Goal: Task Accomplishment & Management: Manage account settings

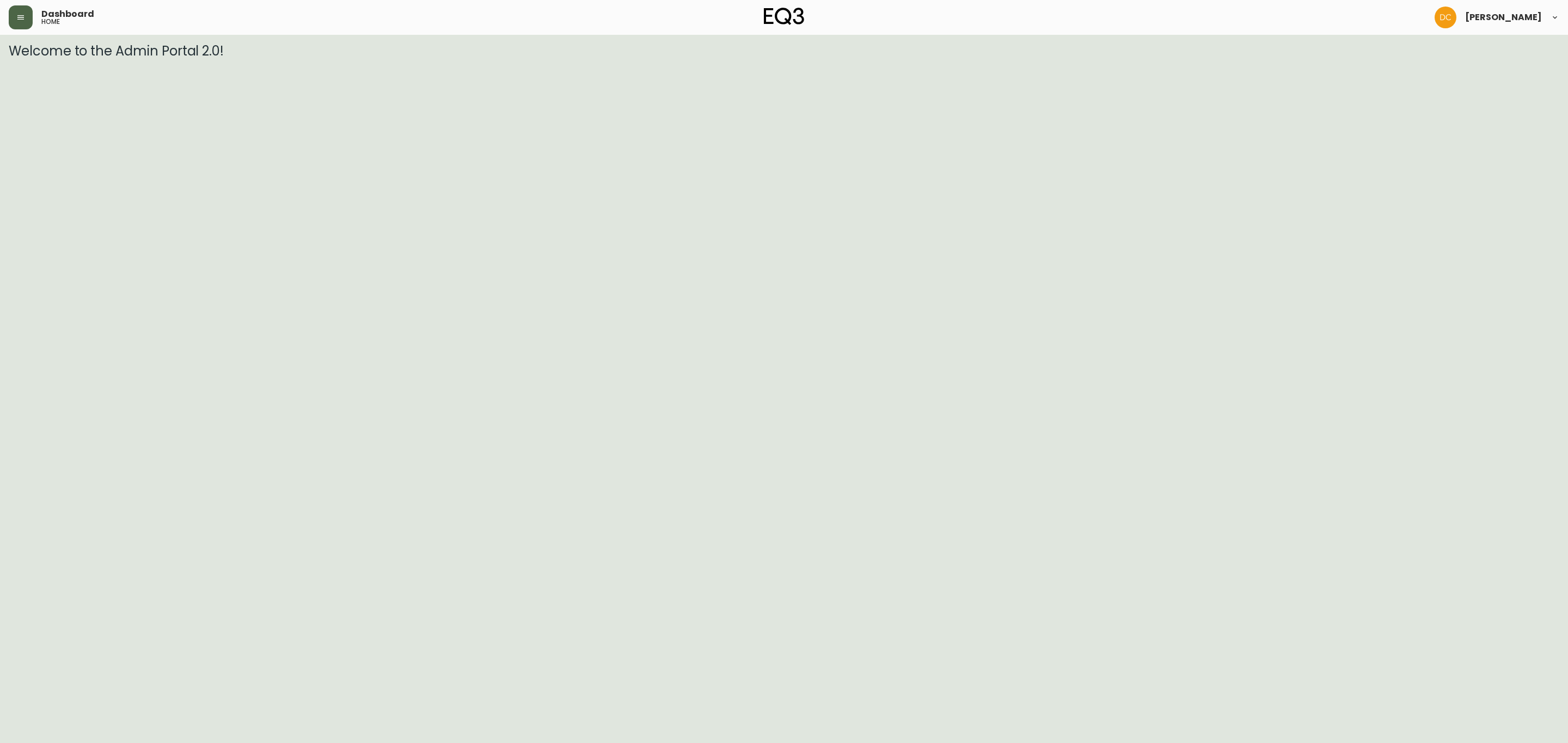
click at [25, 25] on button "button" at bounding box center [21, 17] width 24 height 24
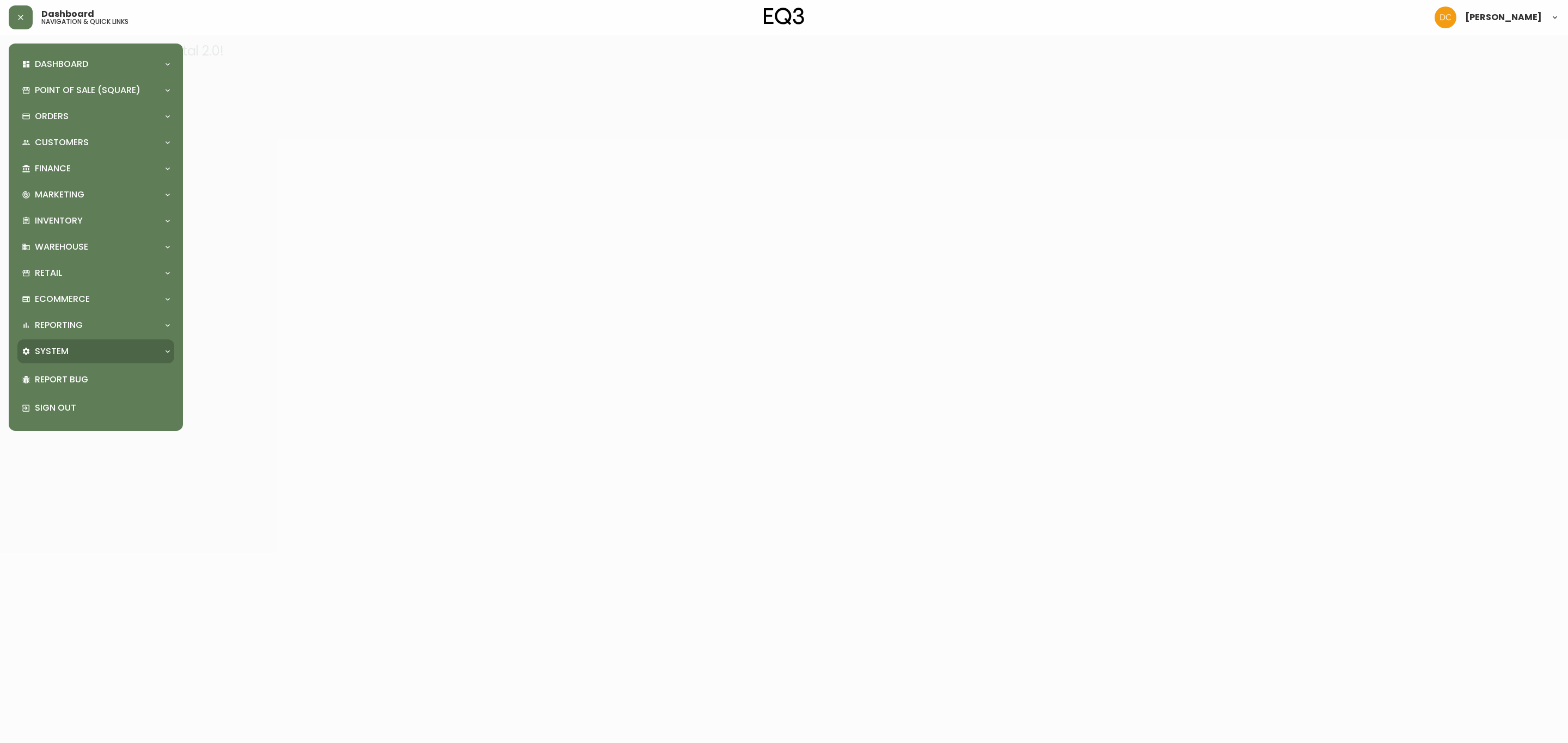
click at [90, 351] on div "System" at bounding box center [90, 351] width 137 height 12
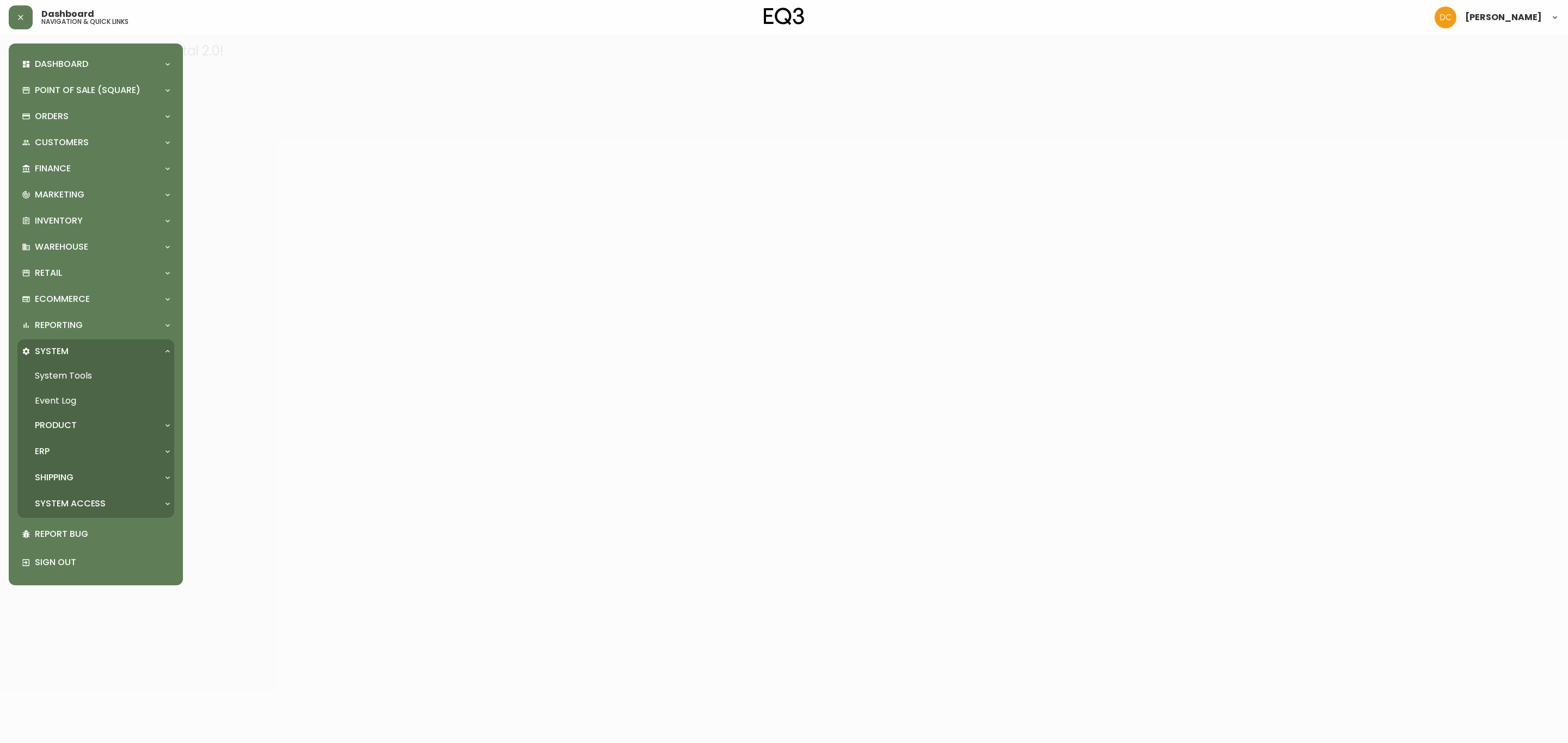
click at [100, 426] on div "Product" at bounding box center [90, 425] width 137 height 12
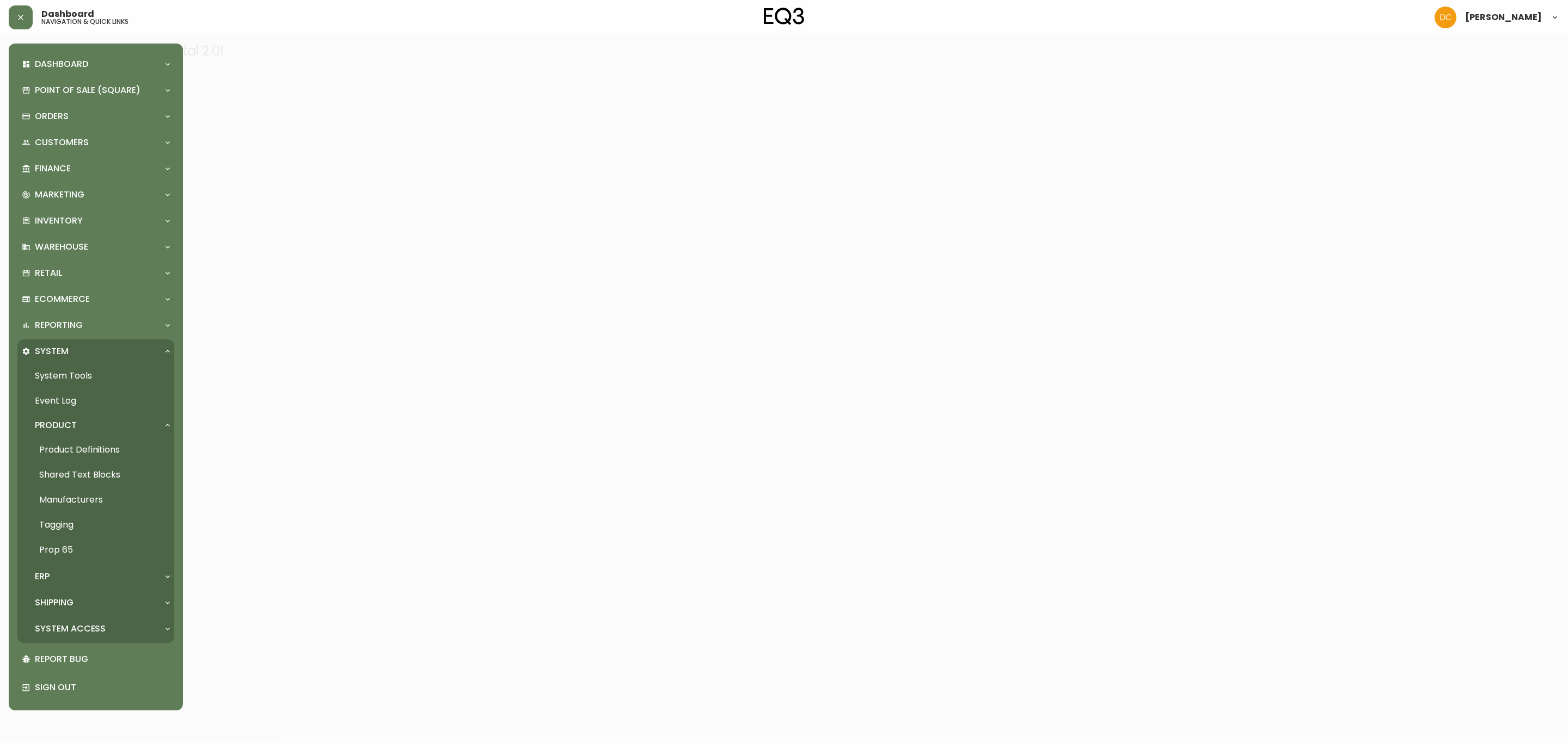
click at [110, 447] on link "Product Definitions" at bounding box center [96, 450] width 157 height 25
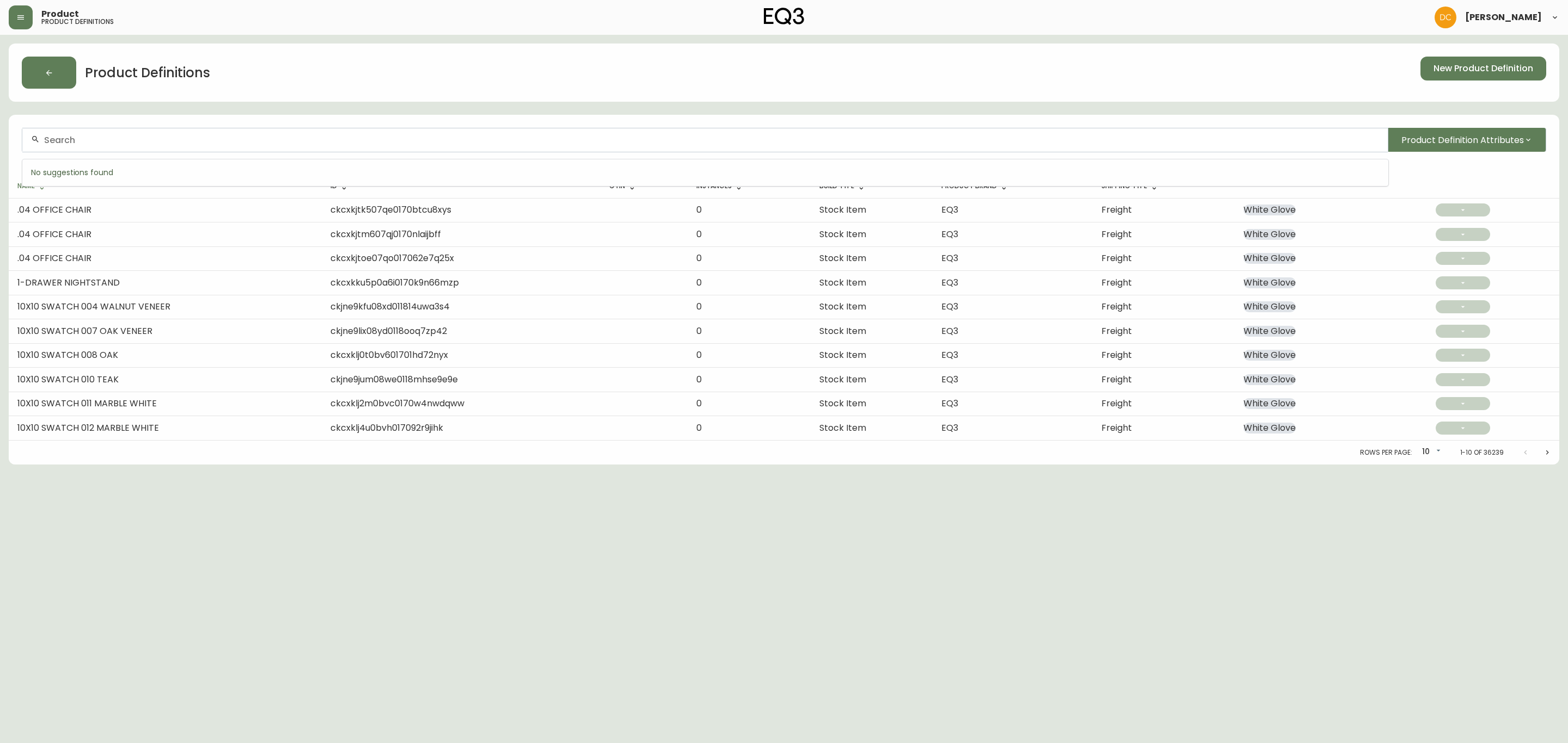
click at [241, 141] on input "text" at bounding box center [711, 140] width 1335 height 11
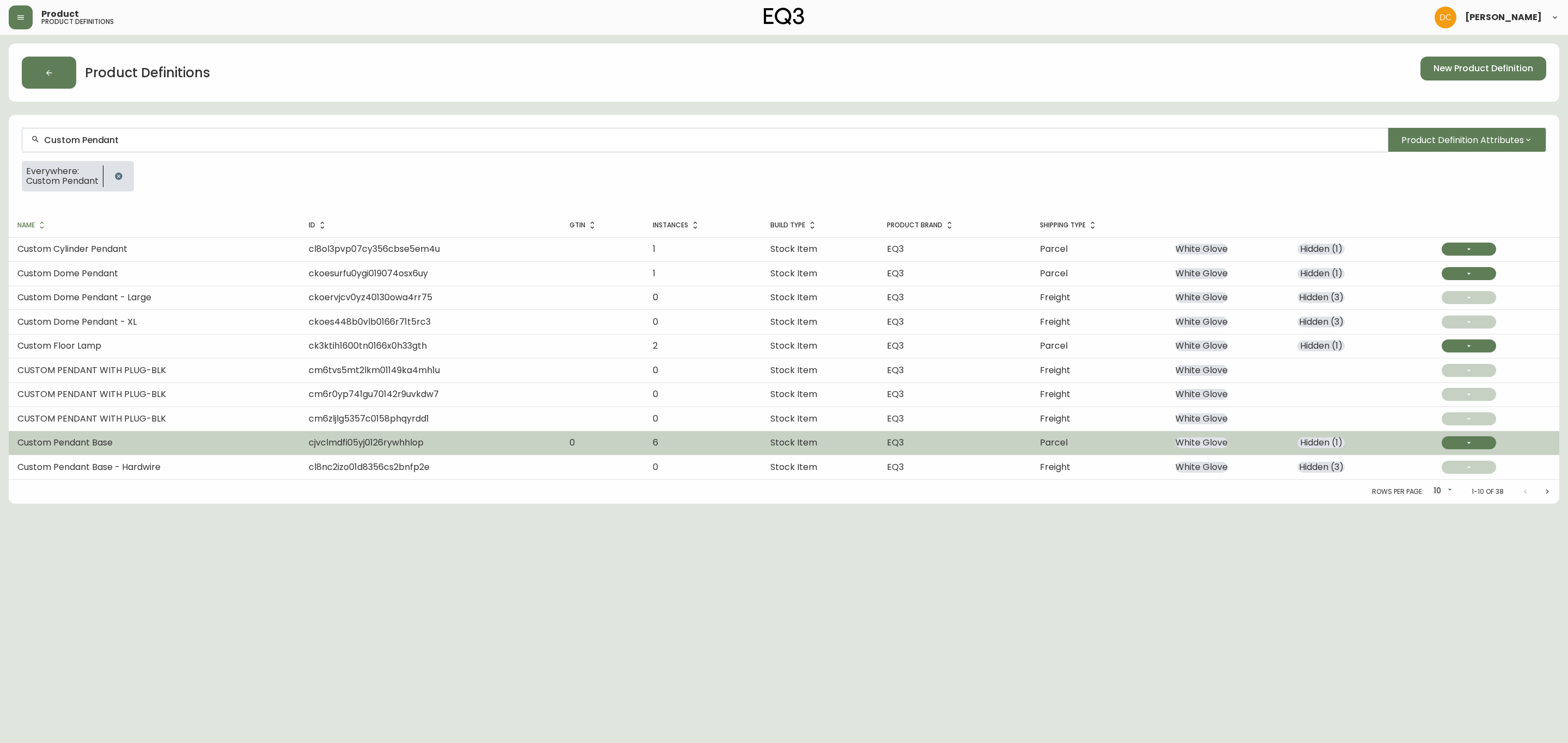
type input "Custom Pendant"
click at [234, 440] on td "Custom Pendant Base" at bounding box center [154, 442] width 291 height 24
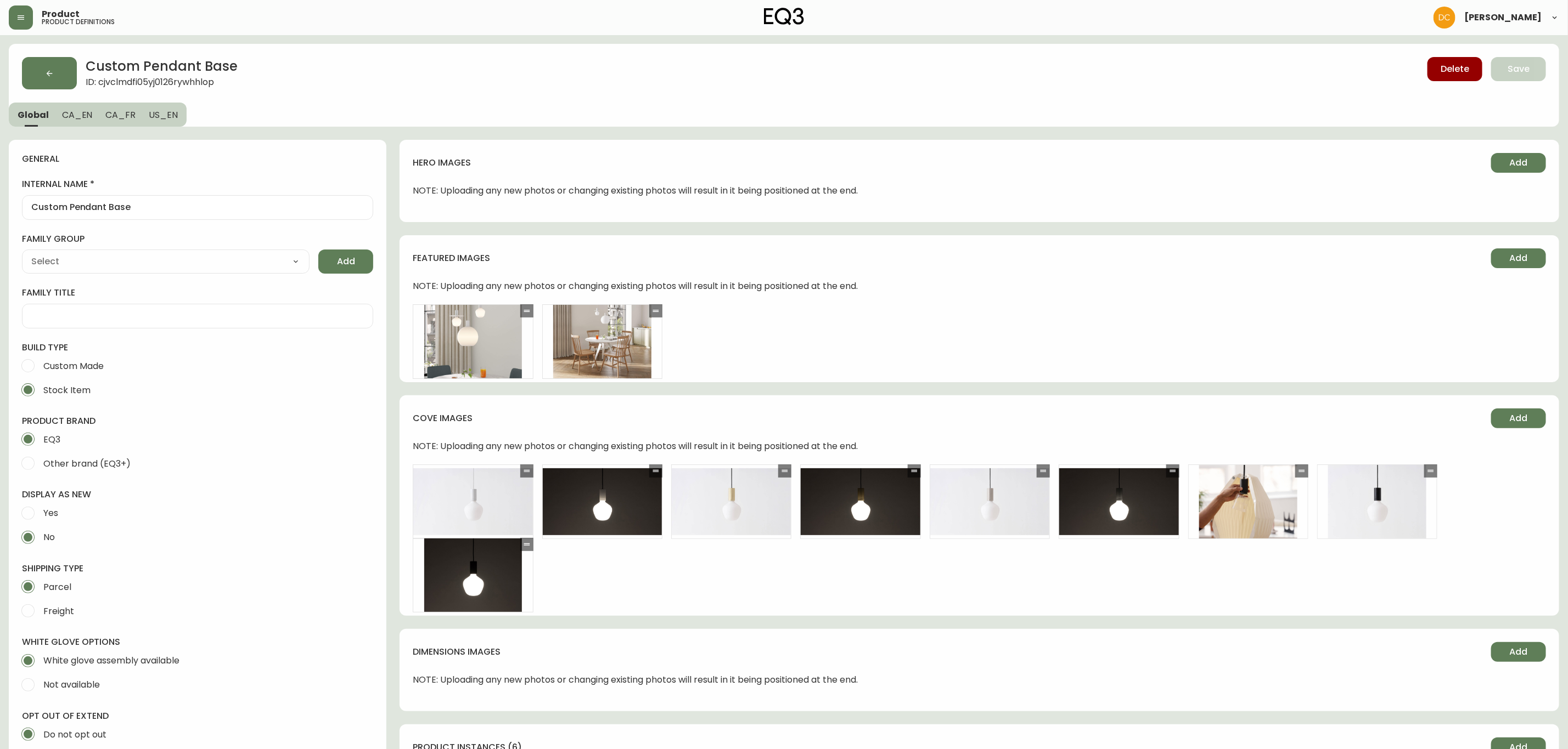
type input "EQ3"
type input "Home & Garden > Lighting > Lighting Fixtures > Ceiling Light Fixtures"
type input "Default"
select select "cjyt4m5lw0000pt749bx6gh7n"
select select "cjpjx7rji00004c744bbp6zrf"
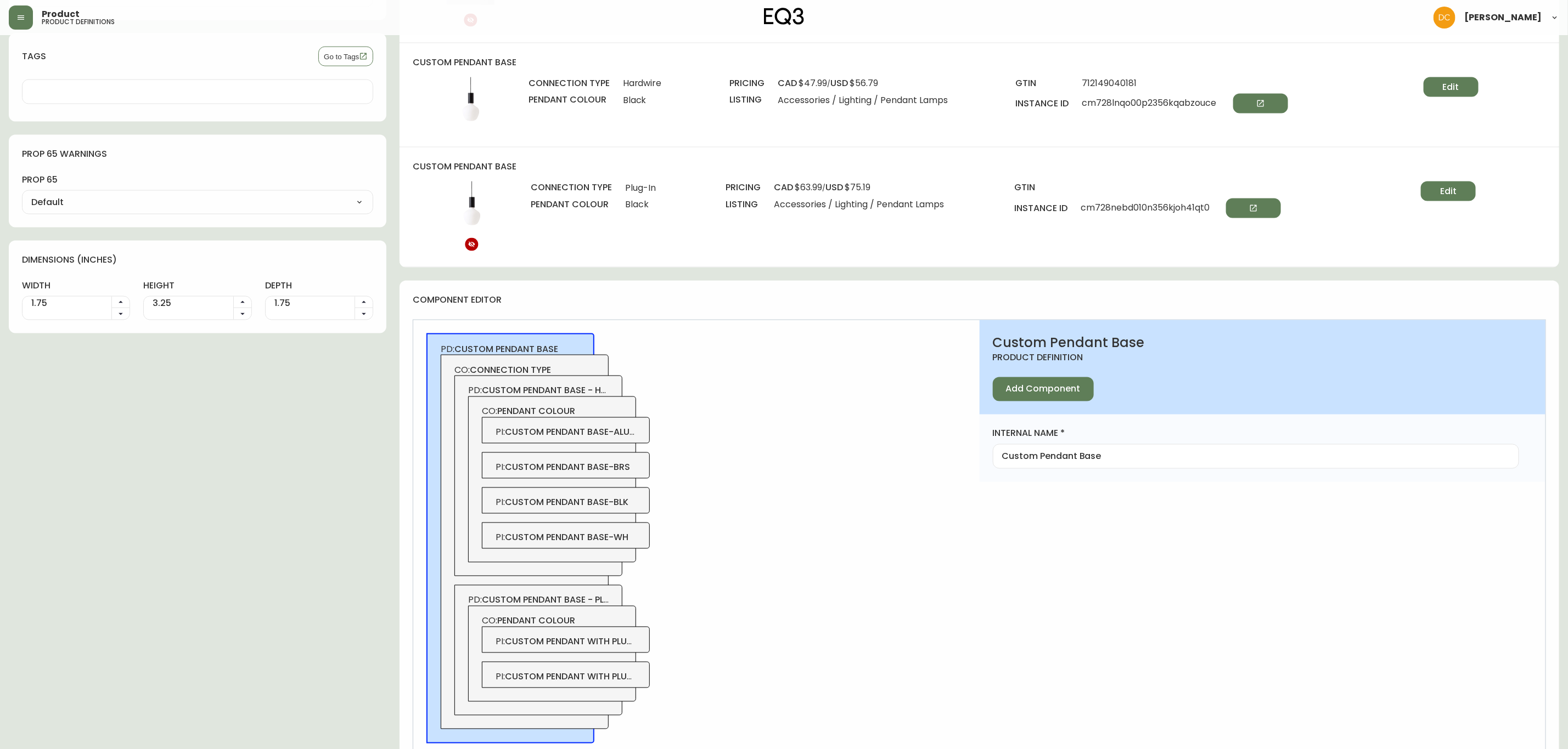
scroll to position [1221, 0]
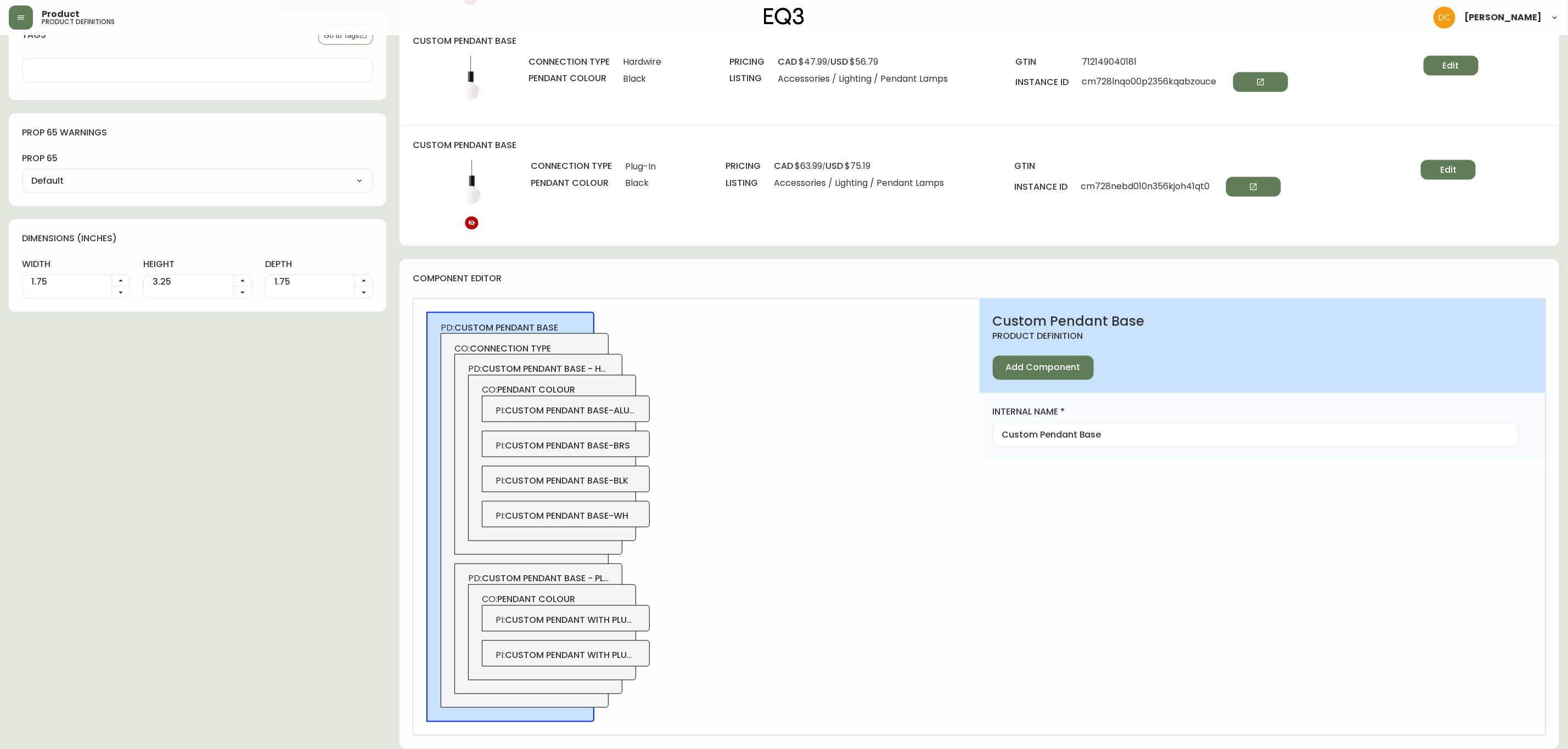
click at [639, 446] on div "PI : custom pendant base-brs" at bounding box center [566, 443] width 168 height 26
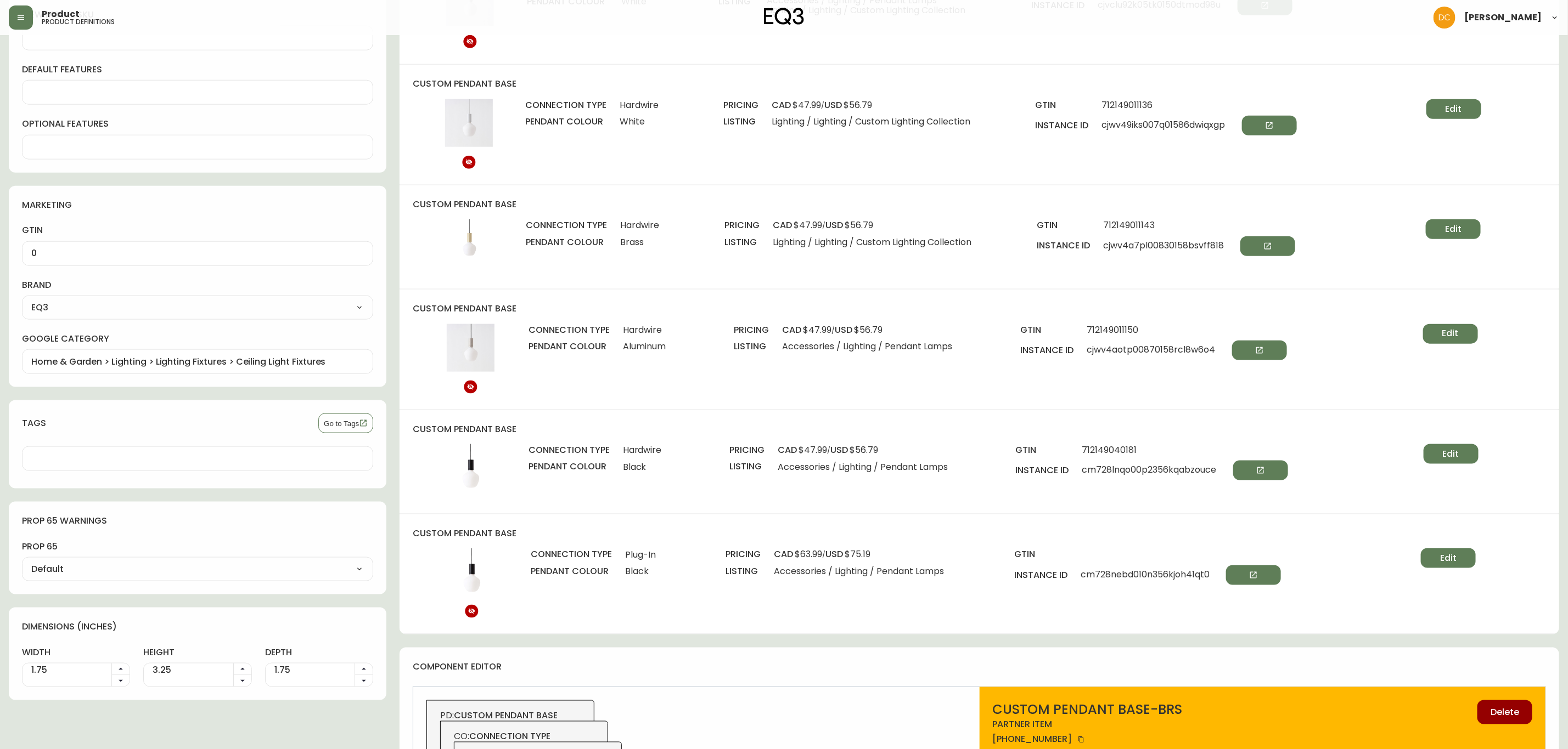
scroll to position [826, 0]
click at [17, 24] on button "button" at bounding box center [21, 17] width 24 height 24
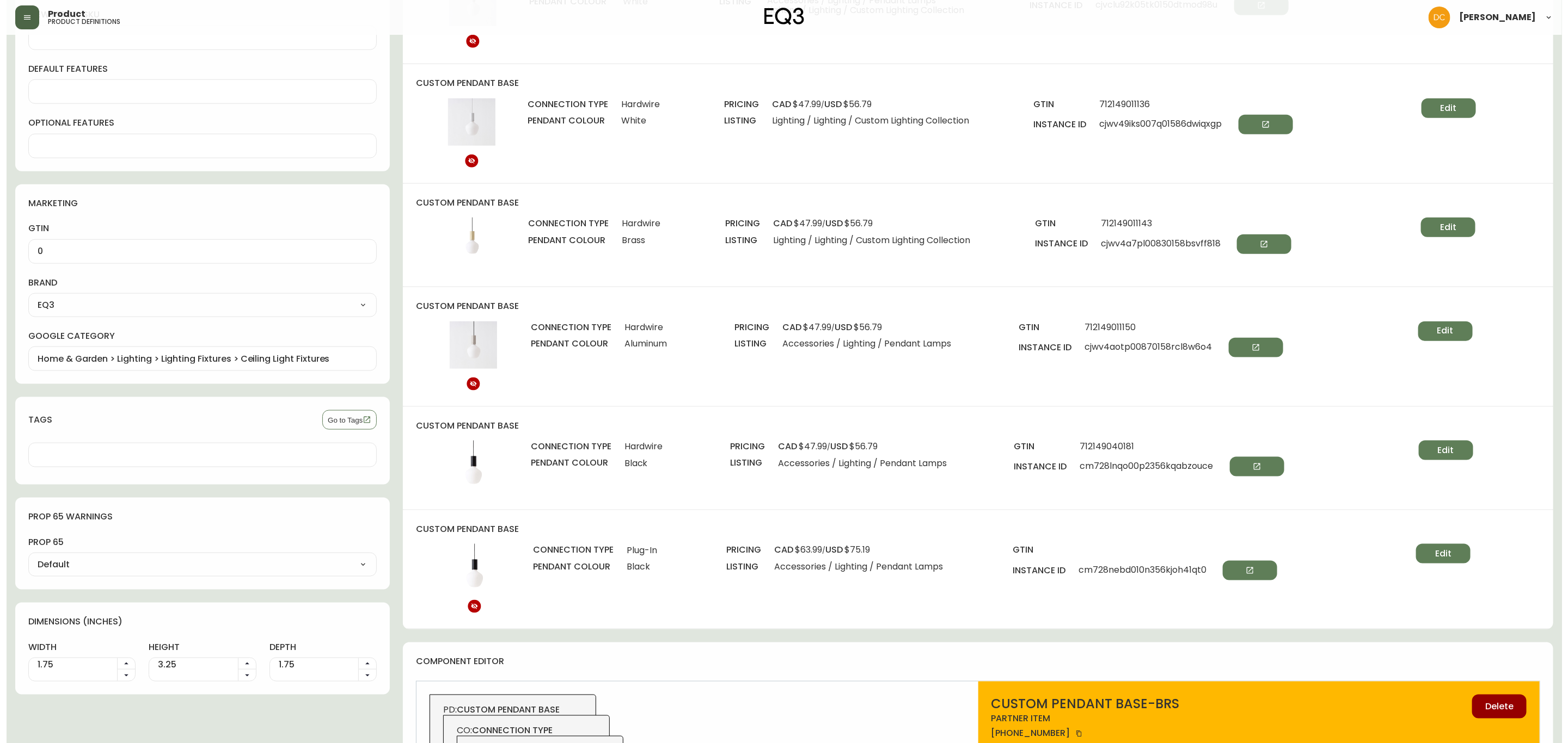
scroll to position [821, 0]
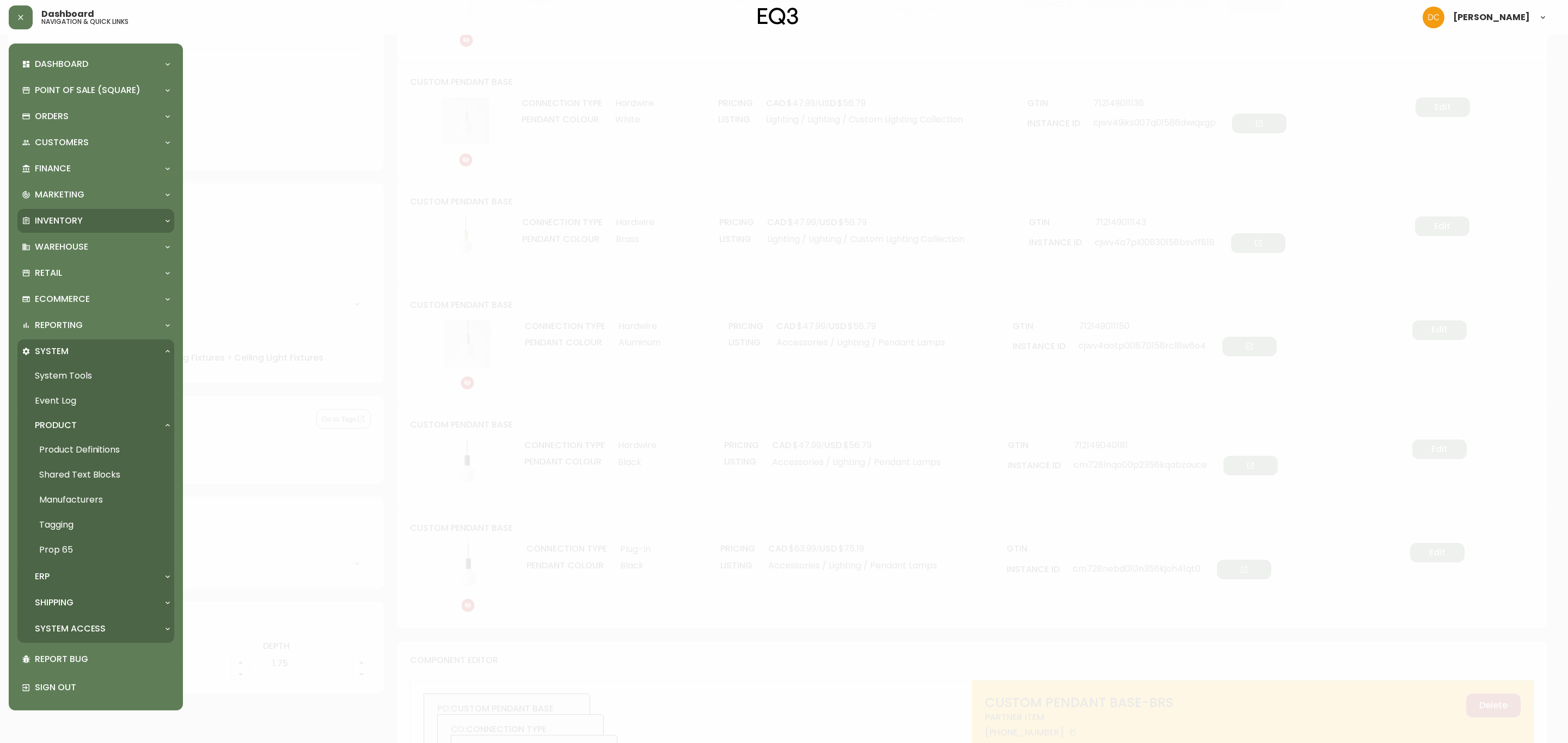
click at [77, 227] on div "Inventory" at bounding box center [96, 220] width 157 height 24
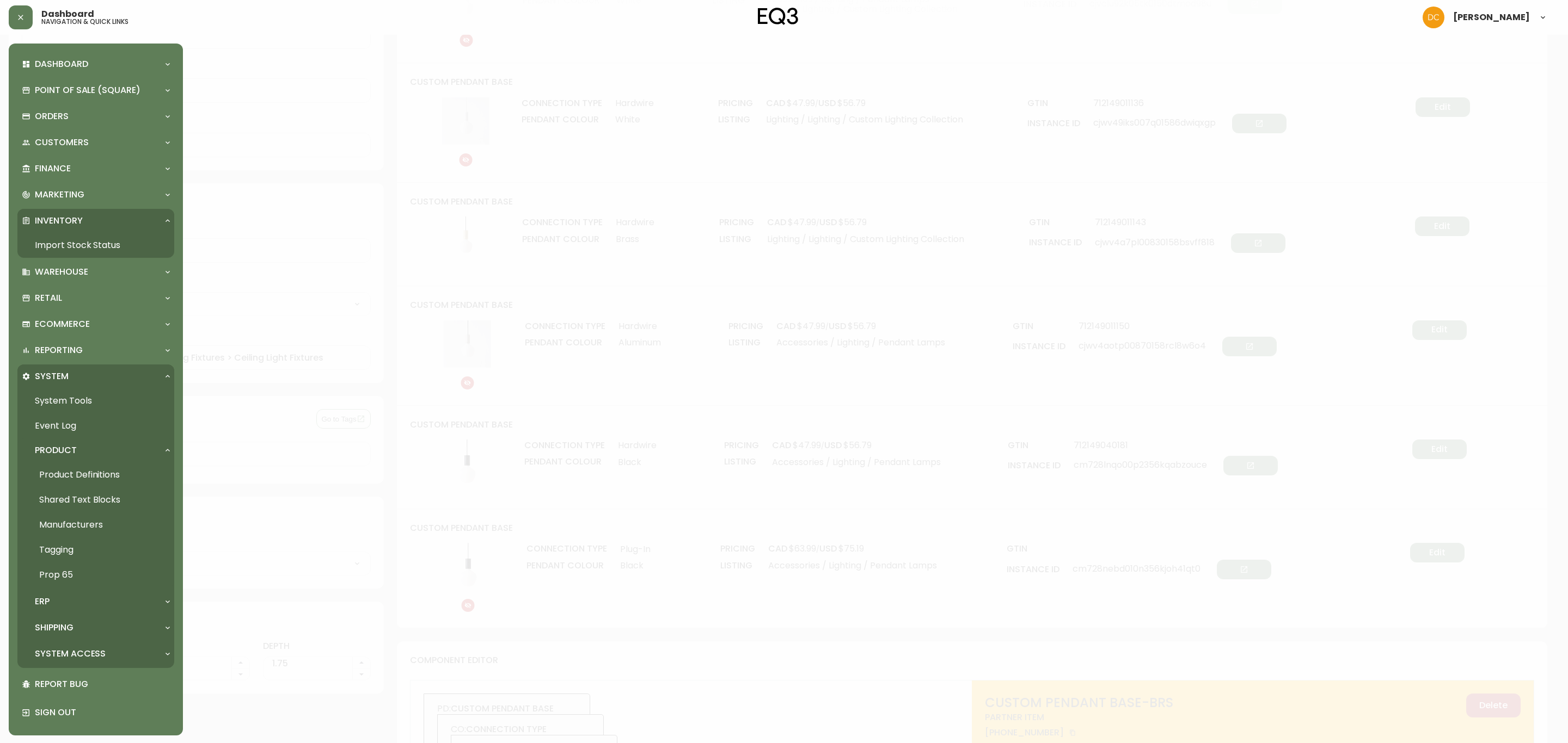
click at [80, 244] on link "Import Stock Status" at bounding box center [96, 245] width 157 height 25
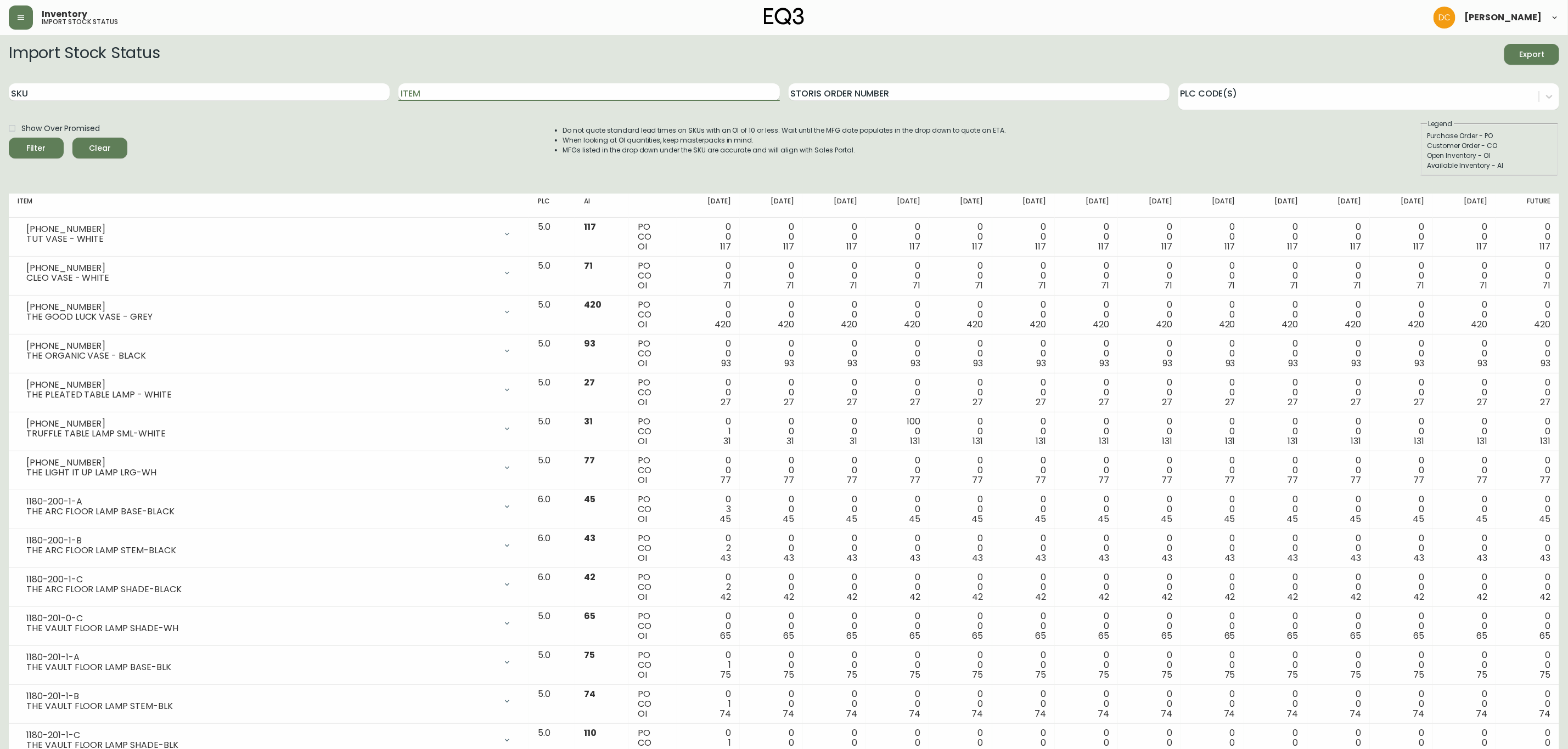
click at [448, 93] on input "Item" at bounding box center [588, 93] width 381 height 18
click at [9, 138] on button "Filter" at bounding box center [36, 147] width 55 height 21
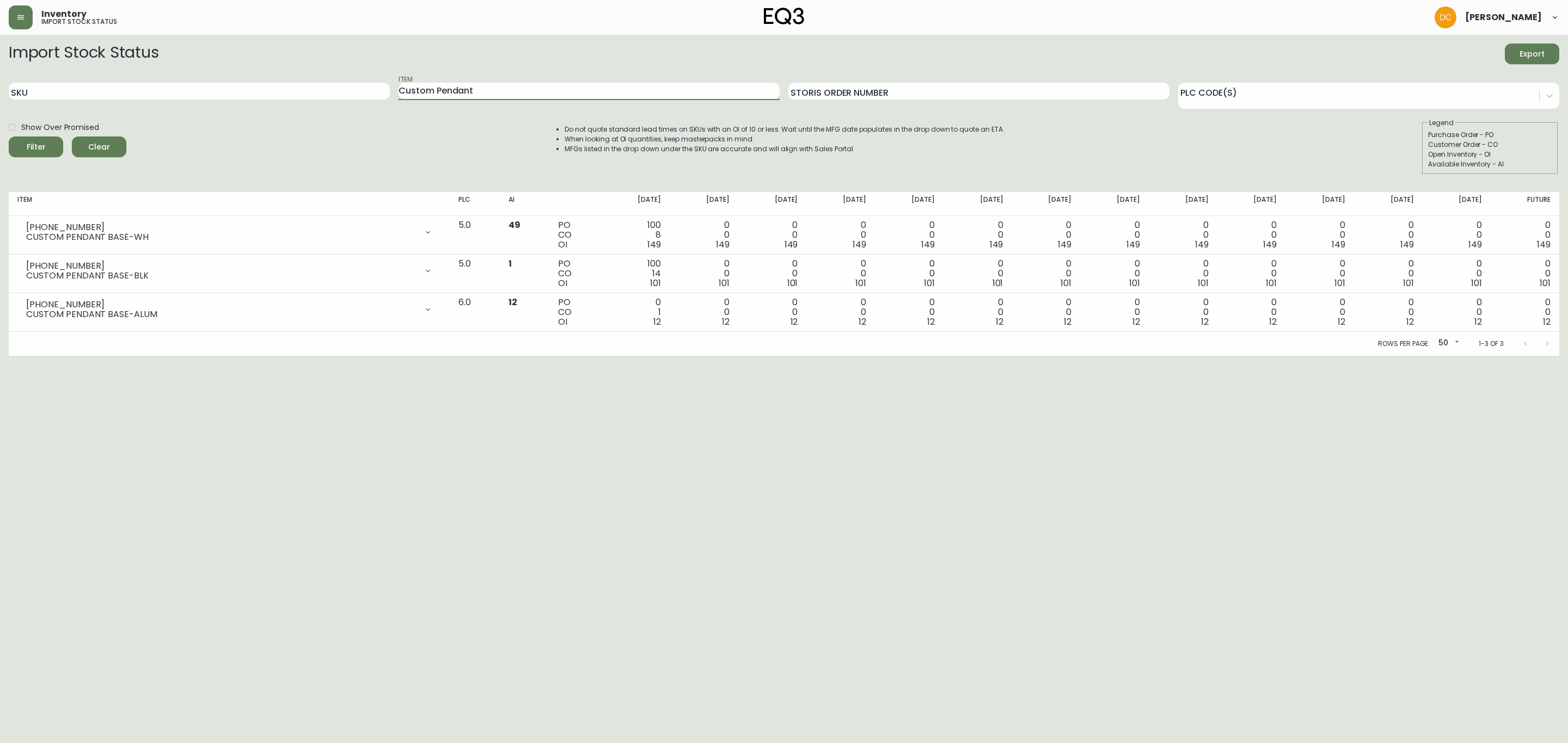
type input "Custom Pendant"
click at [9, 136] on button "Filter" at bounding box center [36, 146] width 54 height 21
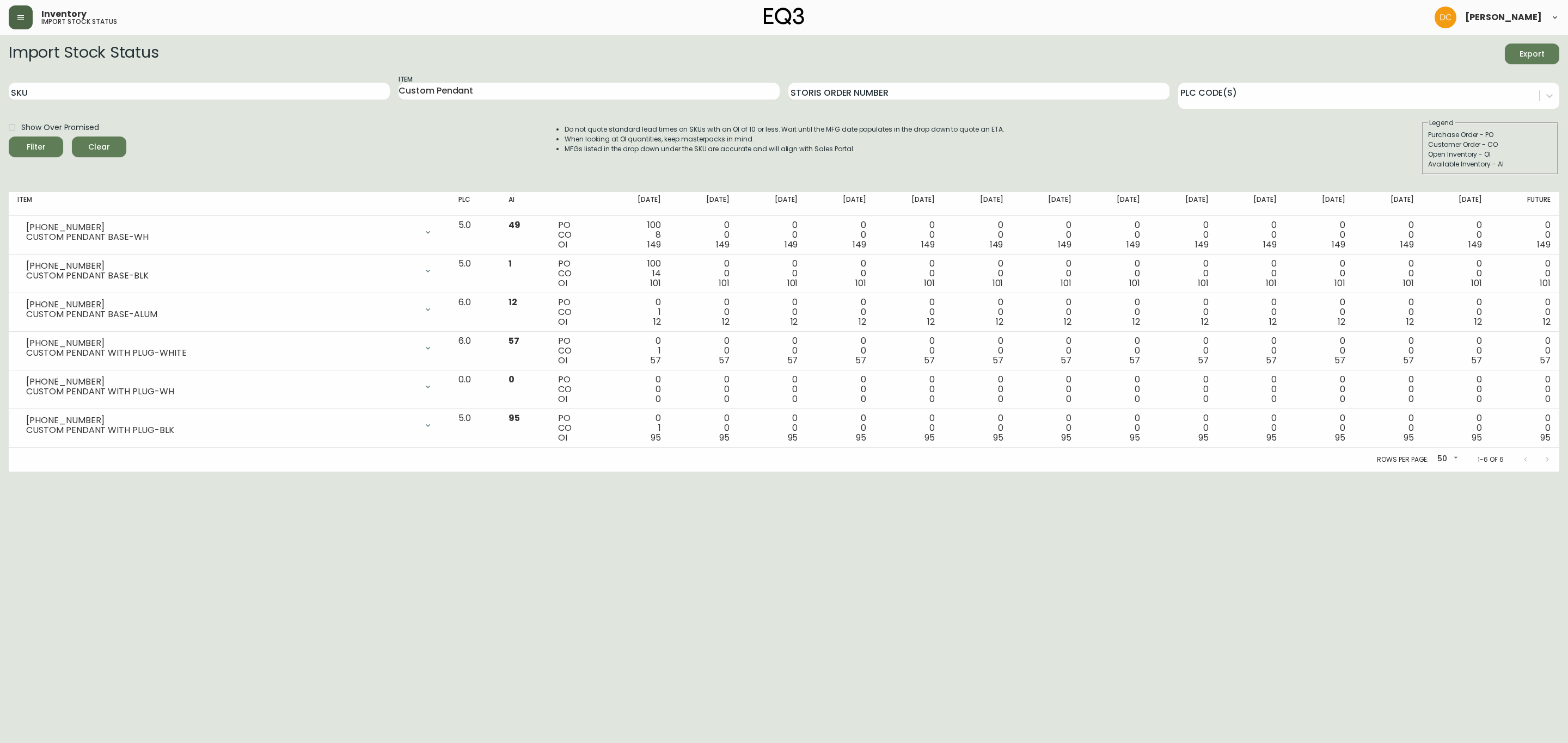
click at [20, 17] on icon "button" at bounding box center [21, 17] width 6 height 4
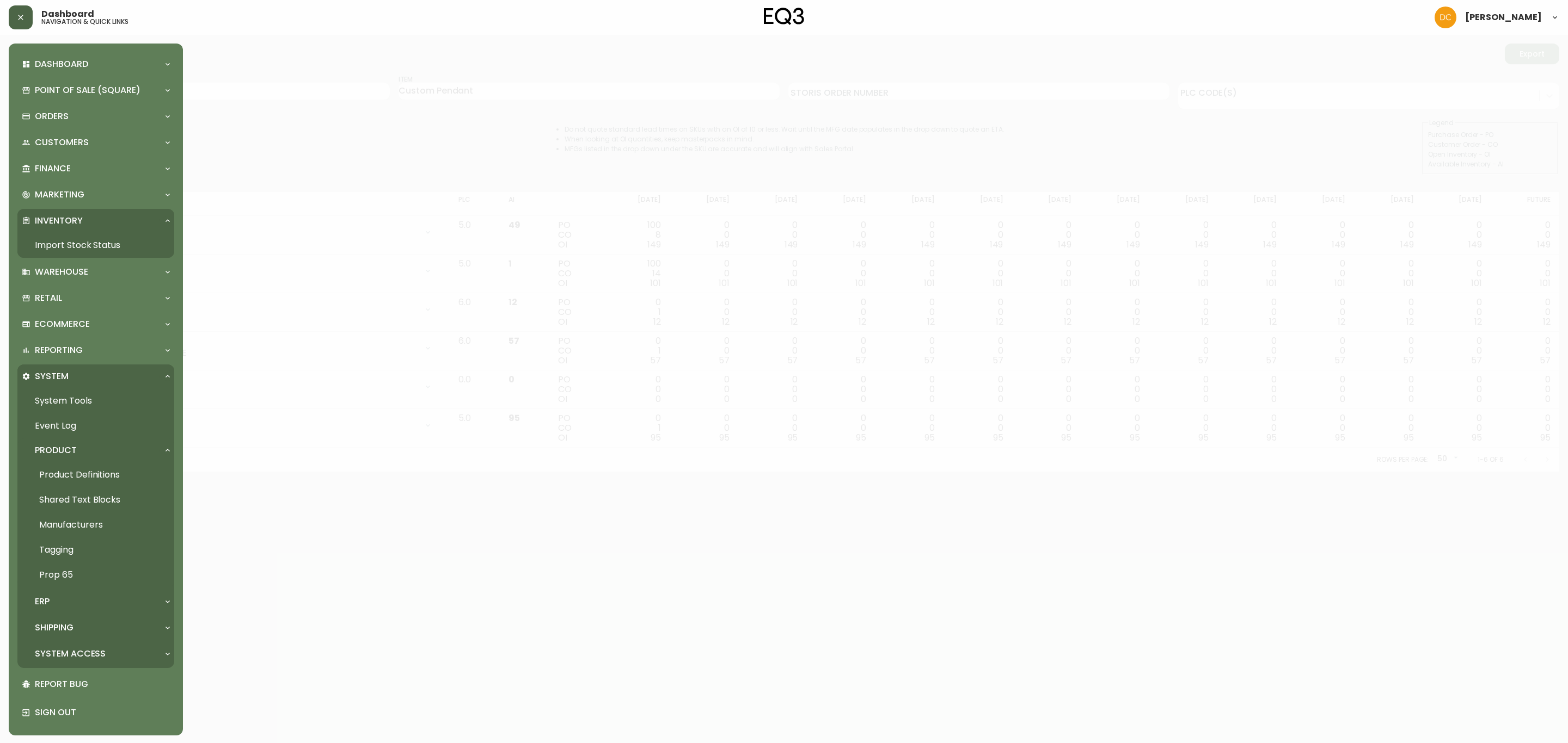
click at [117, 474] on link "Product Definitions" at bounding box center [96, 475] width 157 height 25
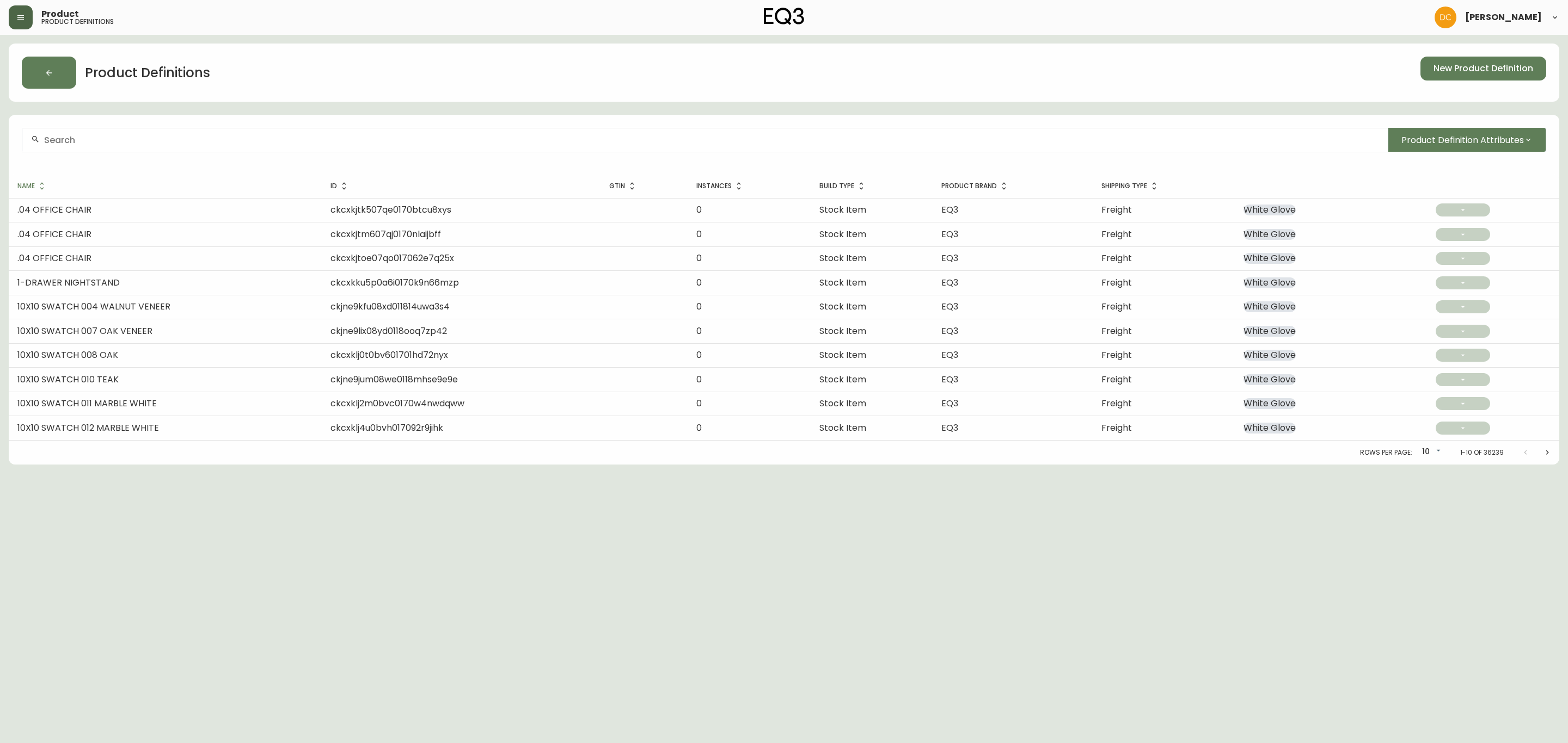
click at [342, 147] on div at bounding box center [705, 139] width 1365 height 24
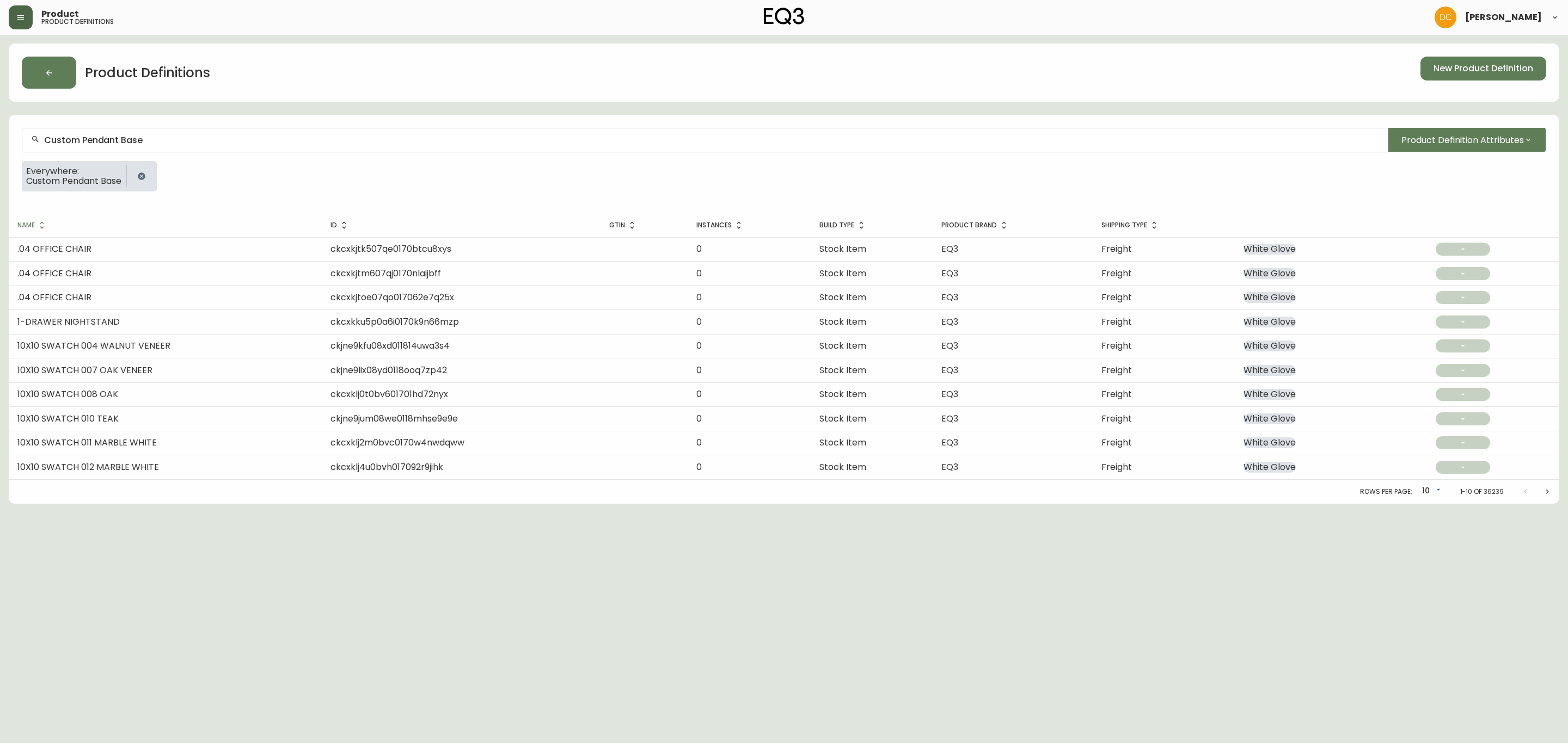
type input "Custom Pendant Base"
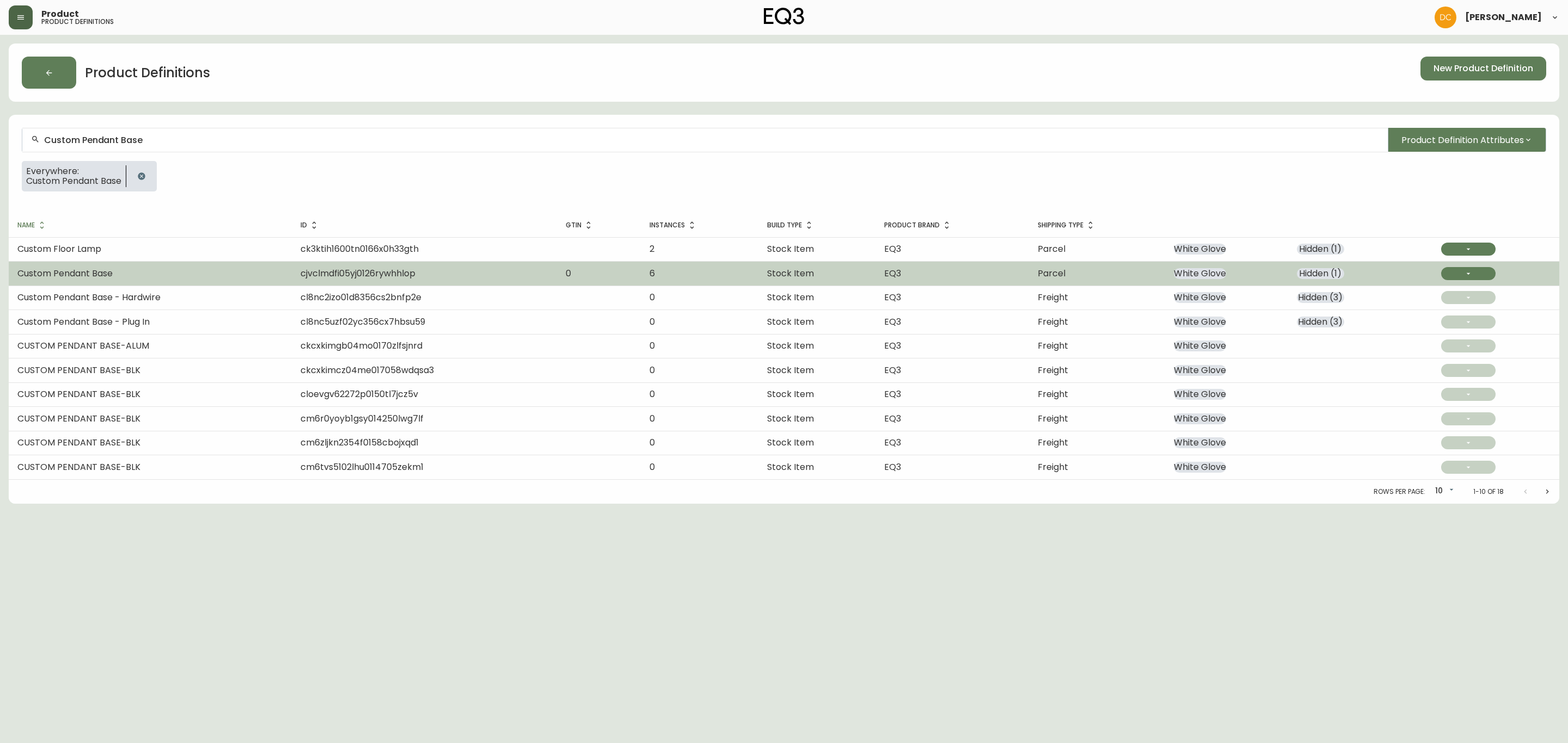
click at [220, 276] on td "Custom Pendant Base" at bounding box center [150, 273] width 283 height 24
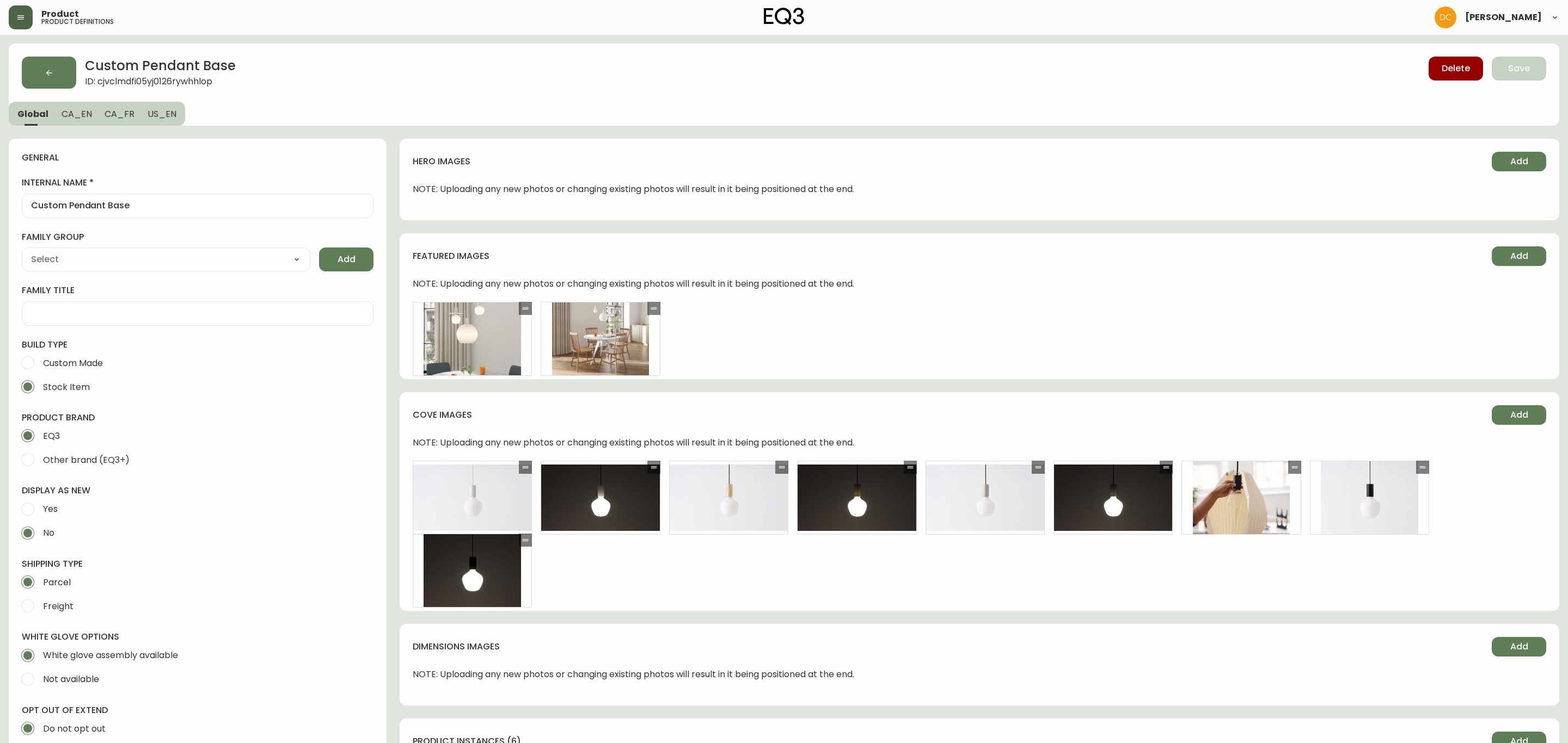
type input "EQ3"
select select "cjyt4m5lw0000pt749bx6gh7n"
type input "Home & Garden > Lighting > Lighting Fixtures > Ceiling Light Fixtures"
type input "Default"
select select "cjpjx7rji00004c744bbp6zrf"
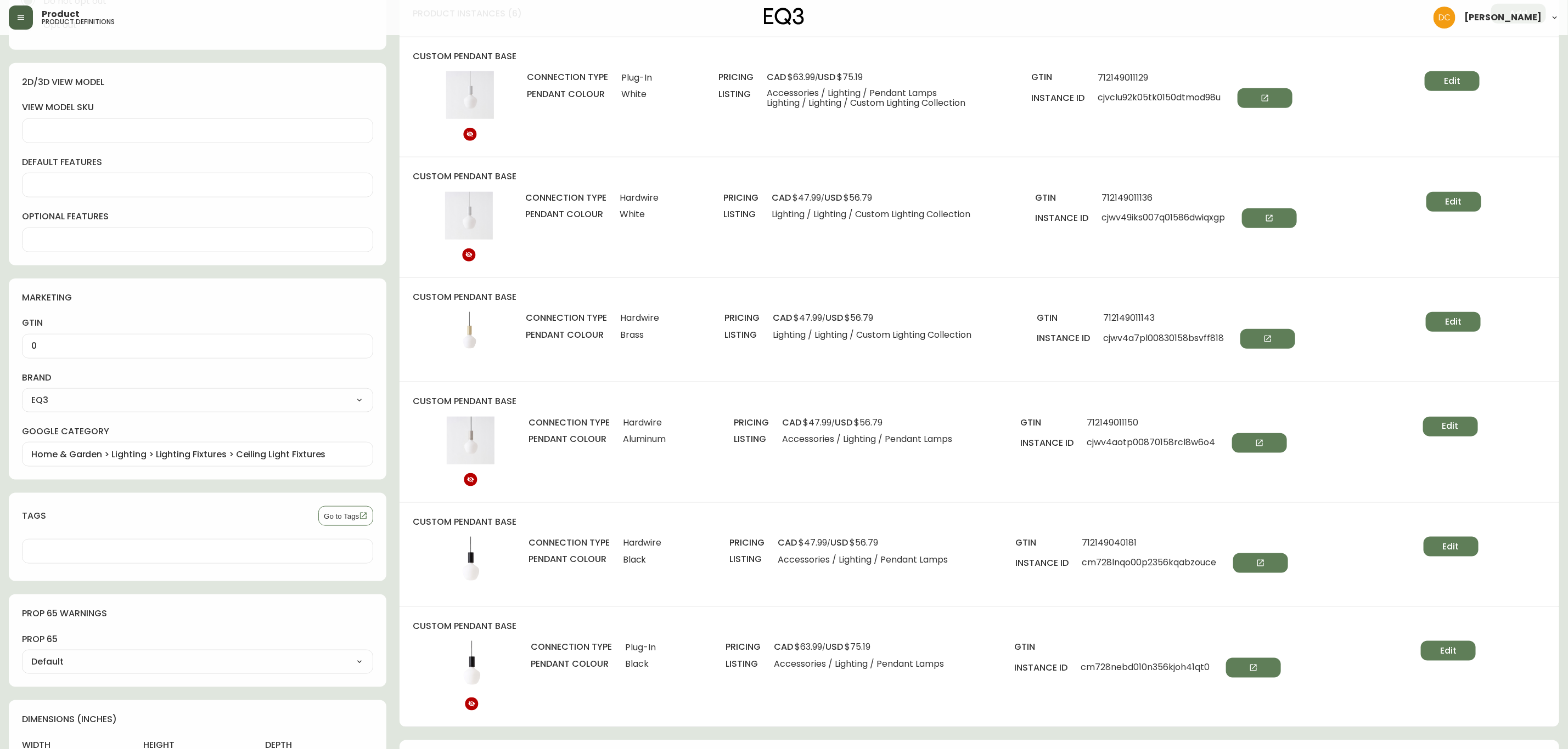
scroll to position [740, 0]
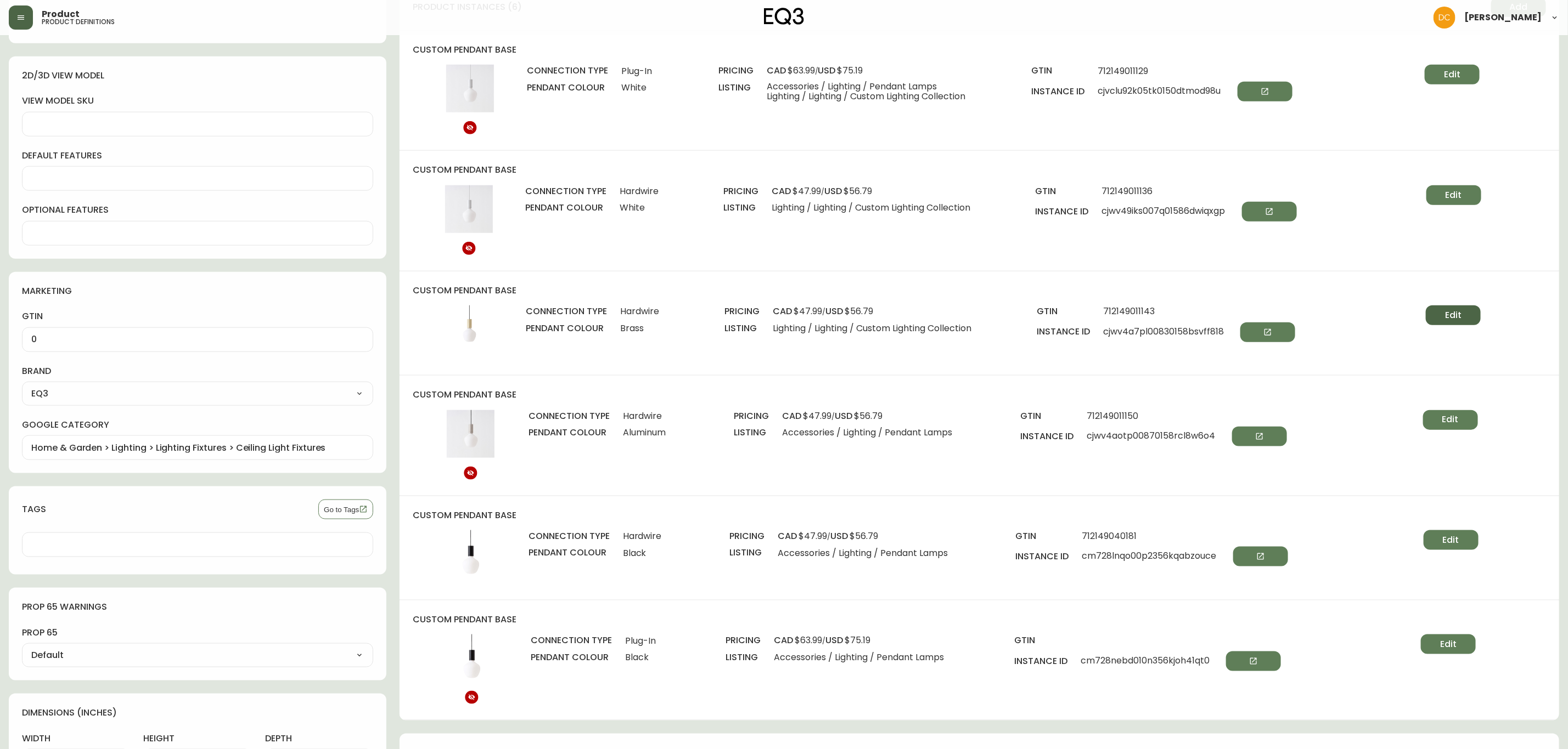
click at [1461, 316] on span "Edit" at bounding box center [1453, 315] width 16 height 12
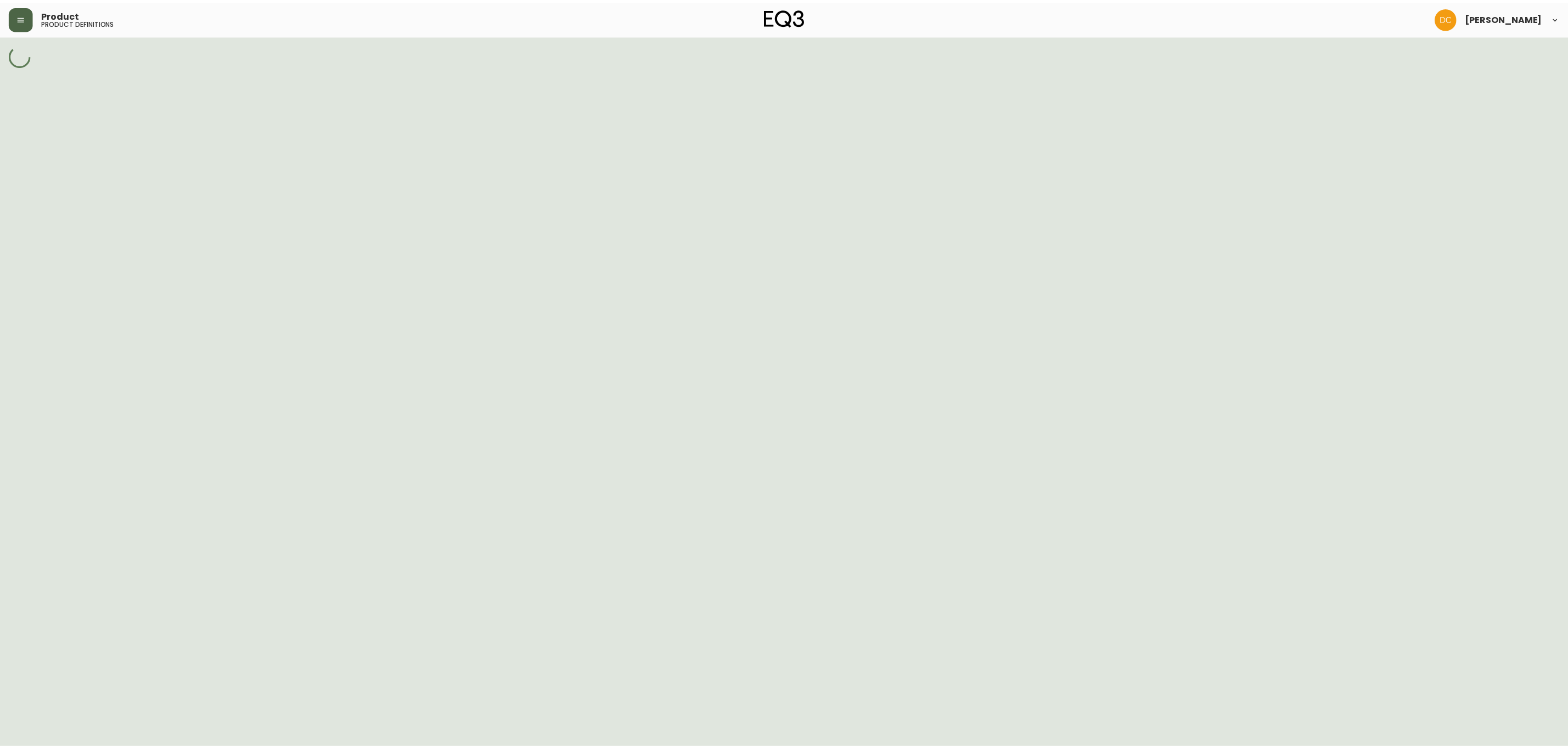
select select "cl8nc4ok402bg356cds6lj6ih"
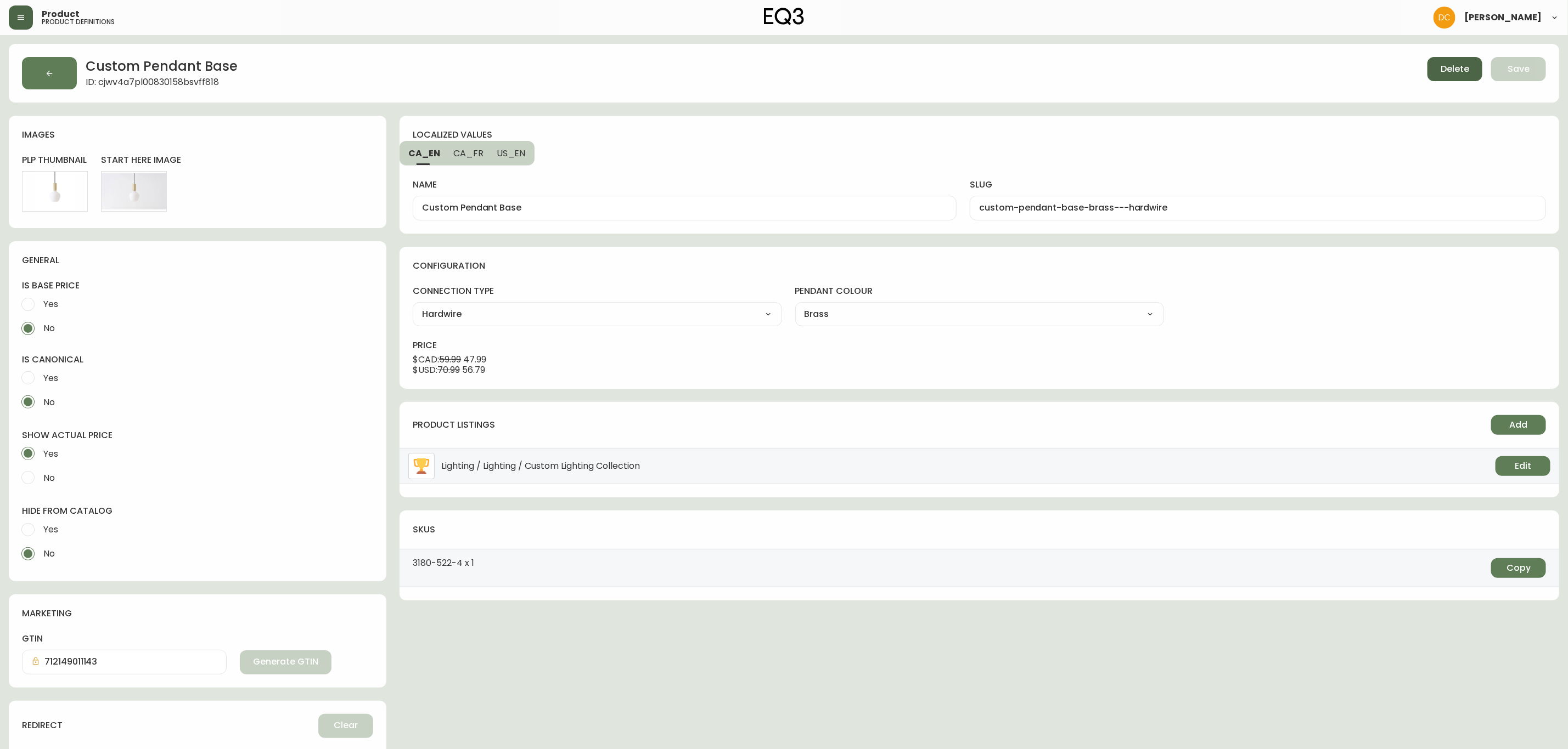
click at [1462, 67] on span "Delete" at bounding box center [1455, 68] width 29 height 12
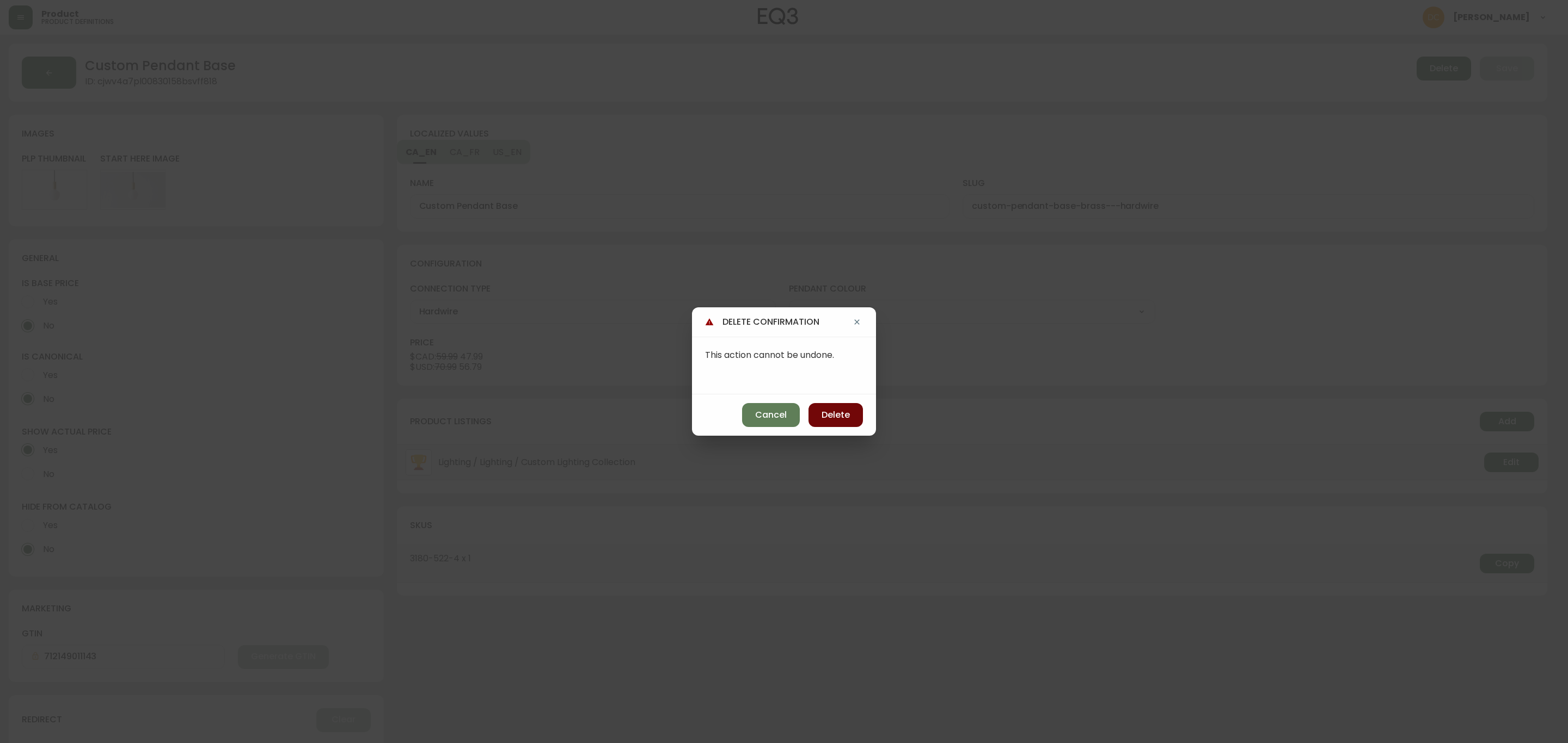
click at [825, 415] on span "Delete" at bounding box center [835, 415] width 29 height 12
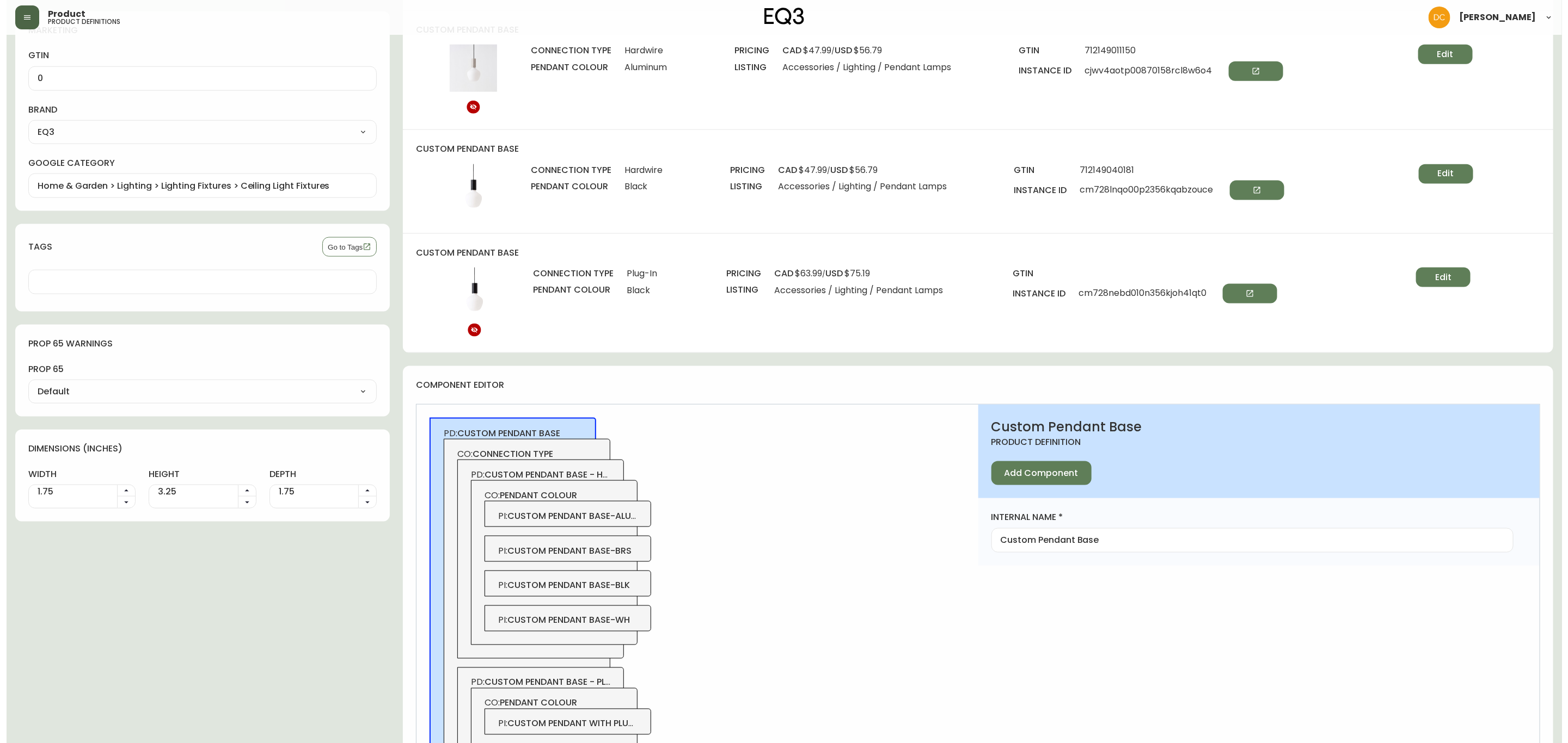
scroll to position [1107, 0]
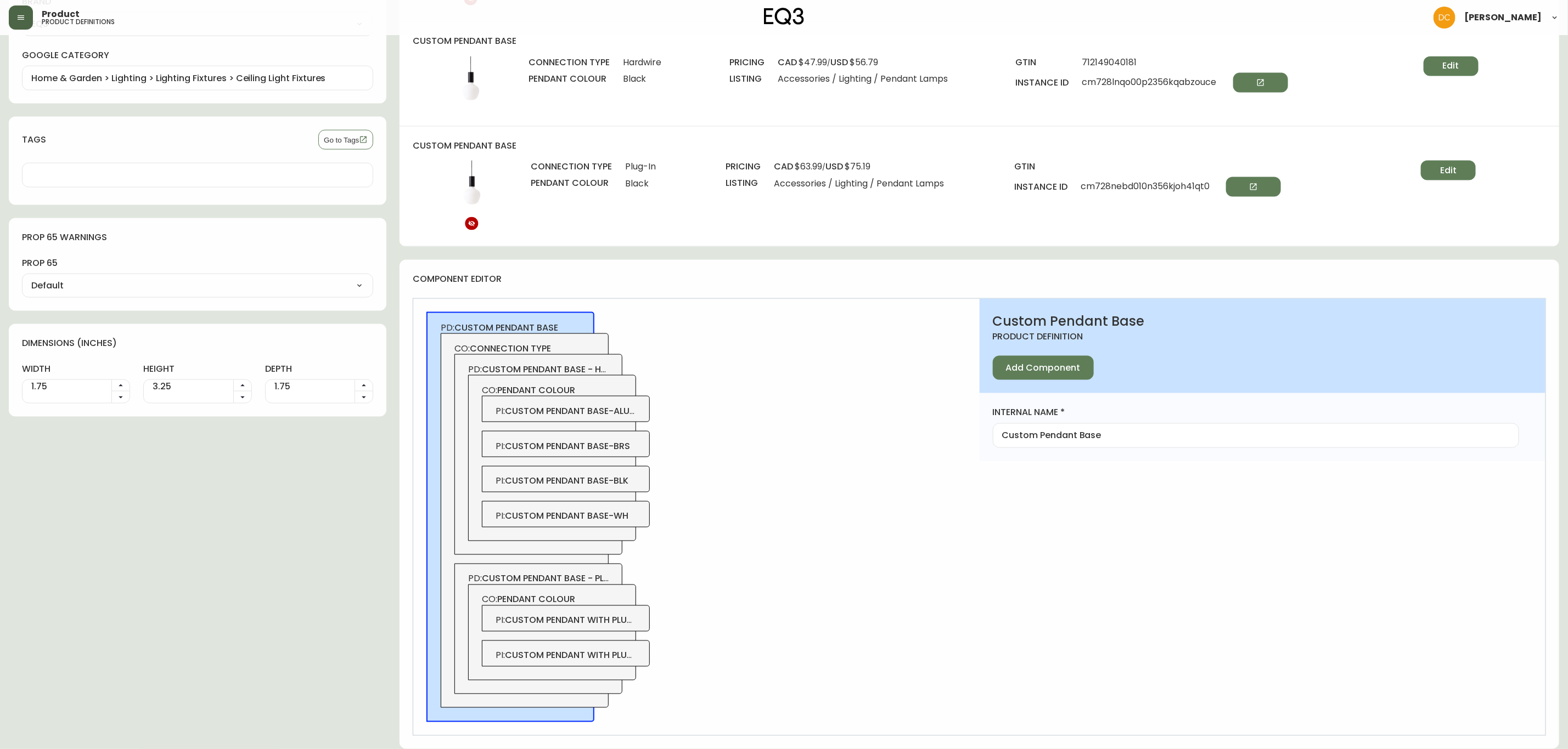
click at [632, 454] on div "PI : custom pendant base-brs" at bounding box center [566, 443] width 168 height 26
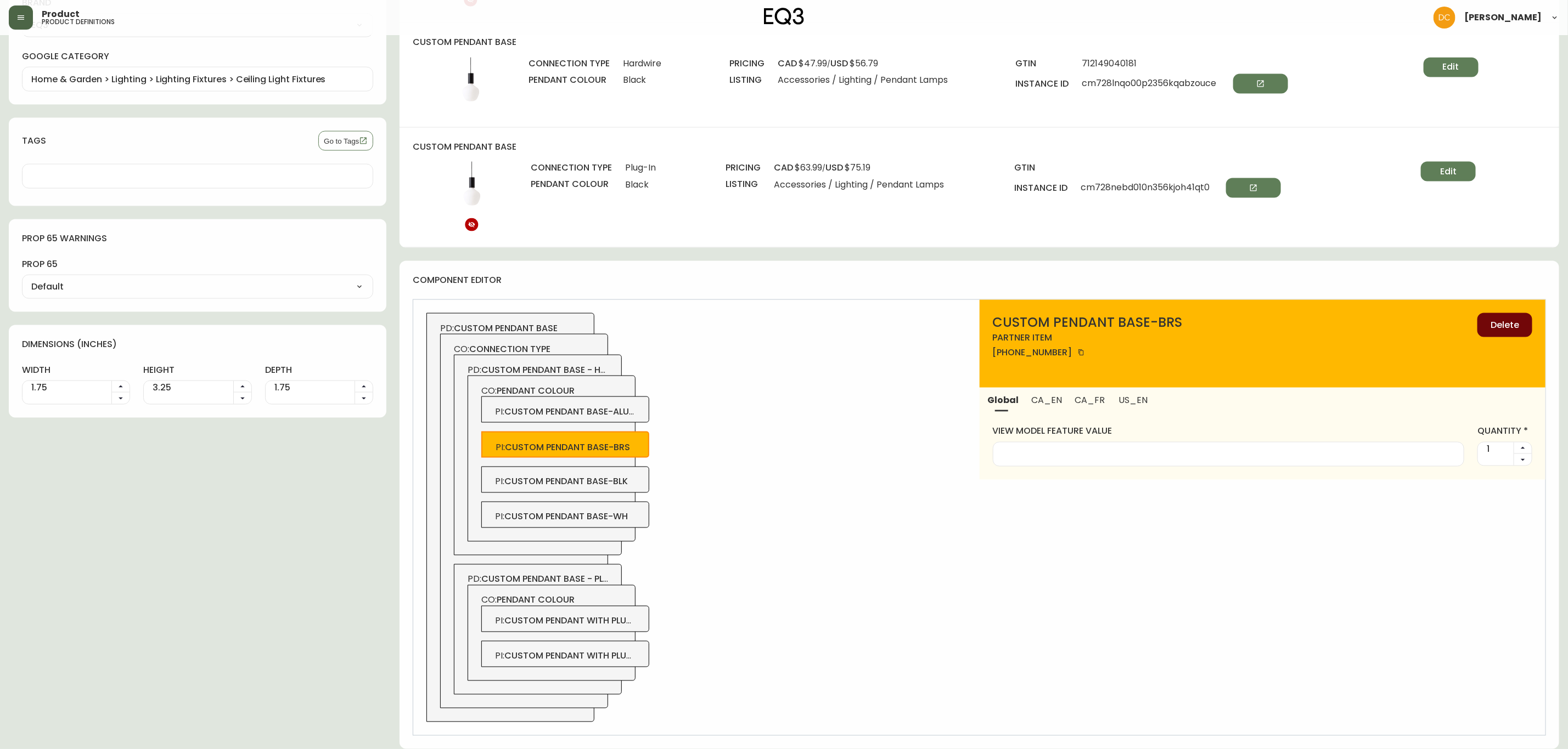
click at [1483, 325] on button "Delete" at bounding box center [1504, 325] width 55 height 24
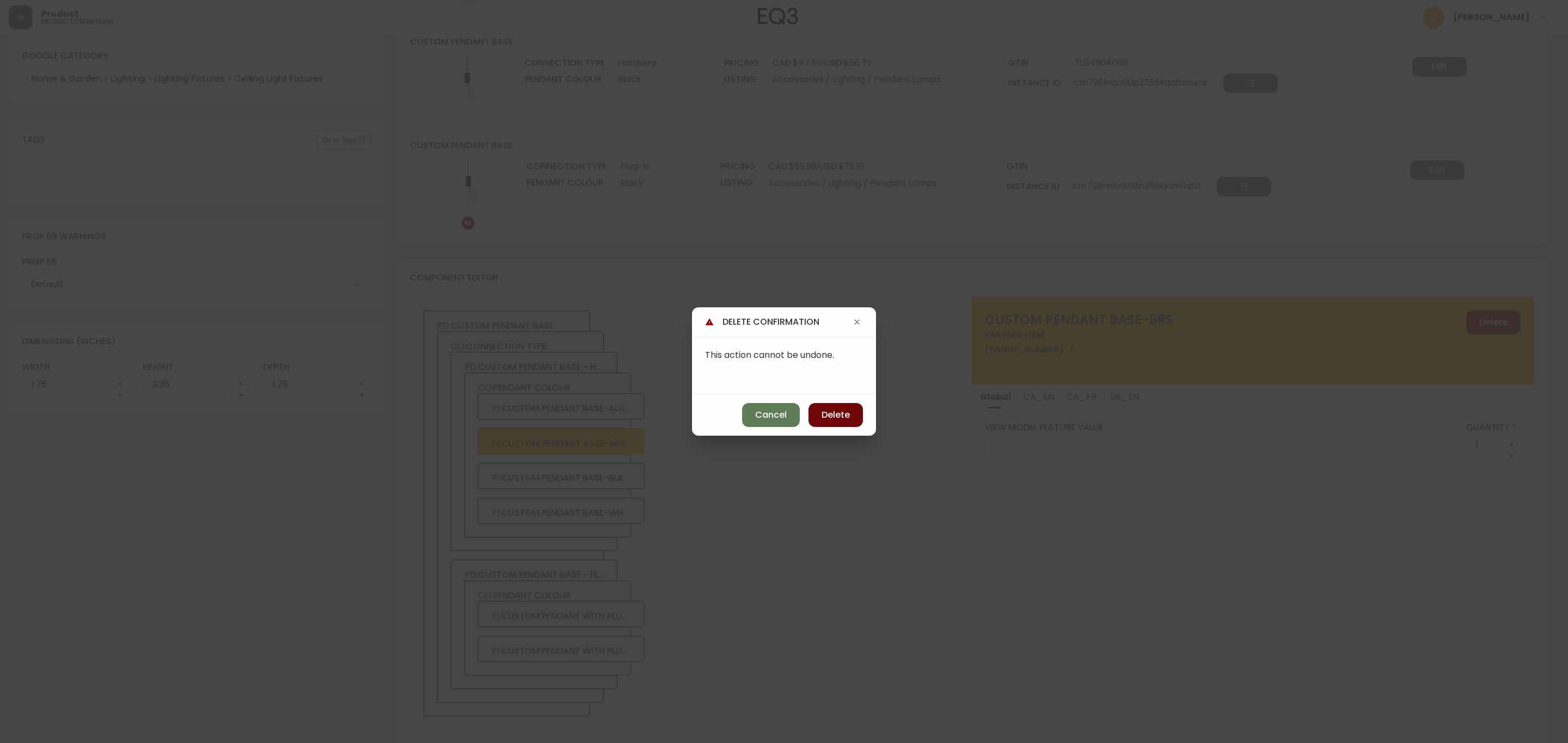
click at [849, 415] on span "Delete" at bounding box center [835, 415] width 29 height 12
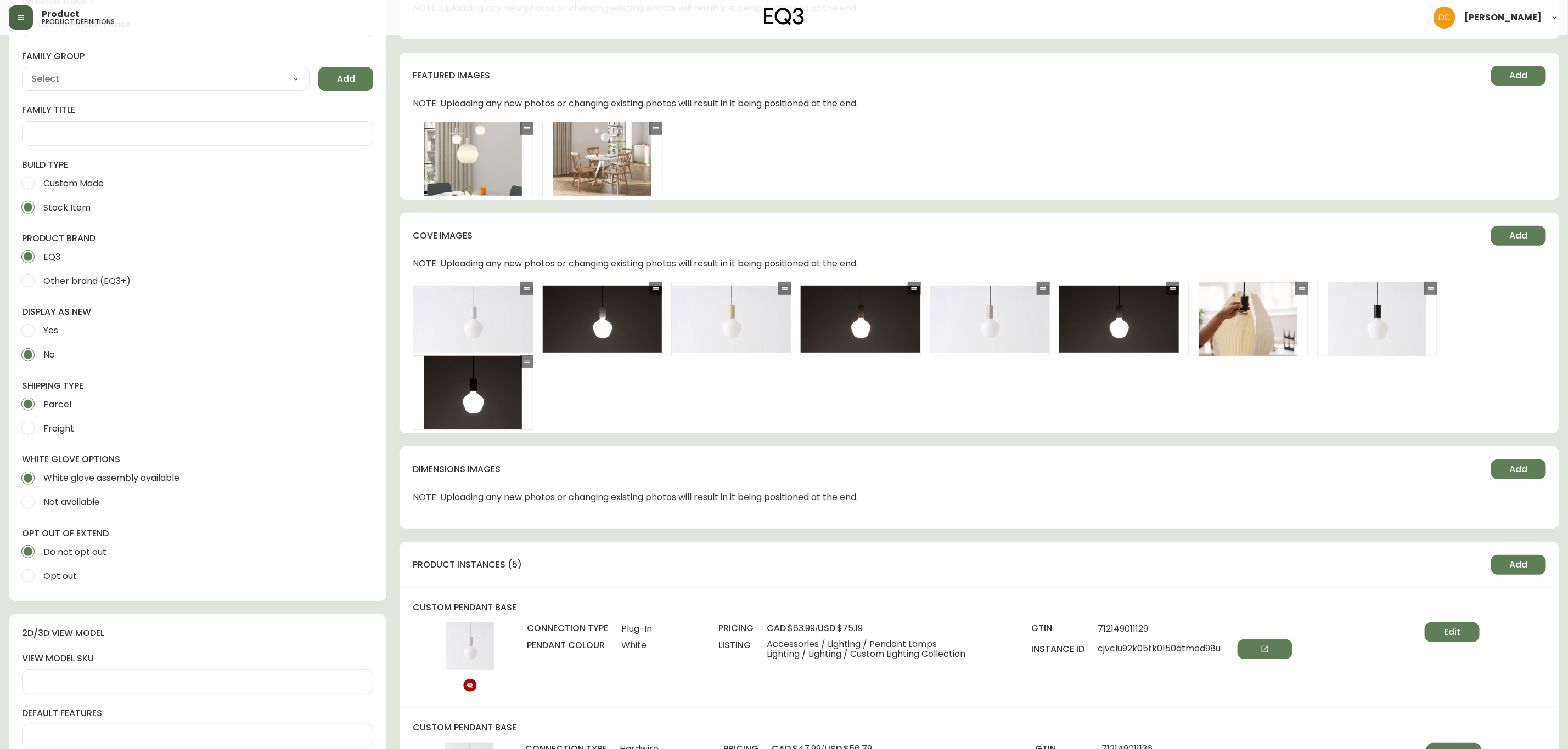
scroll to position [176, 0]
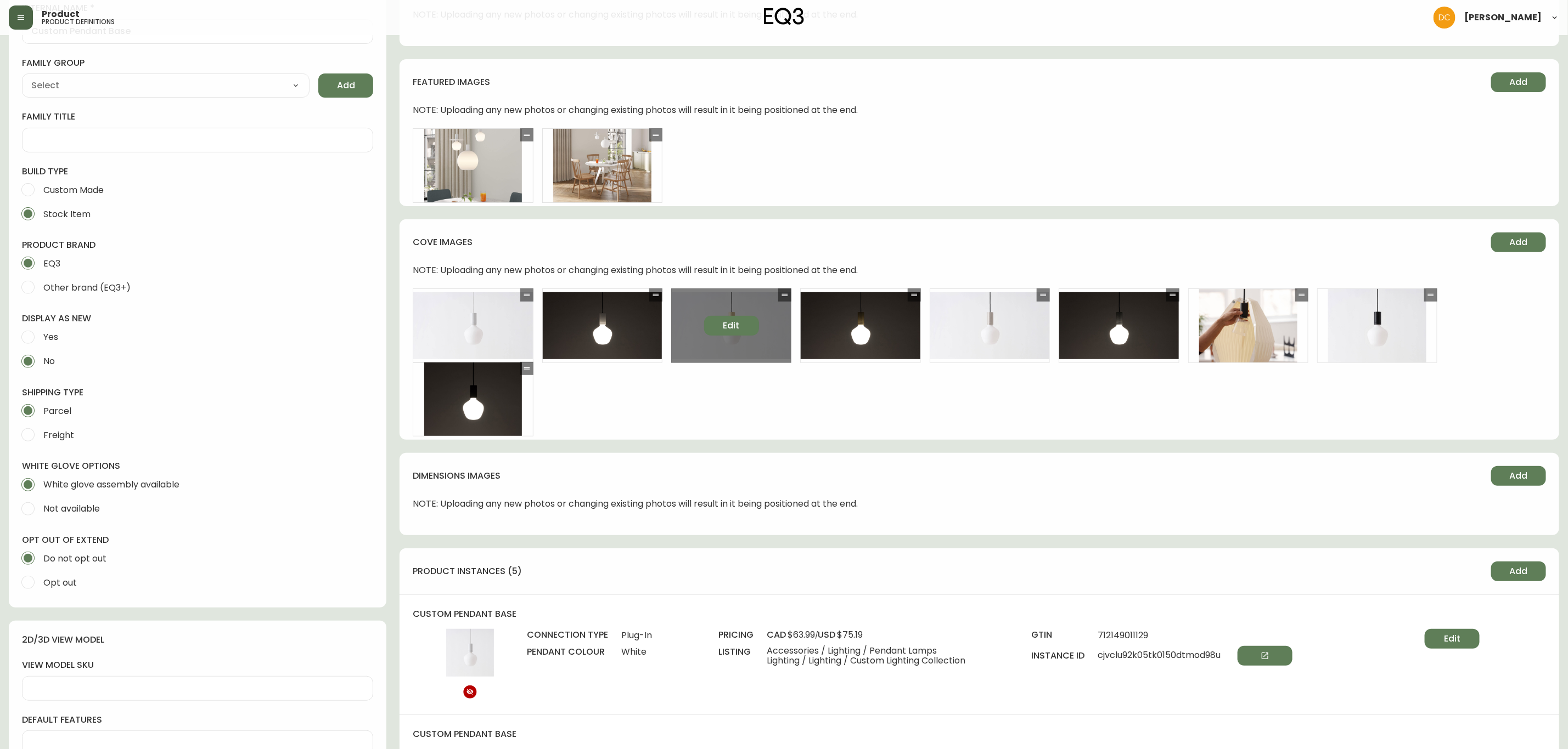
click at [733, 321] on span "Edit" at bounding box center [731, 325] width 16 height 12
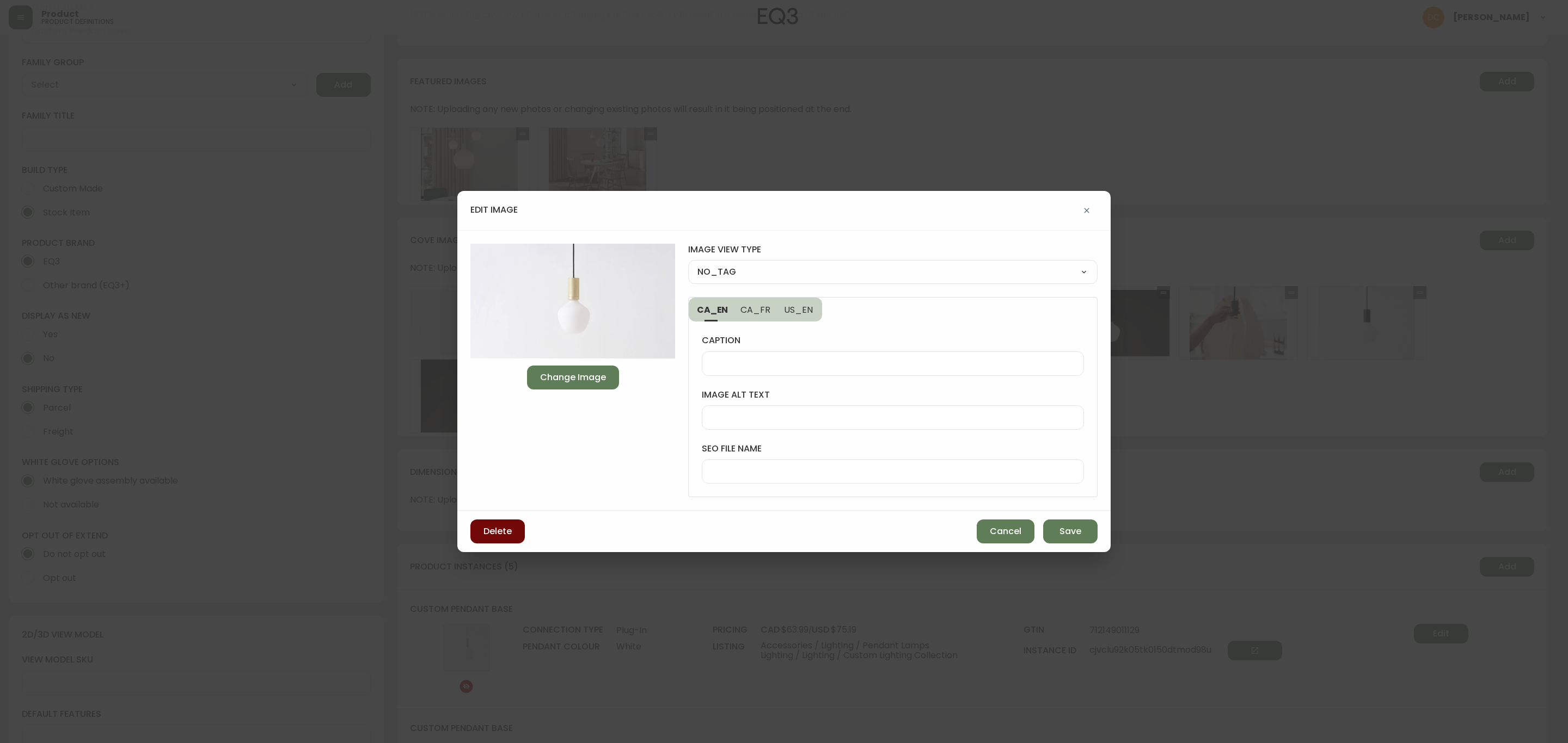
click at [474, 541] on button "Delete" at bounding box center [497, 531] width 54 height 24
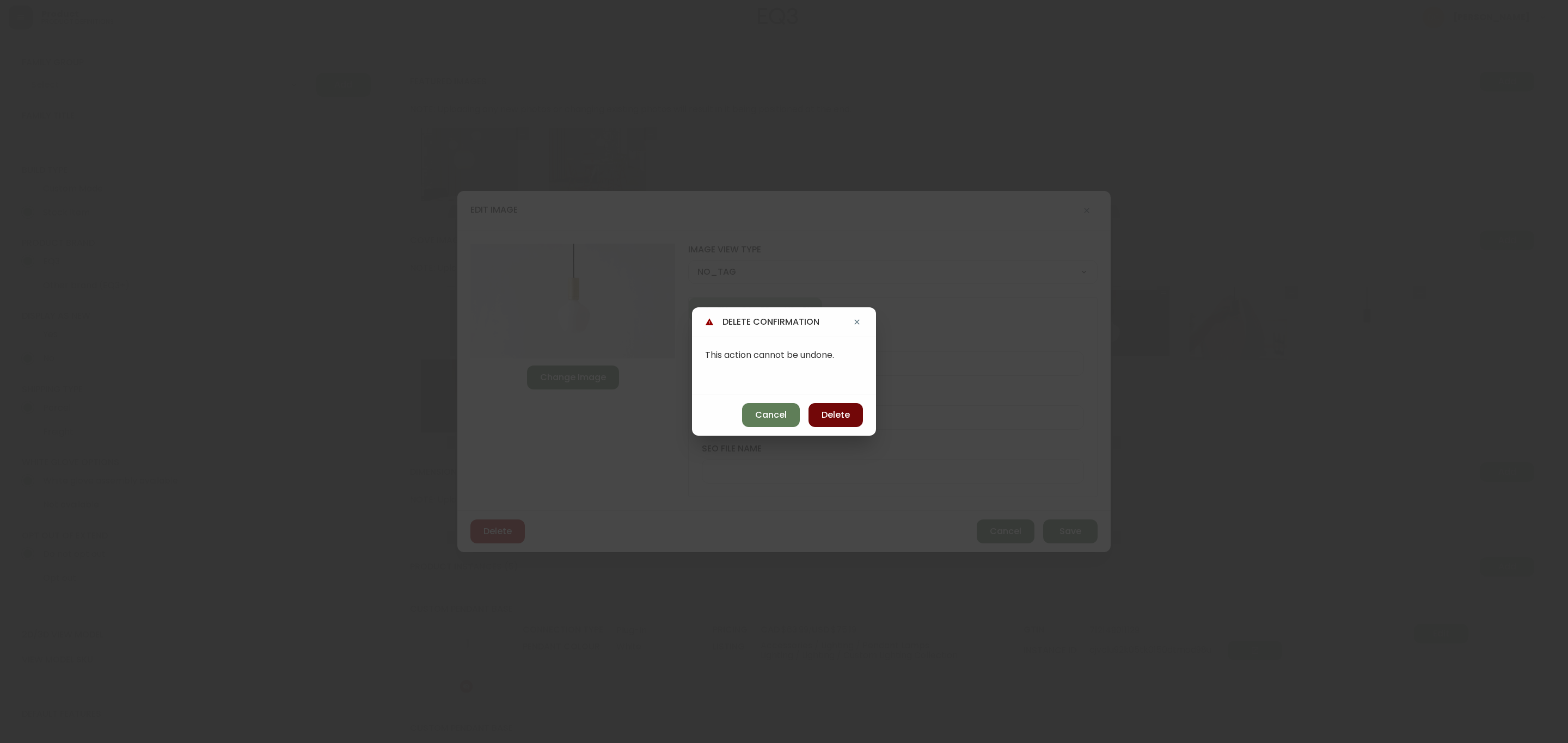
click at [844, 410] on span "Delete" at bounding box center [835, 415] width 29 height 12
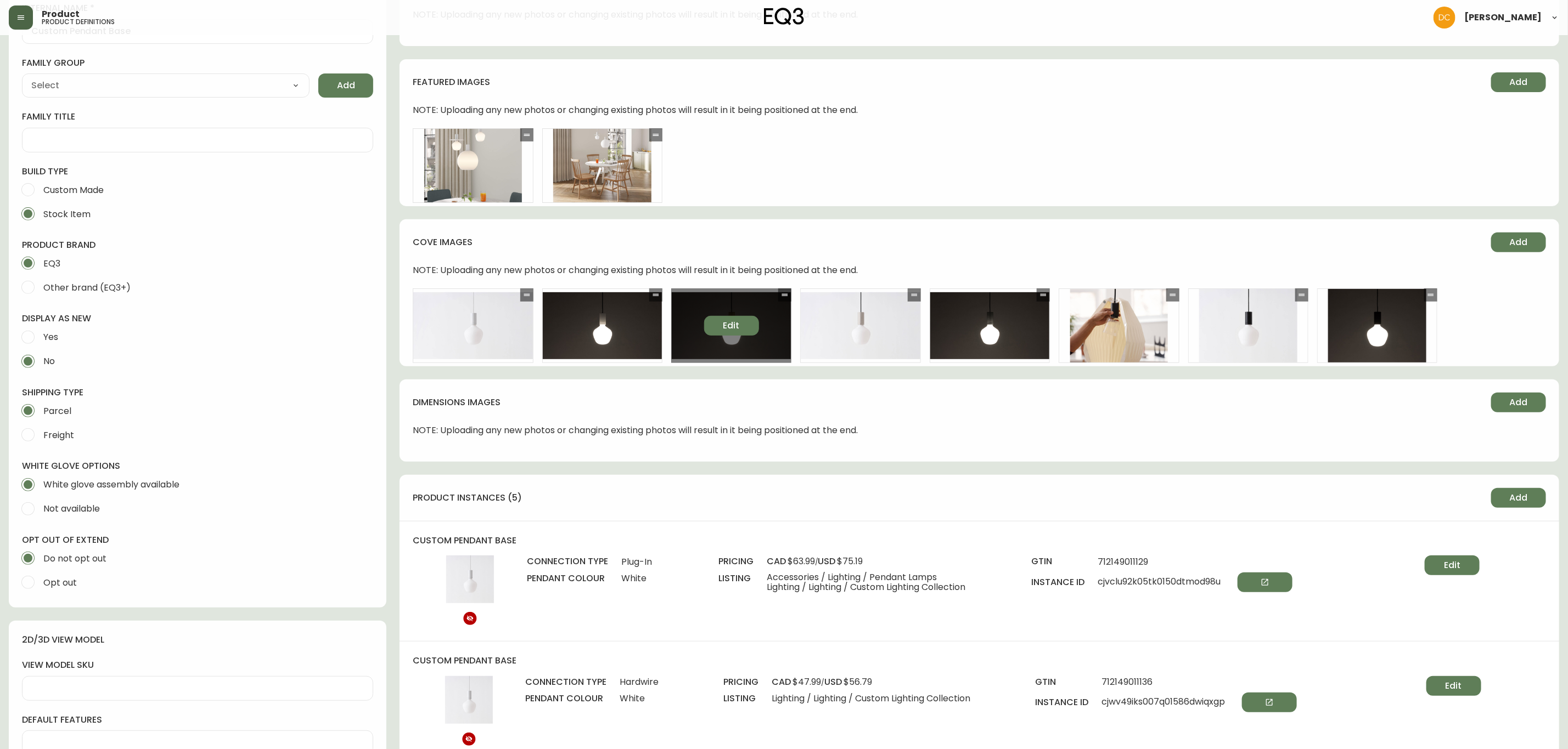
click at [740, 327] on button "Edit" at bounding box center [731, 325] width 55 height 20
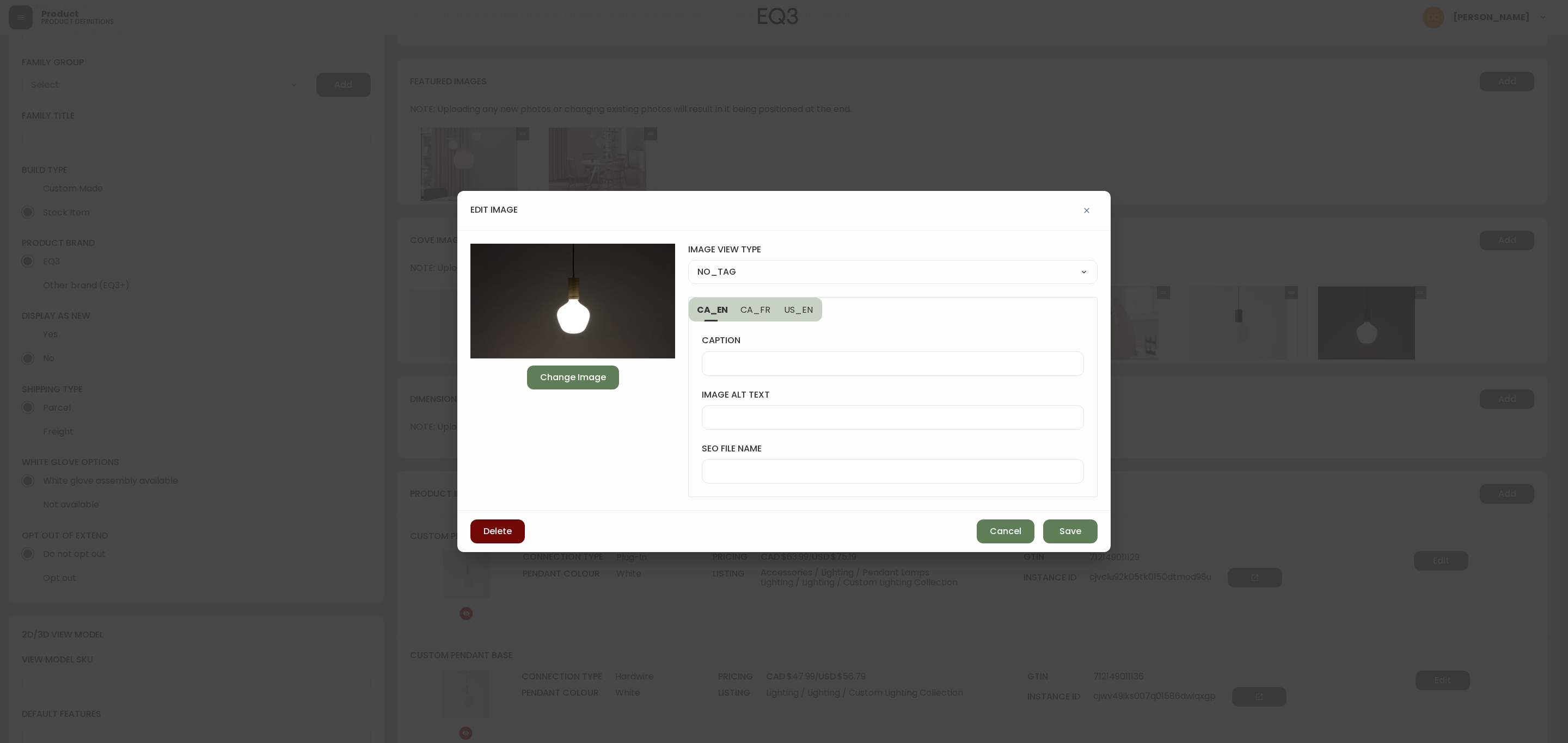
click at [494, 541] on button "Delete" at bounding box center [497, 531] width 54 height 24
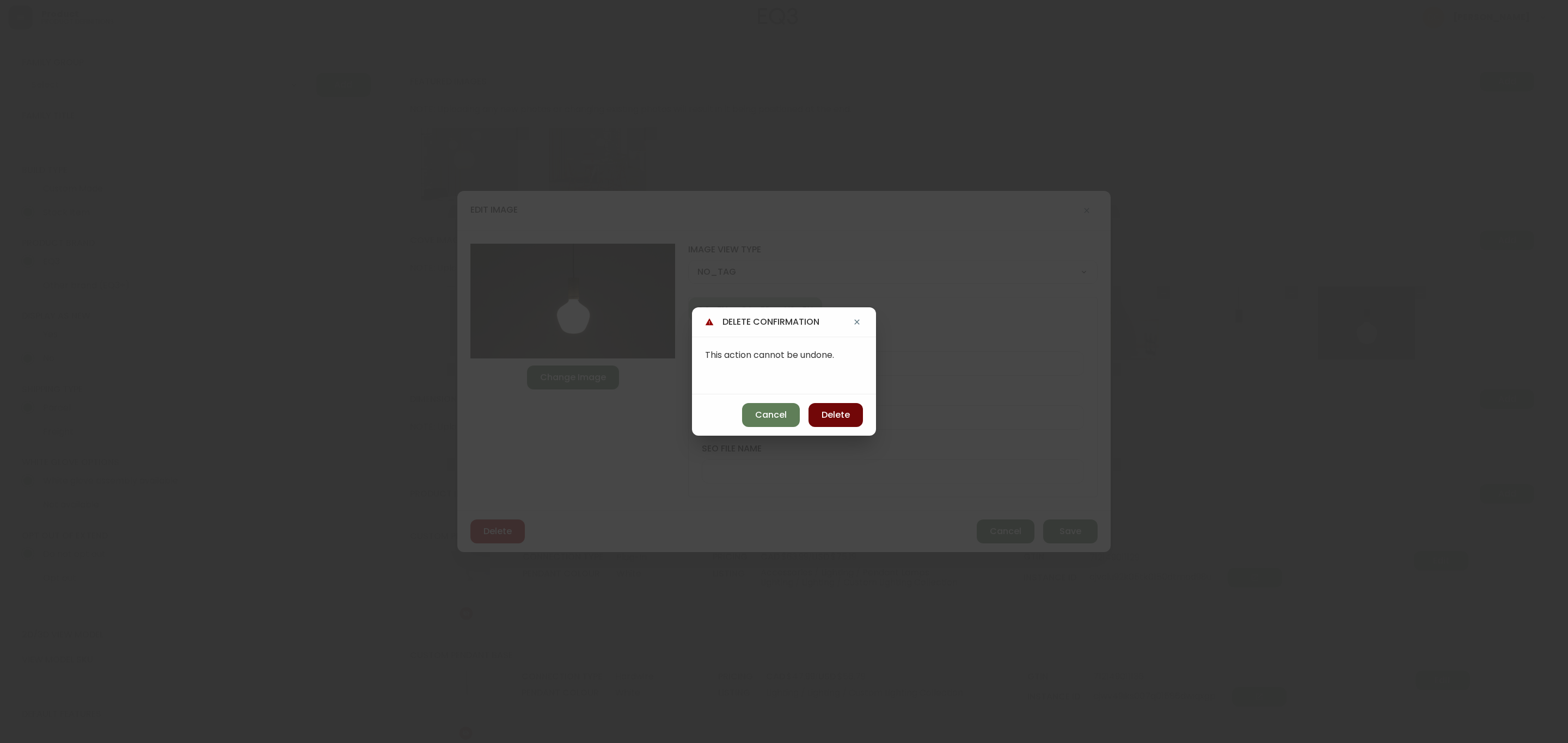
click at [838, 413] on span "Delete" at bounding box center [835, 415] width 29 height 12
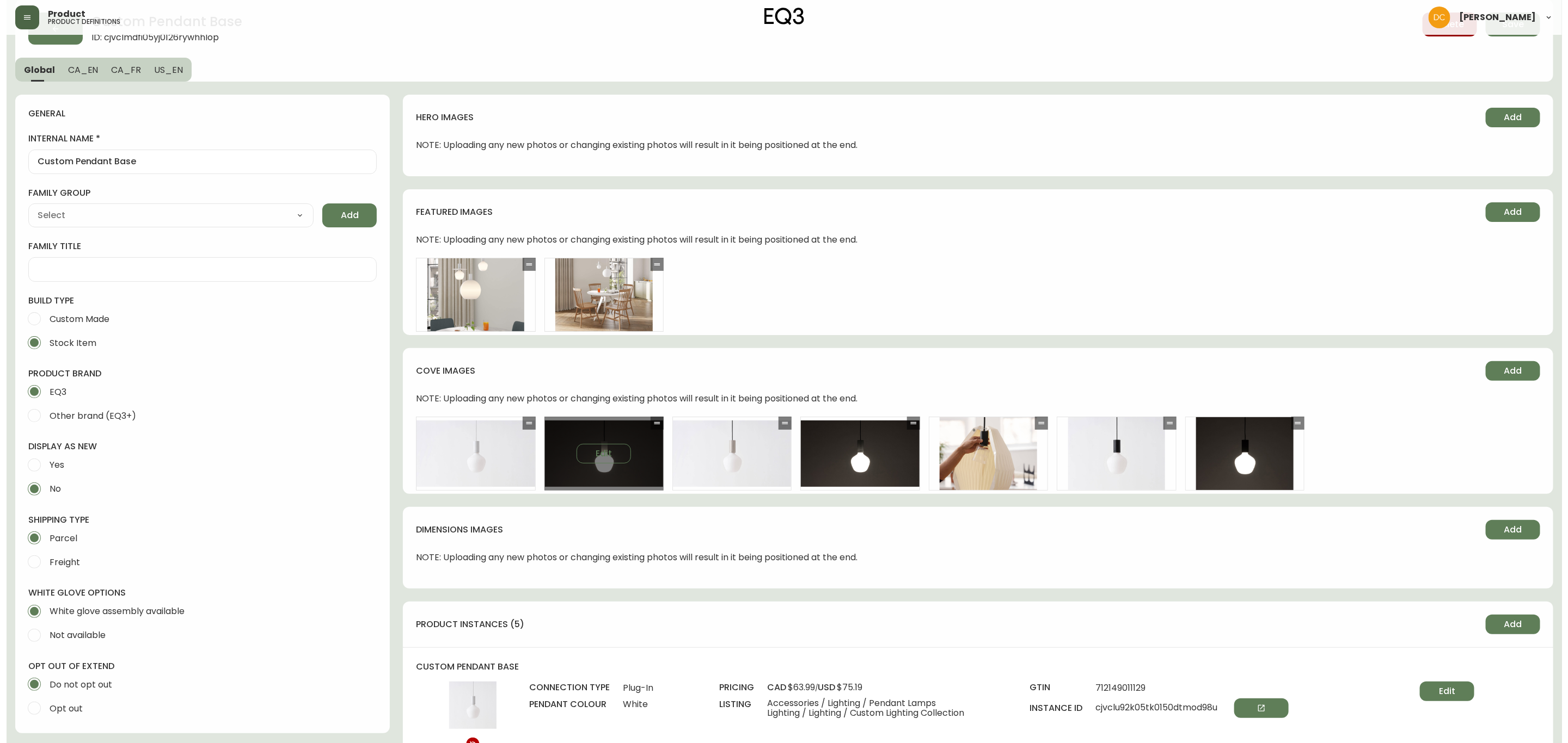
scroll to position [0, 0]
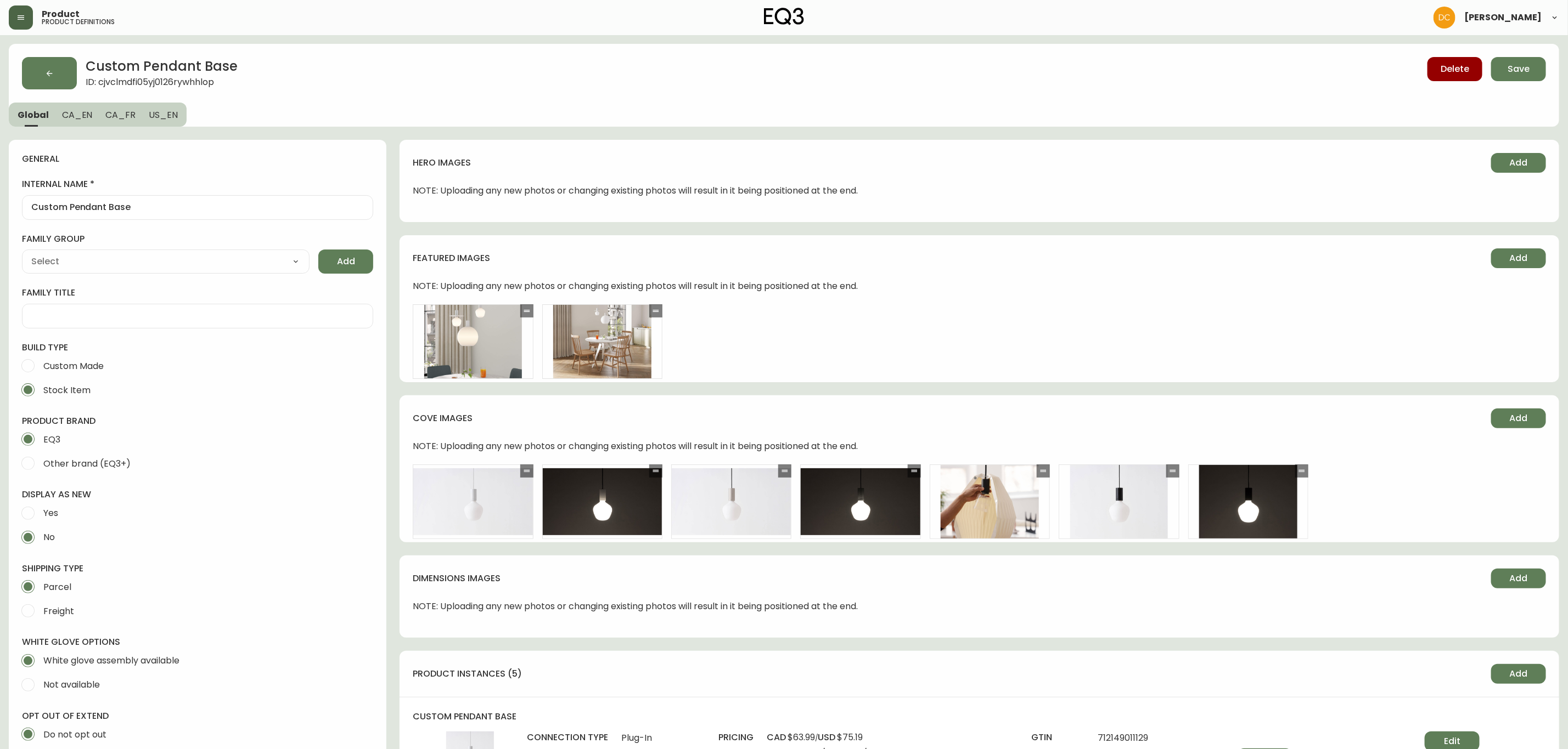
click at [78, 116] on span "CA_EN" at bounding box center [77, 114] width 31 height 12
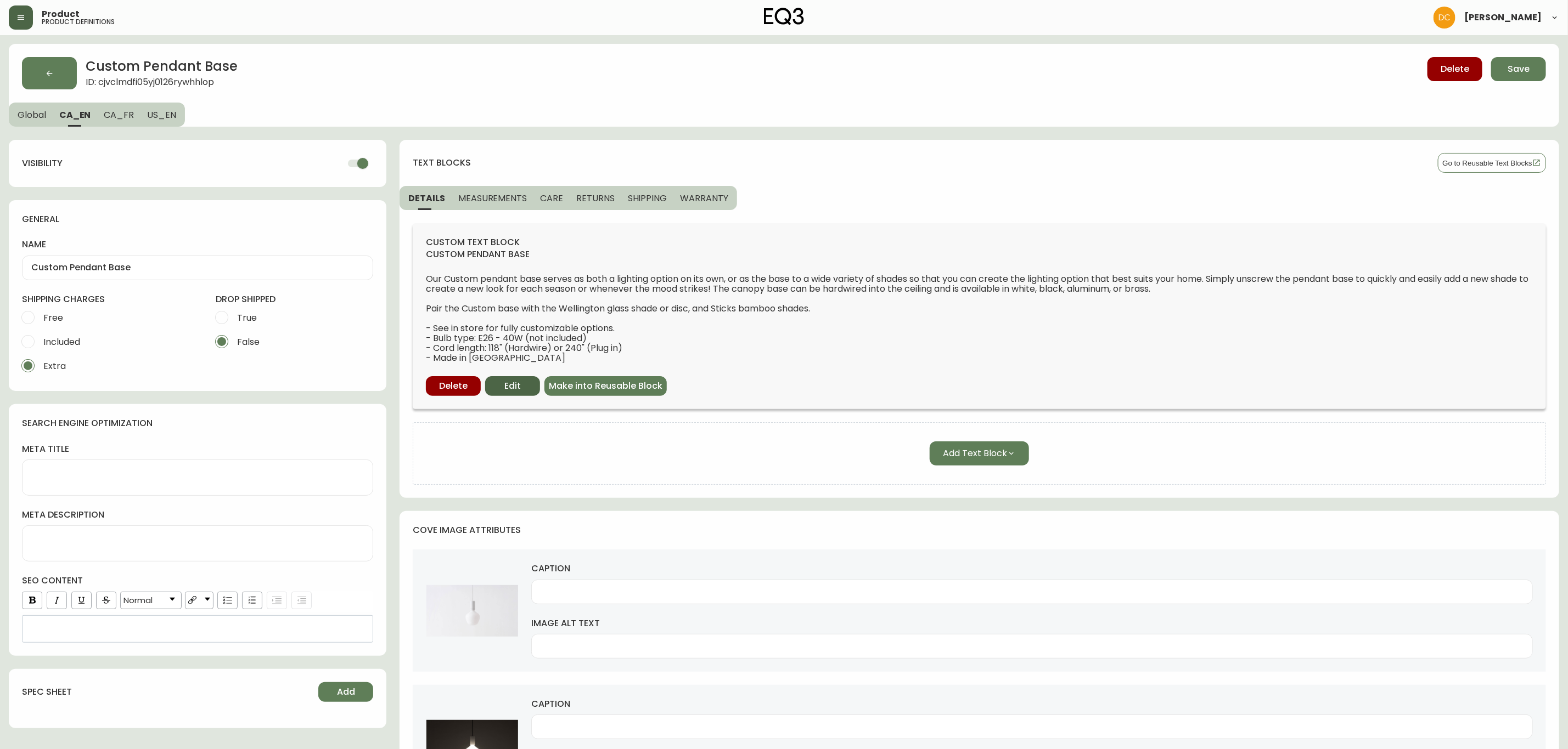
click at [514, 385] on span "Edit" at bounding box center [513, 386] width 16 height 12
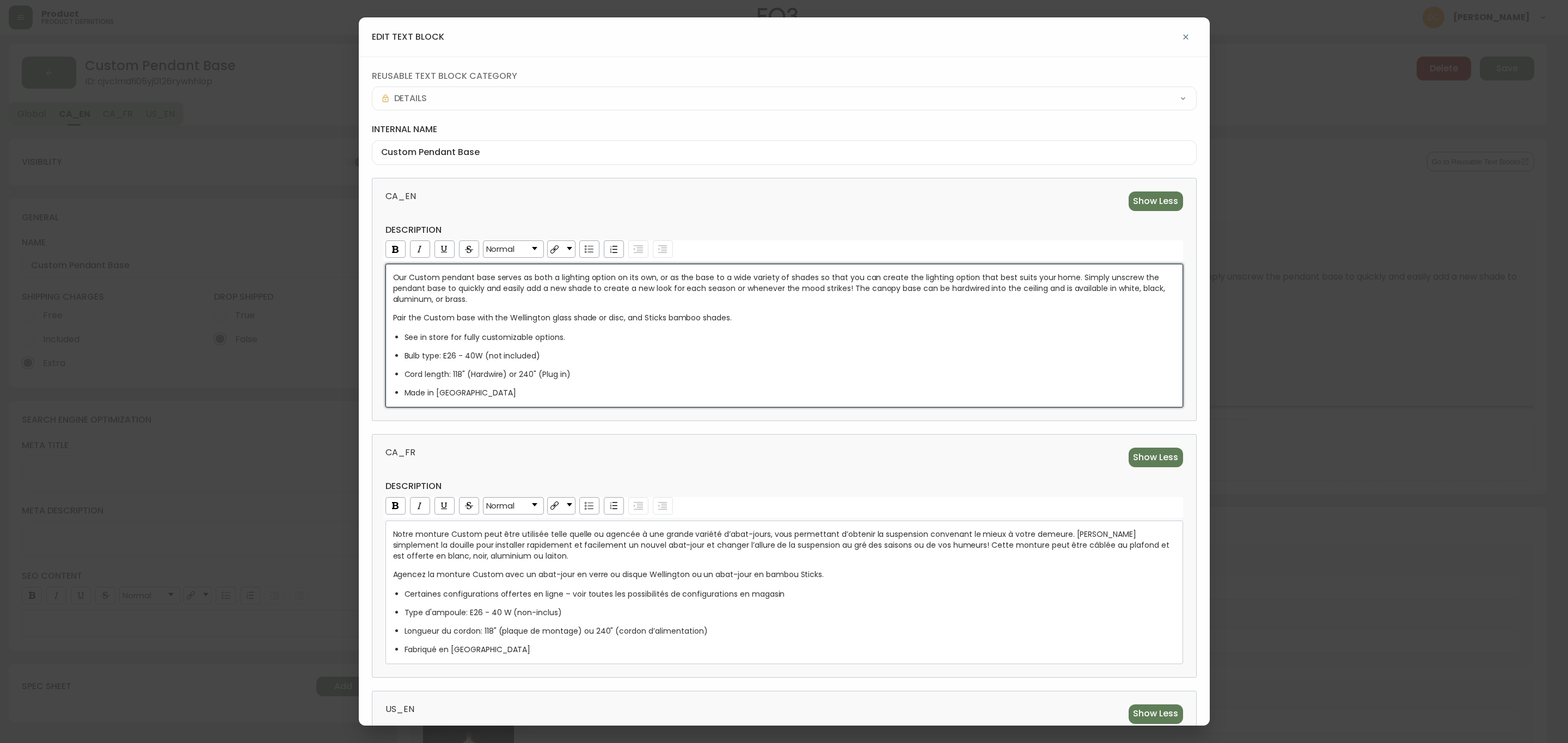
click at [413, 320] on span "Pair the Custom base with the Wellington glass shade or disc, and Sticks bamboo…" at bounding box center [562, 318] width 339 height 11
click at [717, 340] on div "See in store for fully customizable options." at bounding box center [790, 337] width 771 height 11
click at [600, 318] on span "Pair the Custom base with the Wellington glass shade or disc, and Sticks bamboo…" at bounding box center [562, 318] width 339 height 11
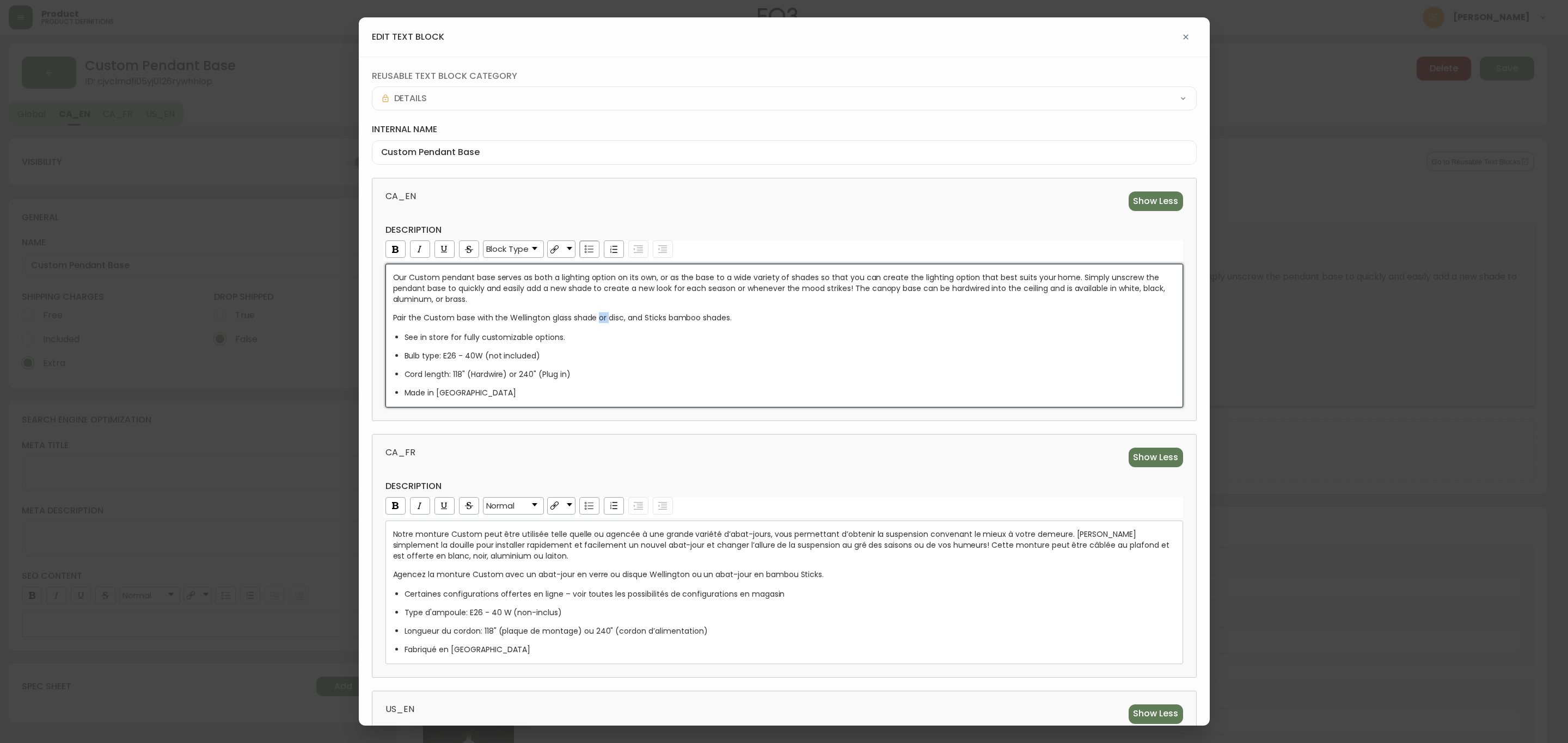
click at [600, 318] on span "Pair the Custom base with the Wellington glass shade or disc, and Sticks bamboo…" at bounding box center [562, 318] width 339 height 11
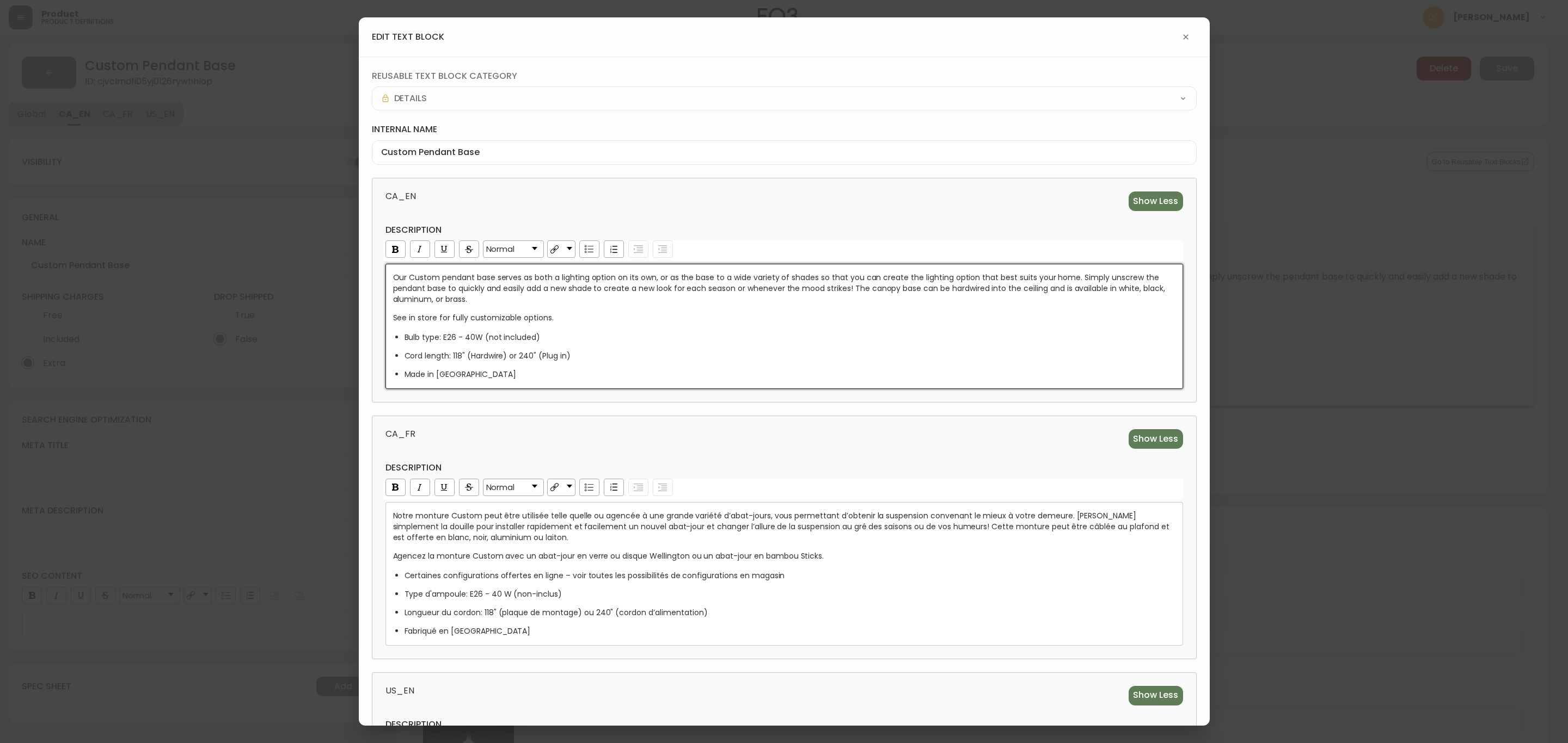
click at [487, 301] on span "Our Custom pendant base serves as both a lighting option on its own, or as the …" at bounding box center [779, 288] width 774 height 33
click at [417, 299] on span "Our Custom pendant base serves as both a lighting option on its own, or as the …" at bounding box center [779, 288] width 774 height 33
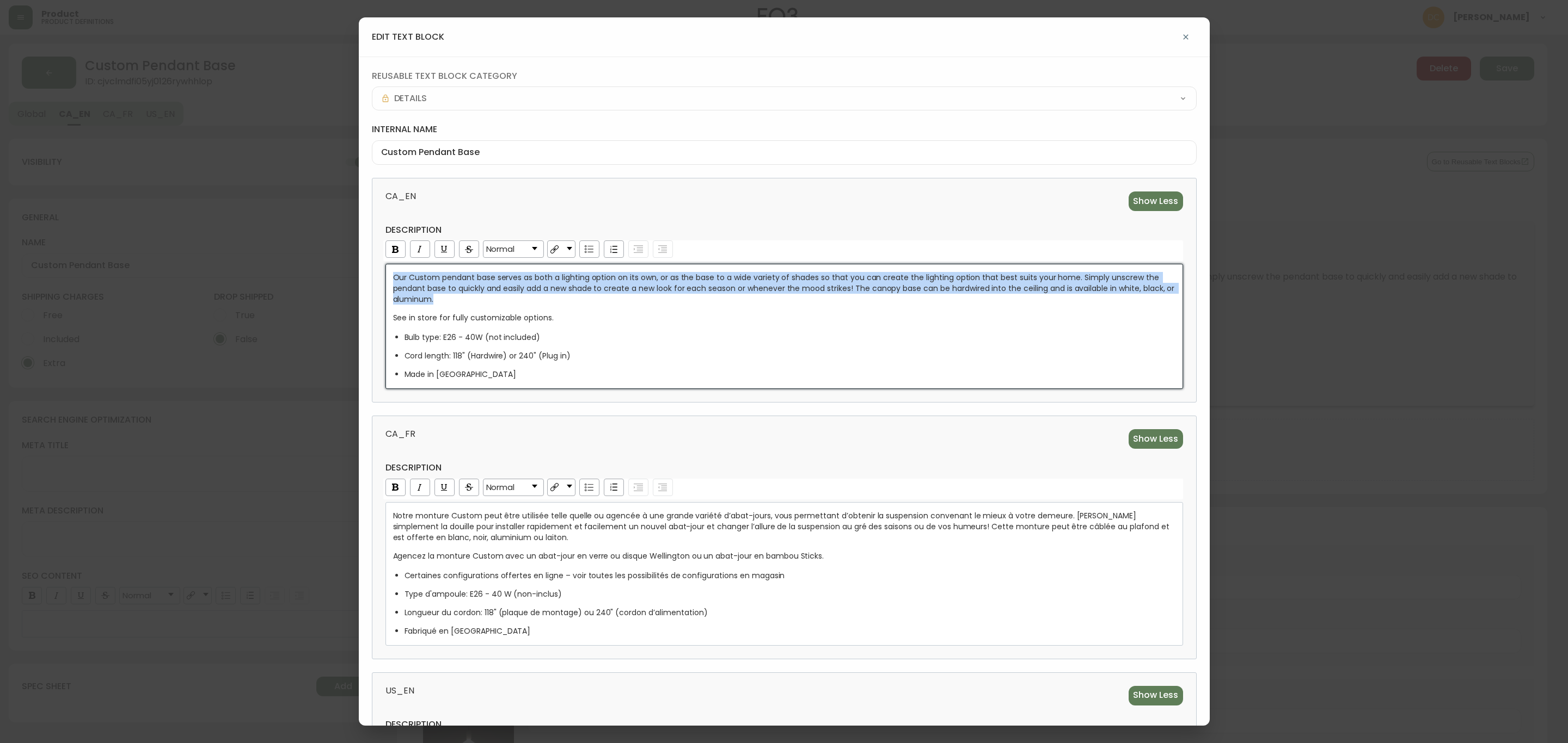
drag, startPoint x: 481, startPoint y: 302, endPoint x: 362, endPoint y: 275, distance: 122.0
click at [362, 275] on div "reusable text block category DETAILS internal name Custom Pendant Base CA_EN Sh…" at bounding box center [784, 492] width 850 height 872
copy span "Our Custom pendant base serves as both a lighting option on its own, or as the …"
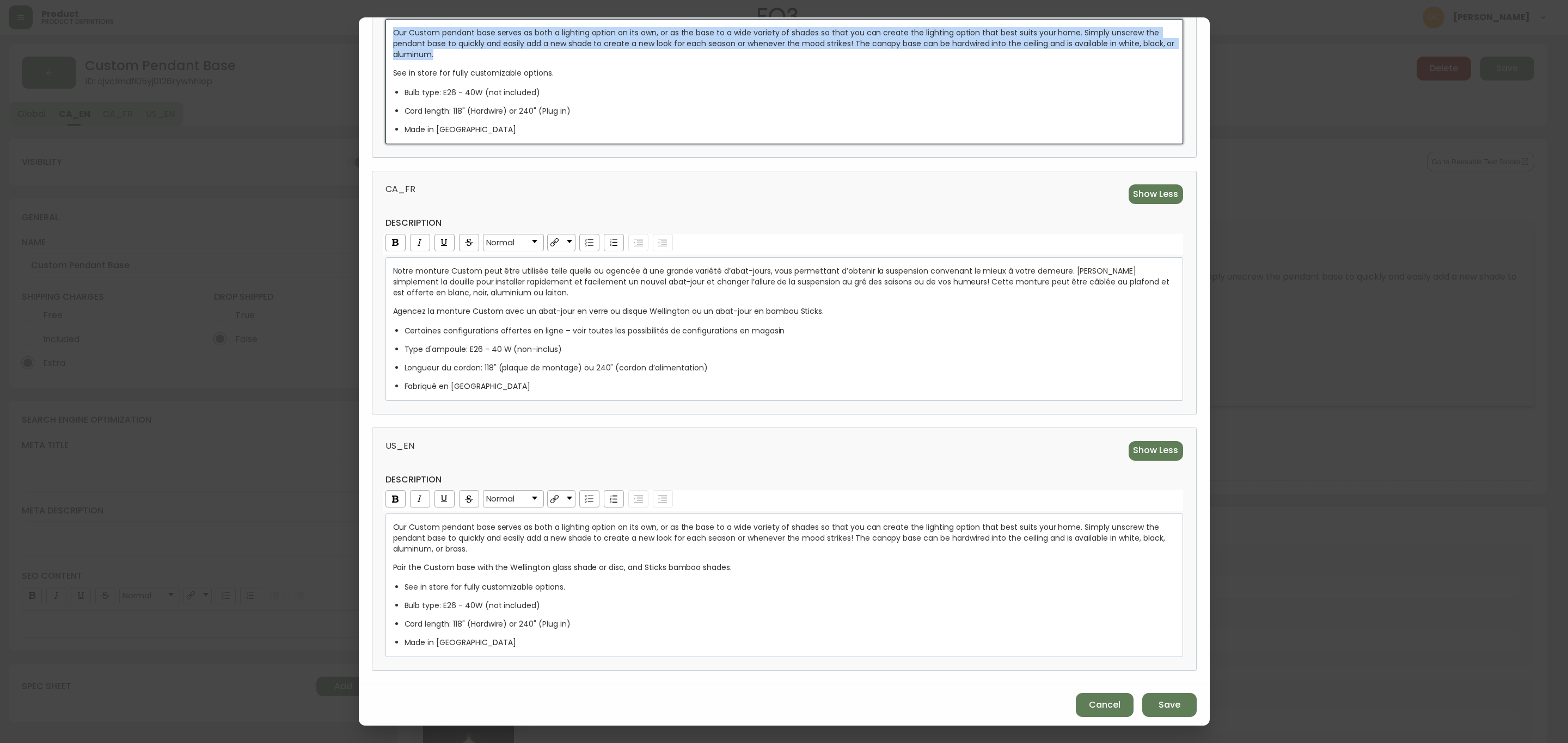
scroll to position [250, 0]
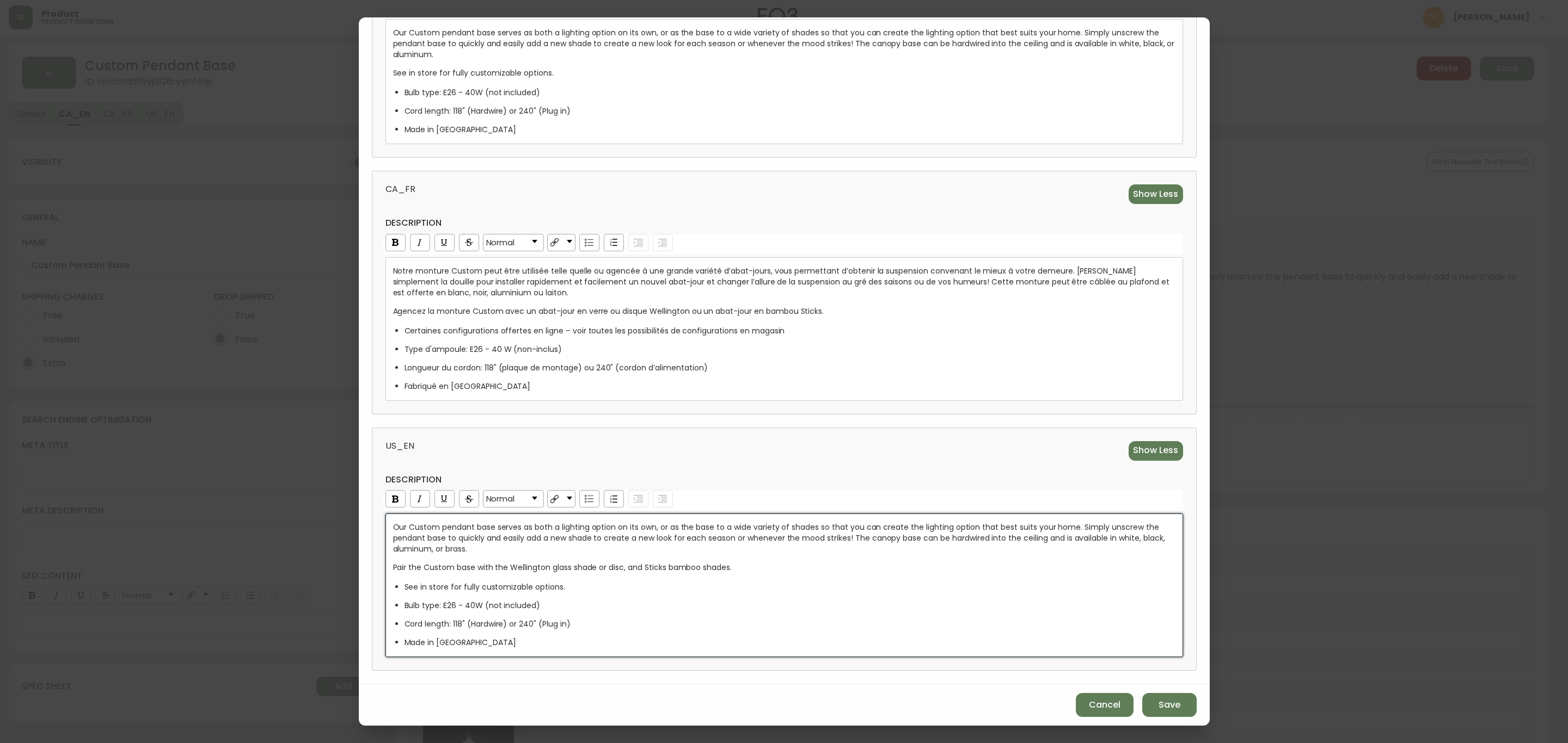
drag, startPoint x: 497, startPoint y: 548, endPoint x: 353, endPoint y: 523, distance: 146.2
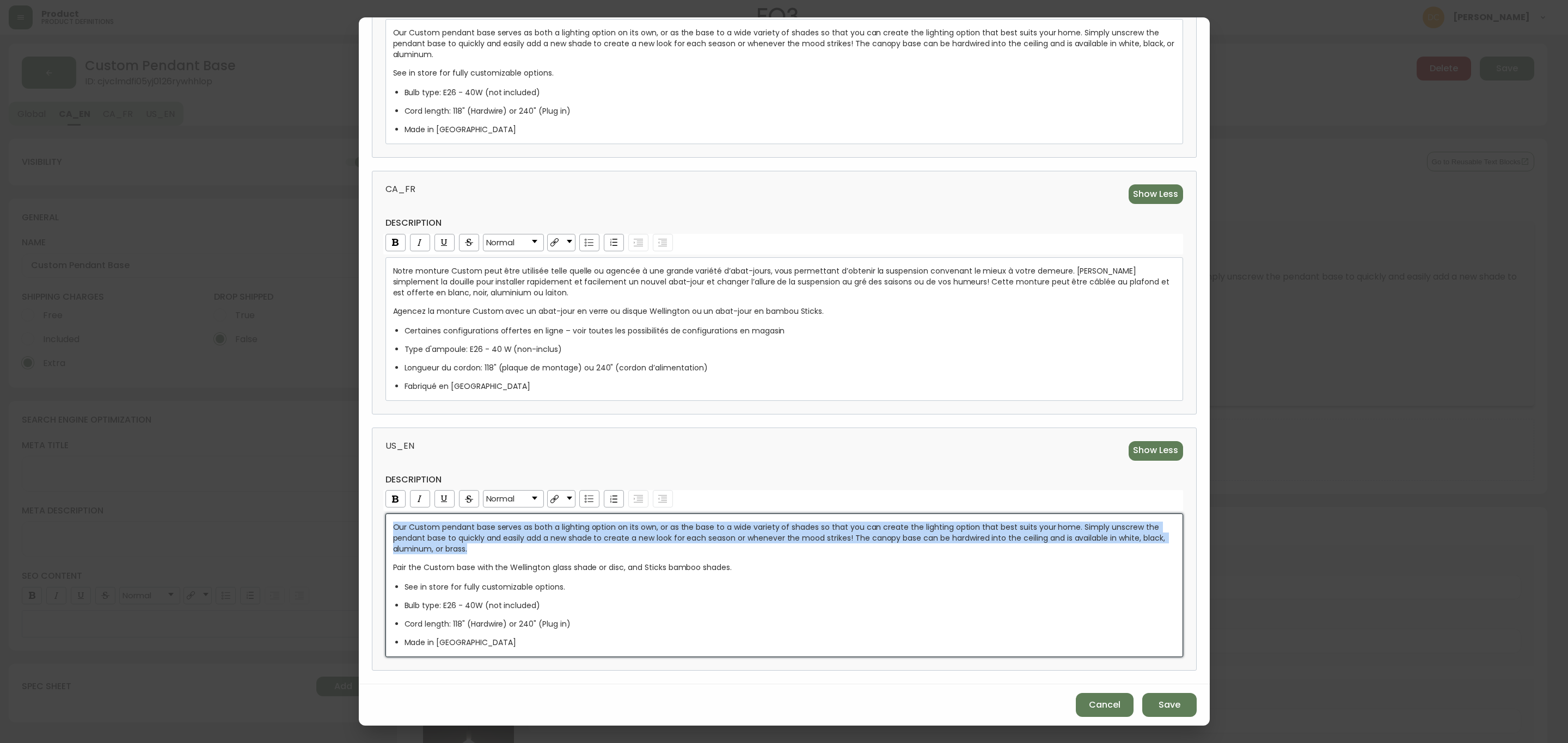
drag, startPoint x: 500, startPoint y: 548, endPoint x: 351, endPoint y: 514, distance: 152.8
click at [351, 514] on div "edit text block reusable text block category DETAILS internal name Custom Penda…" at bounding box center [784, 371] width 1568 height 743
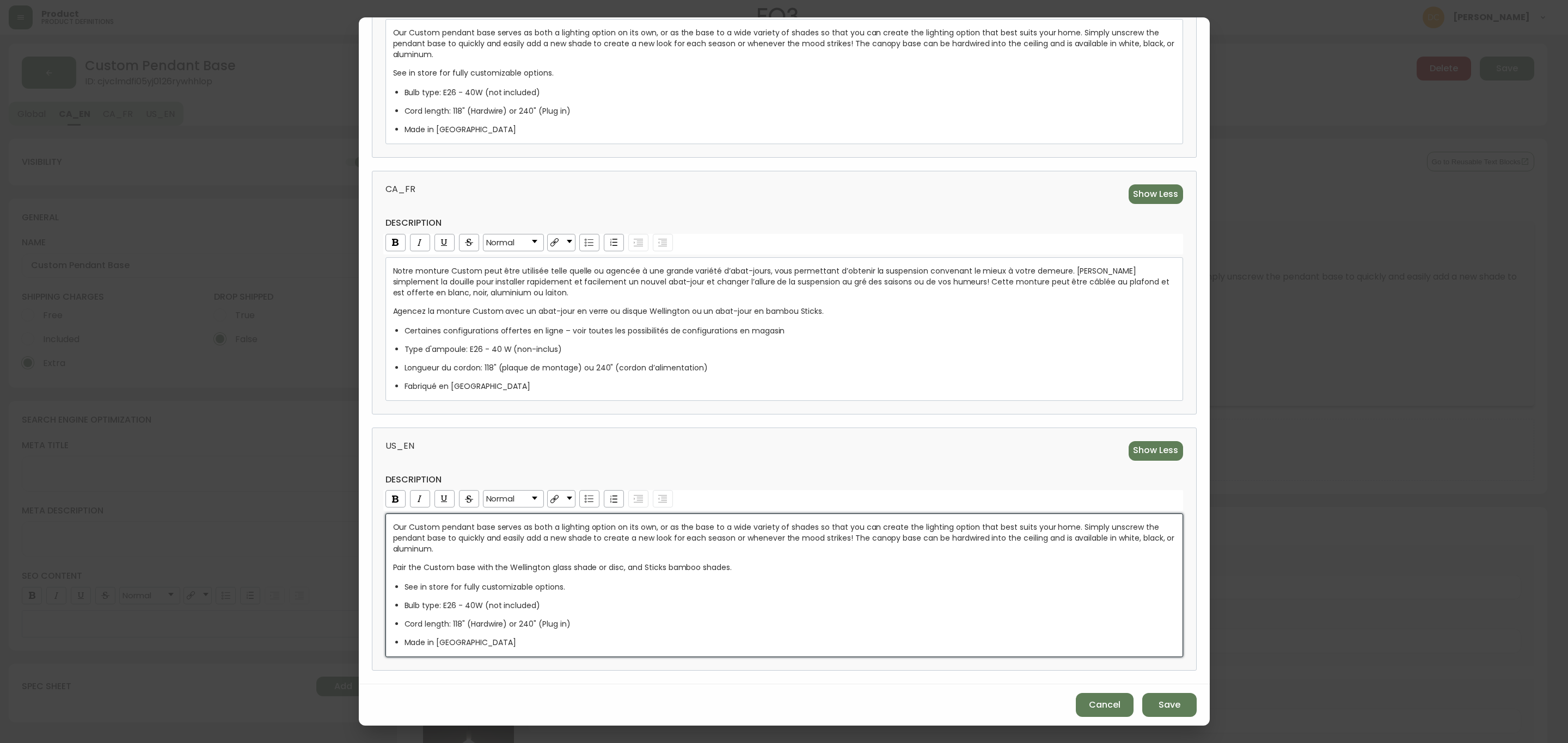
click at [525, 570] on span "Pair the Custom base with the Wellington glass shade or disc, and Sticks bamboo…" at bounding box center [562, 567] width 339 height 11
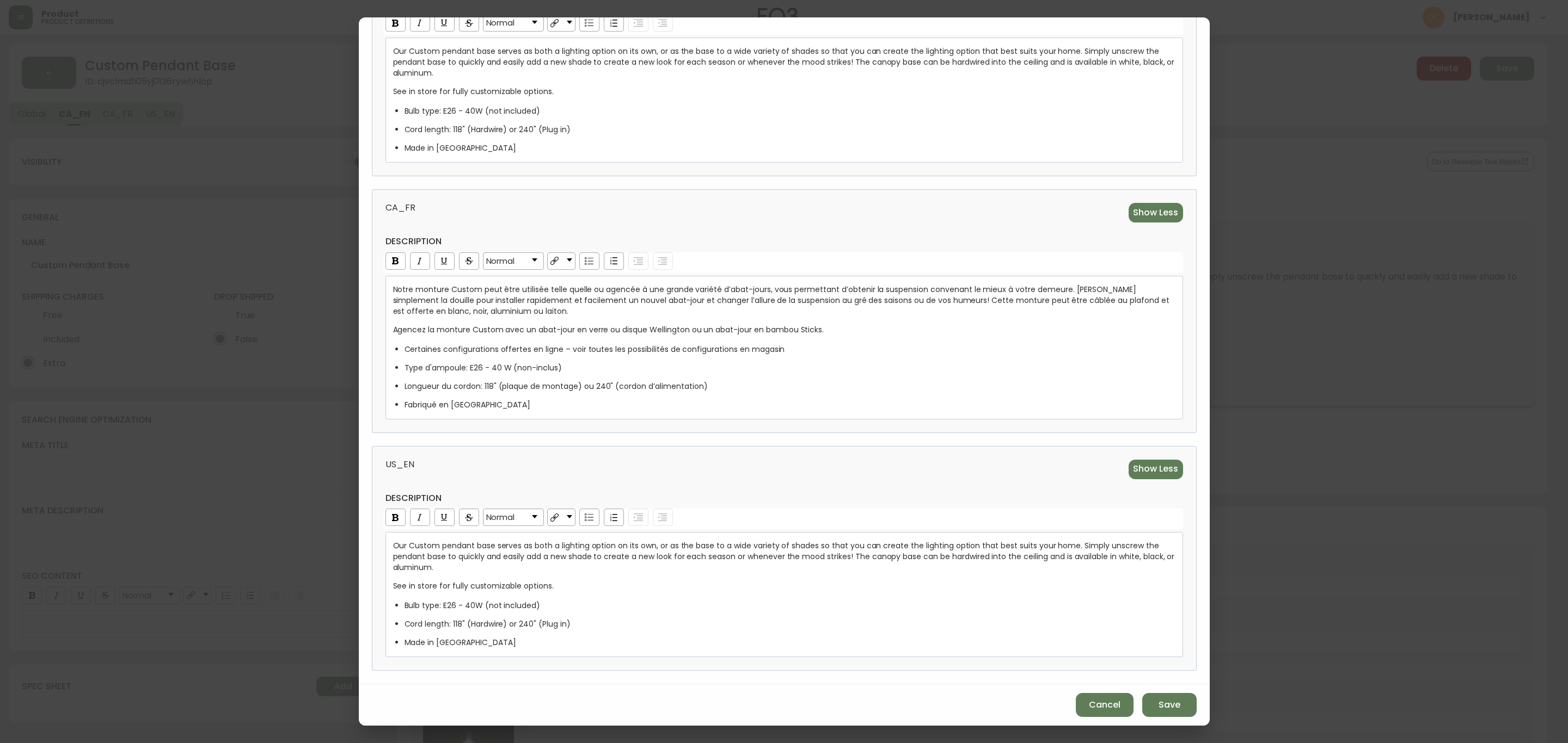
click at [671, 472] on span "US_EN" at bounding box center [582, 469] width 393 height 20
drag, startPoint x: 826, startPoint y: 327, endPoint x: 344, endPoint y: 318, distance: 482.1
click at [344, 318] on div "edit text block reusable text block category DETAILS internal name Custom Penda…" at bounding box center [784, 371] width 1568 height 743
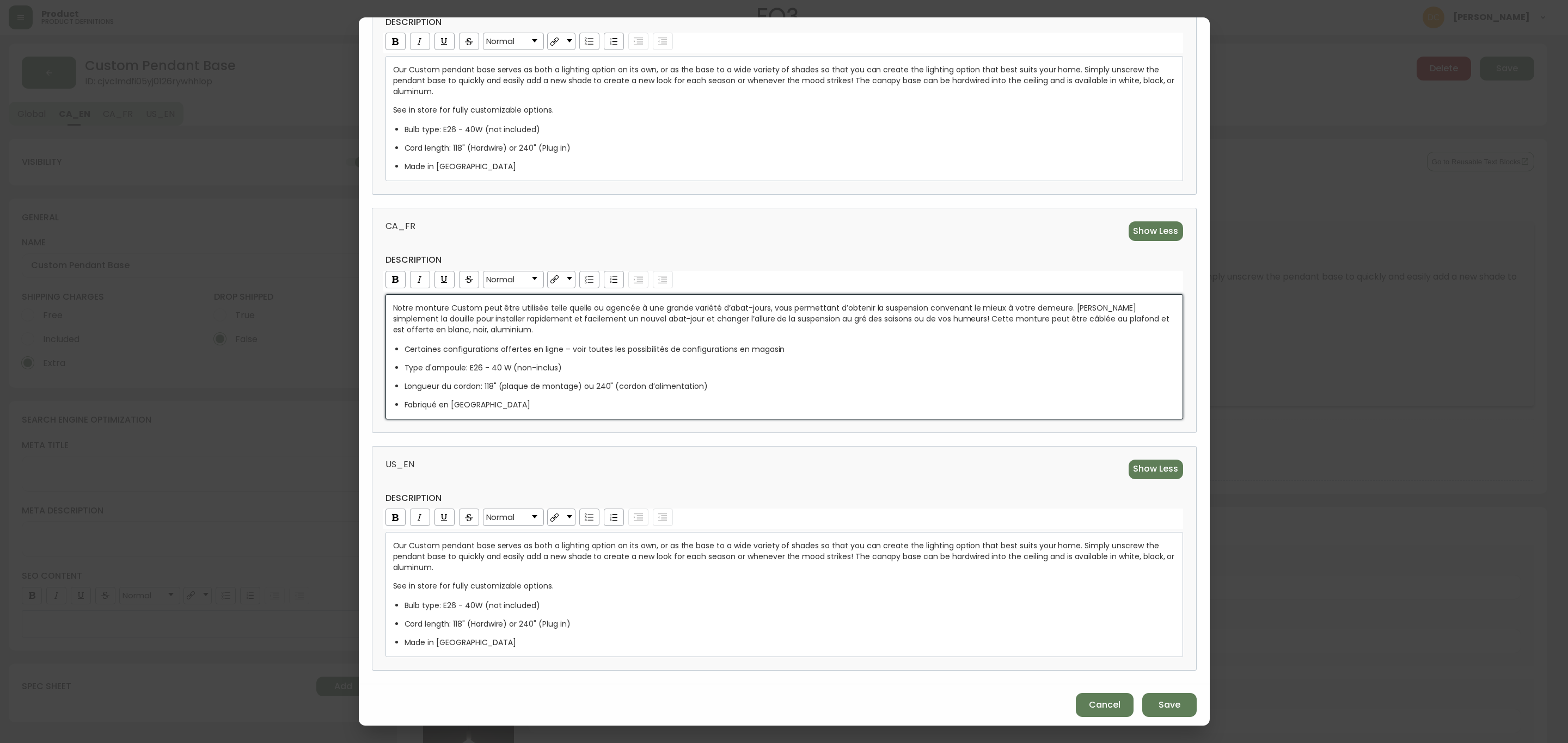
click at [439, 326] on span "Notre monture Custom peut être utilisée telle quelle ou agencée à une grande va…" at bounding box center [782, 318] width 778 height 33
click at [680, 209] on div "CA_FR Show Less description Normal Notre monture Custom peut être utilisée tell…" at bounding box center [784, 320] width 825 height 225
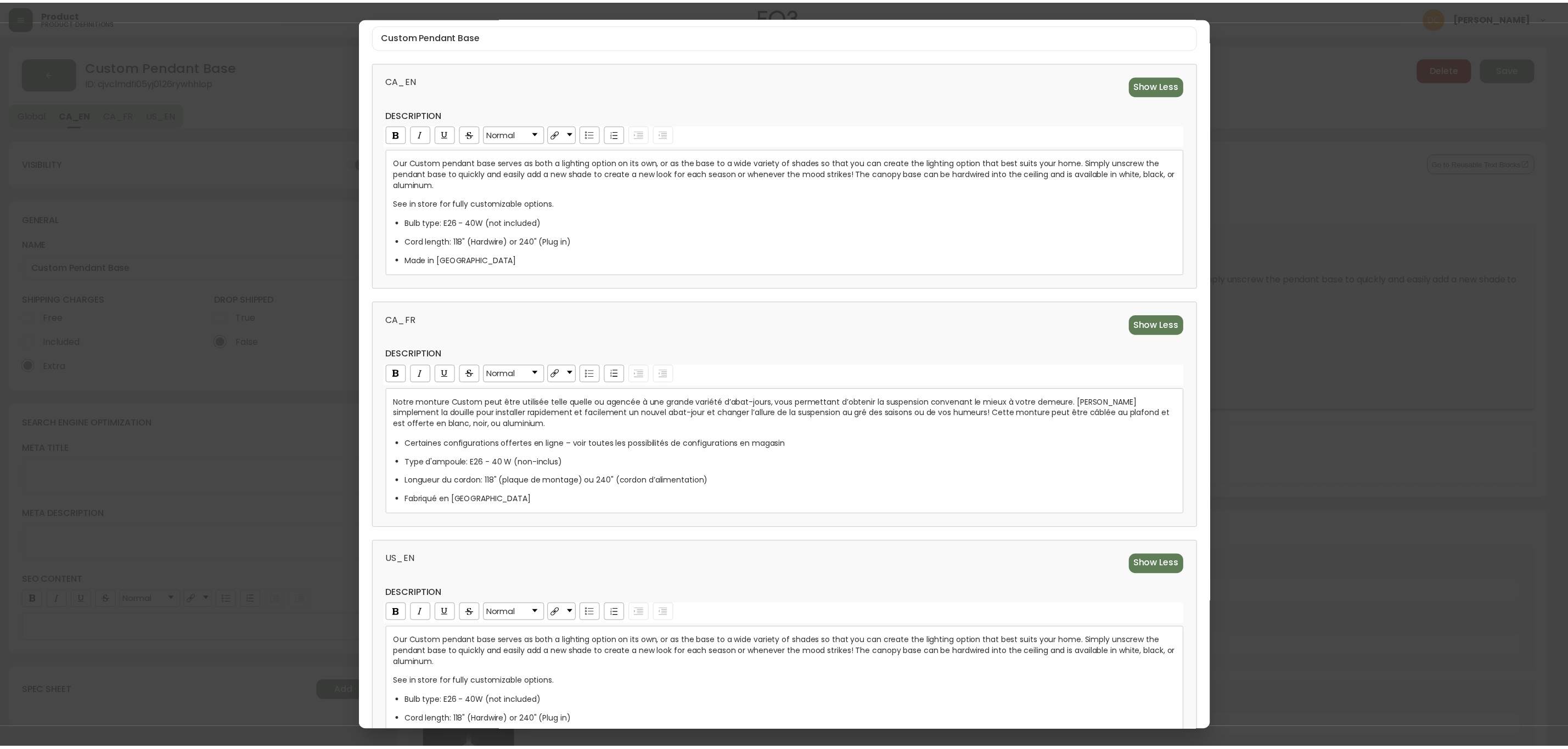
scroll to position [214, 0]
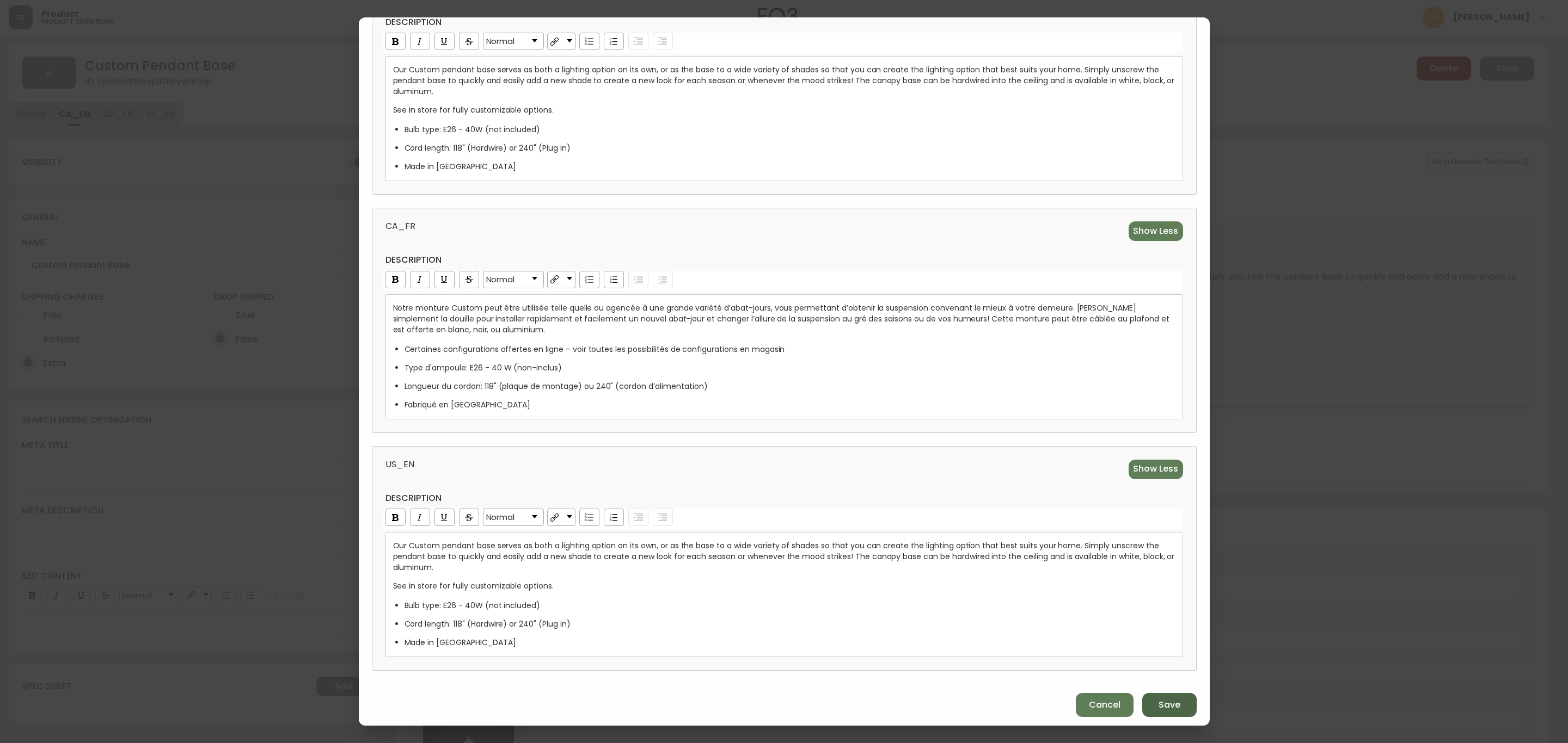
click at [1150, 698] on button "Save" at bounding box center [1169, 705] width 54 height 24
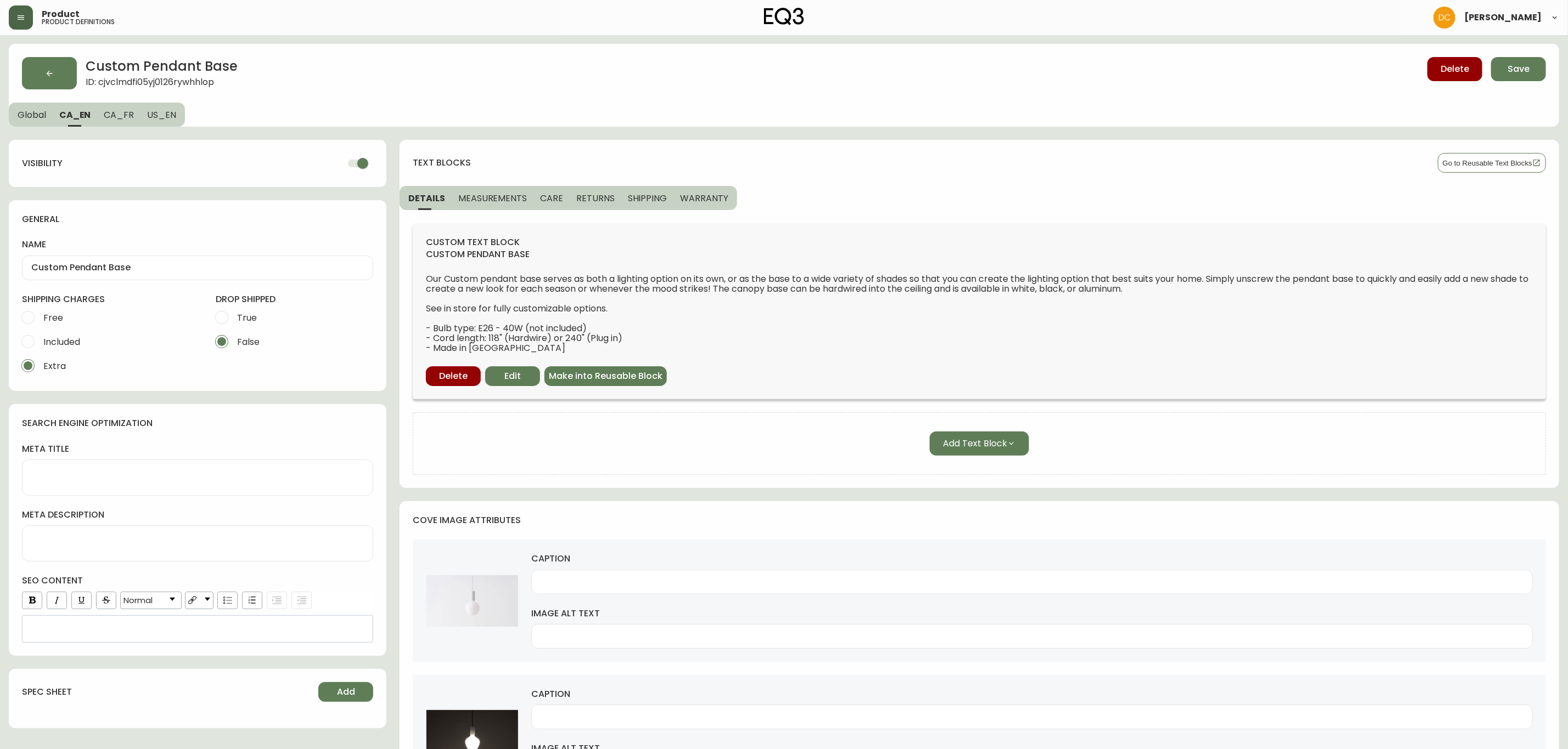
click at [499, 191] on button "MEASUREMENTS" at bounding box center [492, 198] width 82 height 24
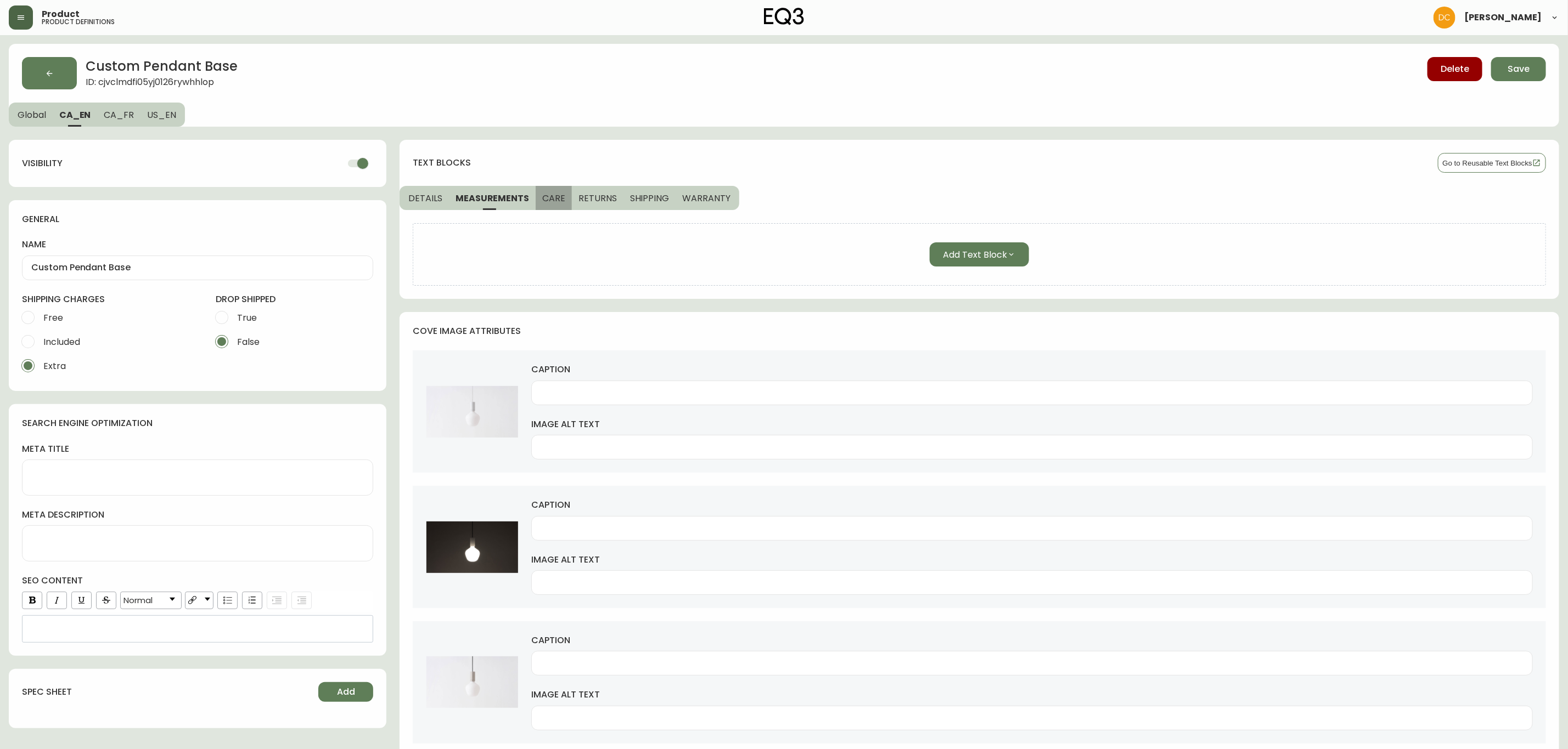
click at [550, 198] on span "CARE" at bounding box center [554, 198] width 23 height 12
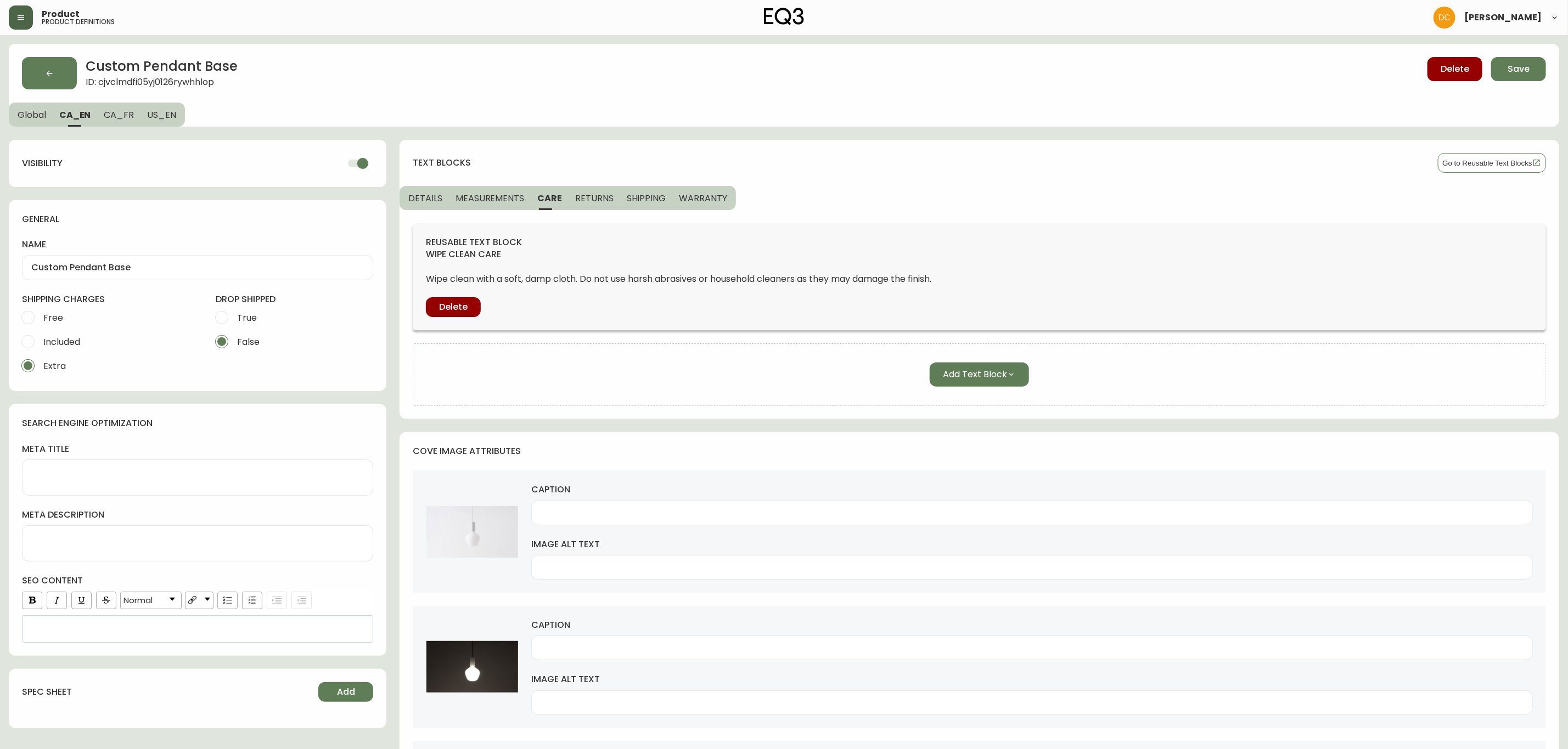
click at [611, 202] on button "RETURNS" at bounding box center [594, 198] width 51 height 24
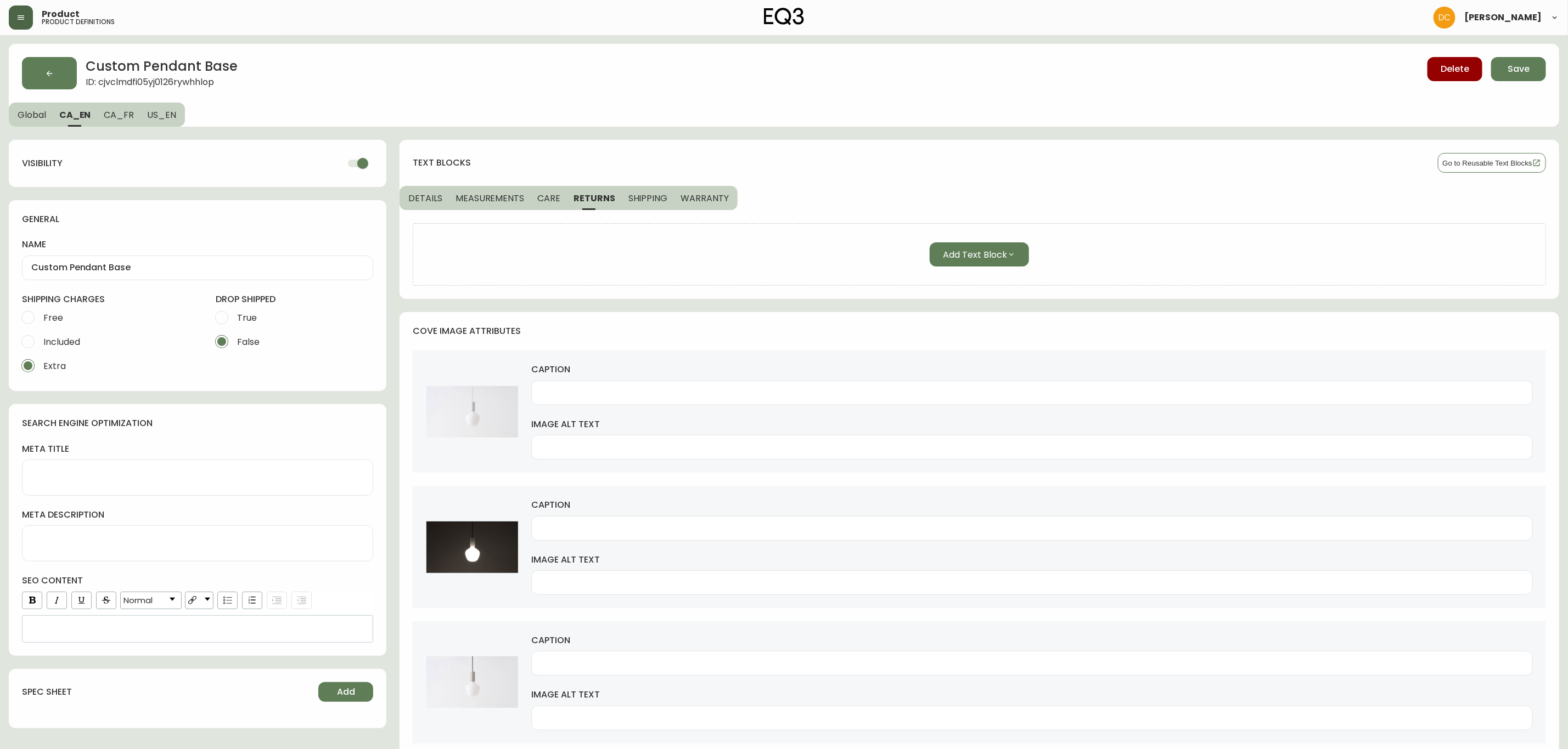
click at [653, 204] on button "SHIPPING" at bounding box center [648, 198] width 53 height 24
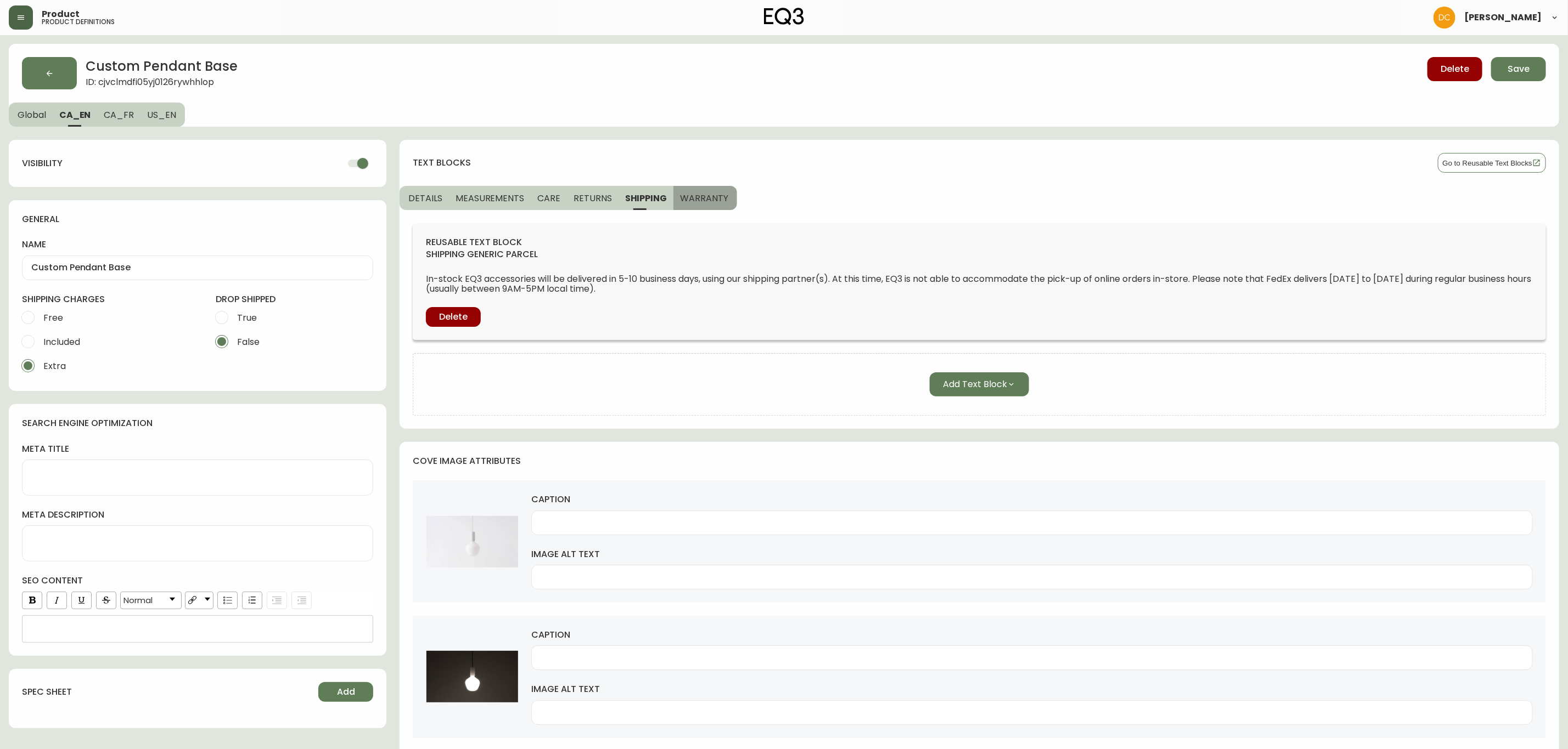
click at [708, 201] on span "WARRANTY" at bounding box center [704, 198] width 49 height 12
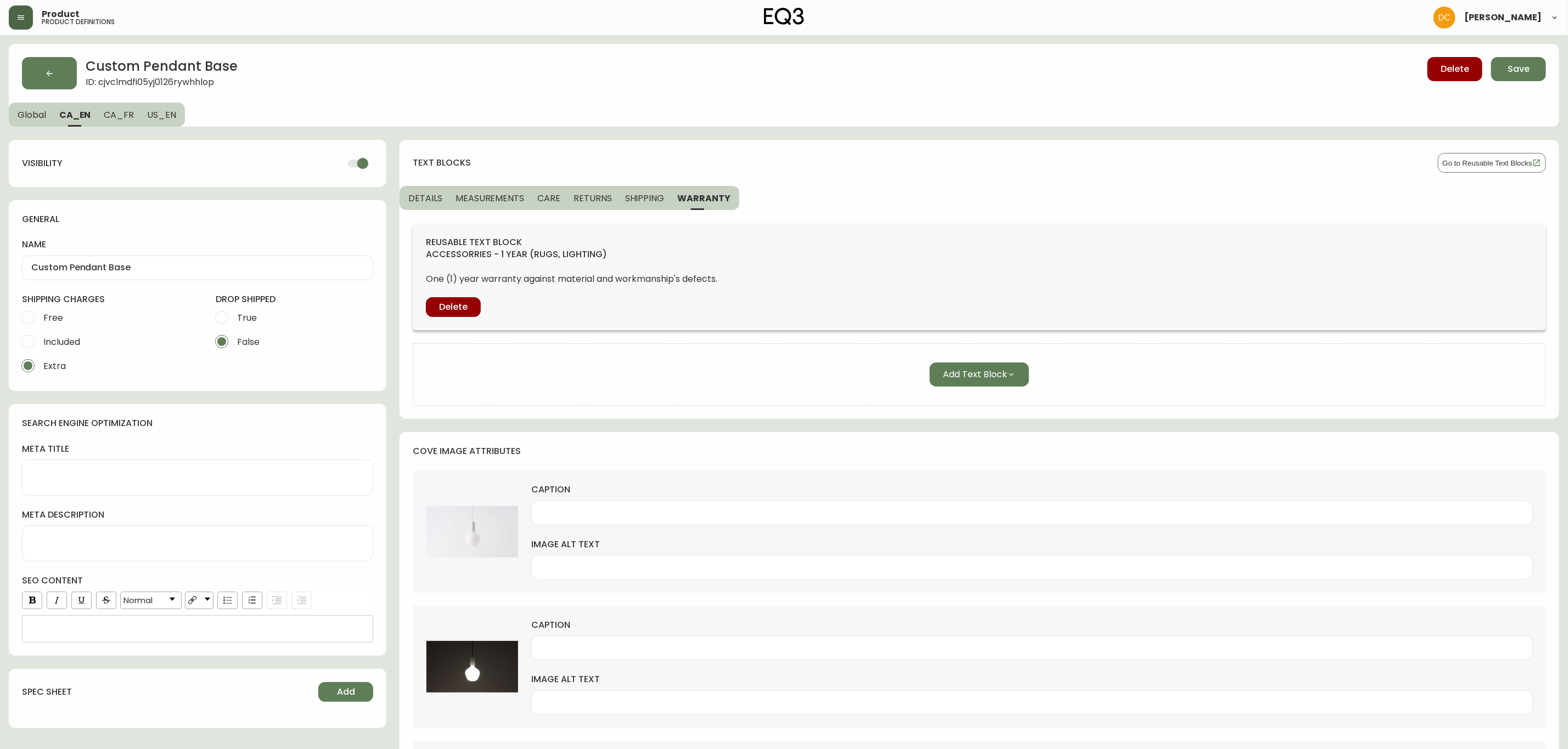
click at [150, 104] on button "US_EN" at bounding box center [162, 114] width 44 height 24
checkbox input "false"
type input "Three white pendant lamps over a round dinette table with chairs"
drag, startPoint x: 131, startPoint y: 105, endPoint x: 122, endPoint y: 108, distance: 9.5
click at [130, 105] on button "CA_FR" at bounding box center [118, 114] width 43 height 24
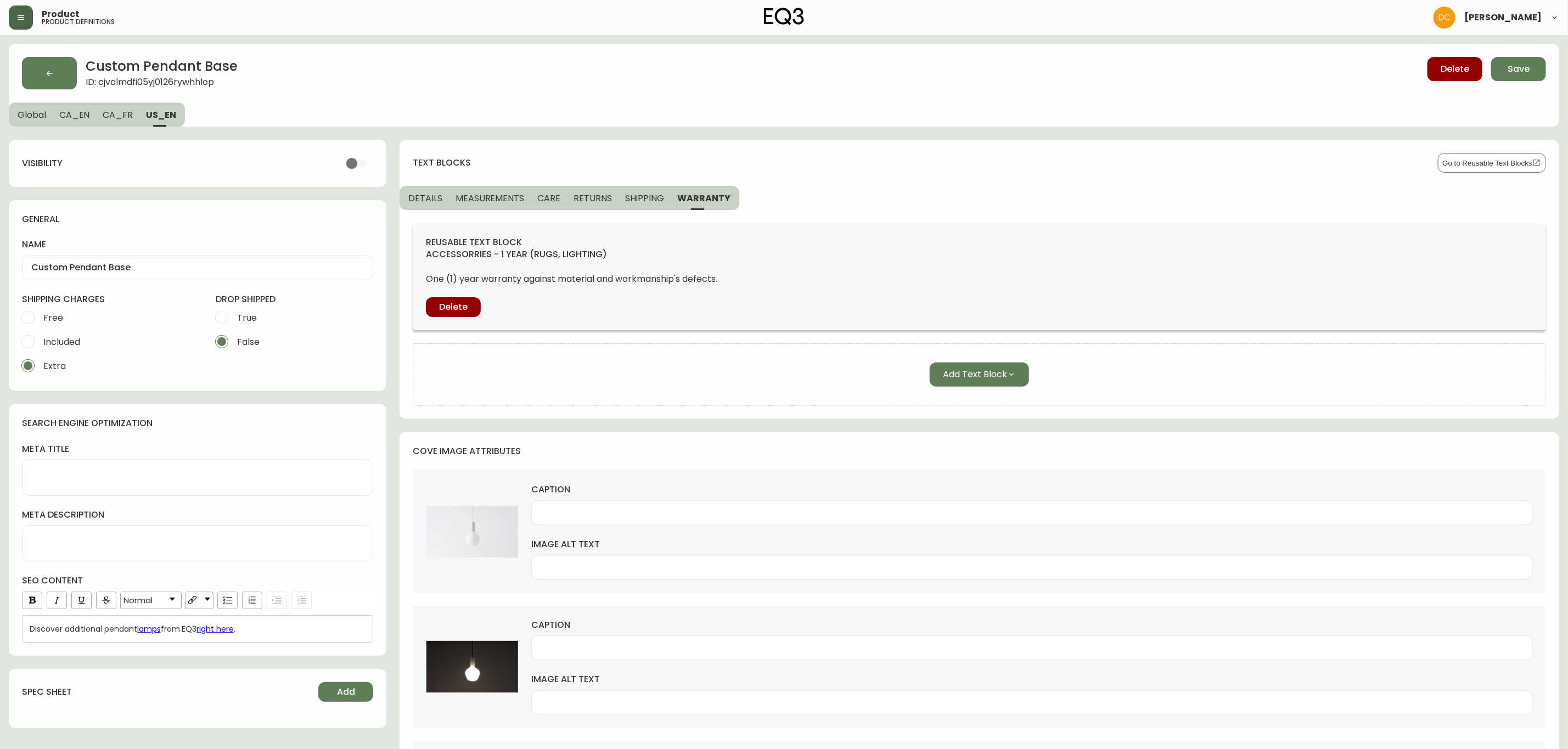
checkbox input "true"
type input "Monture de suspension Custom"
type textarea "Luminaire suspendu personnalisé | Monture fabriquée sur mesure"
click at [76, 116] on span "CA_EN" at bounding box center [75, 114] width 31 height 12
type input "Custom Pendant Base"
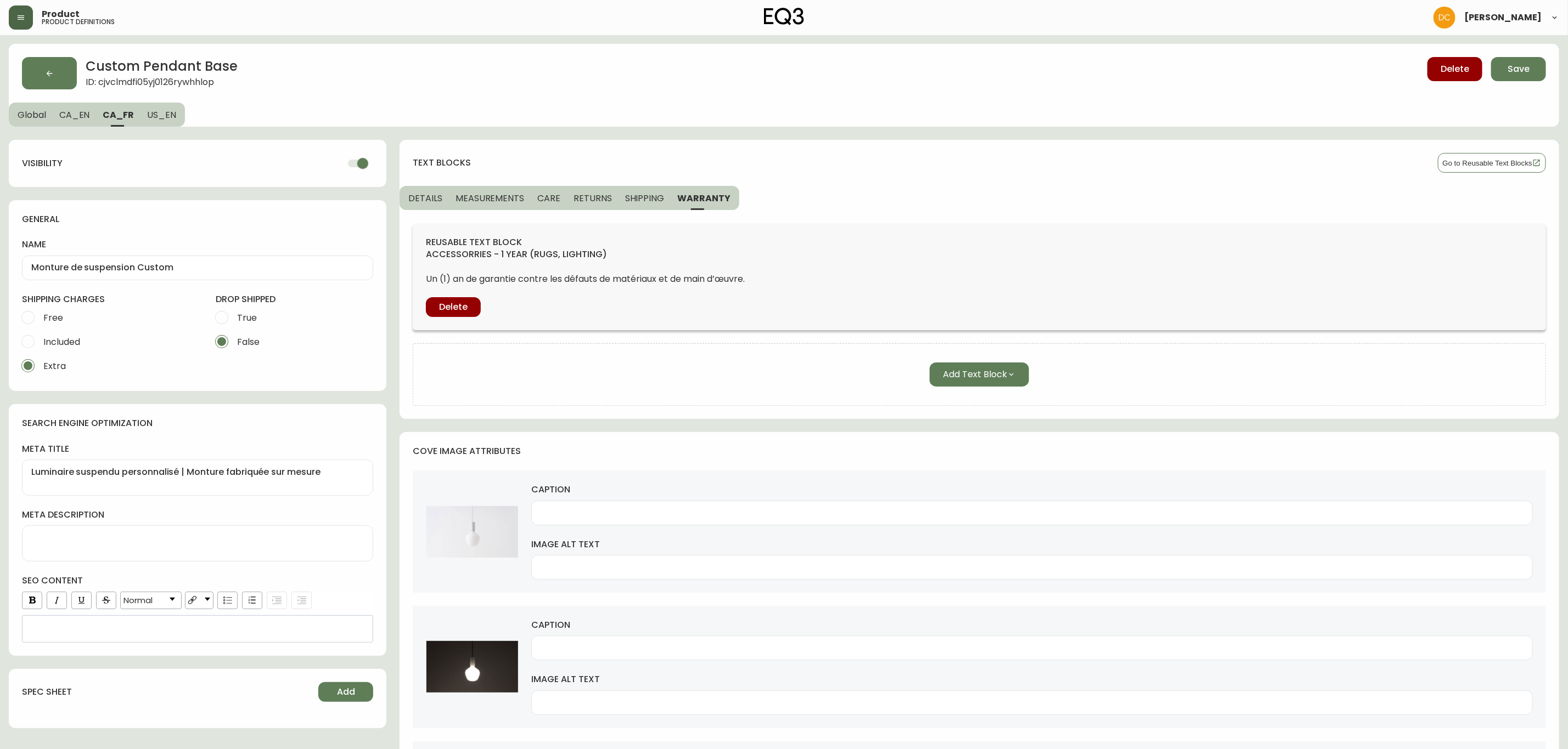
type input "Three white pendant lamps over a white dinette table with chairs"
type input "Three white pendant lights over white dinette table with oak chairs"
click at [41, 116] on span "Global" at bounding box center [32, 114] width 29 height 12
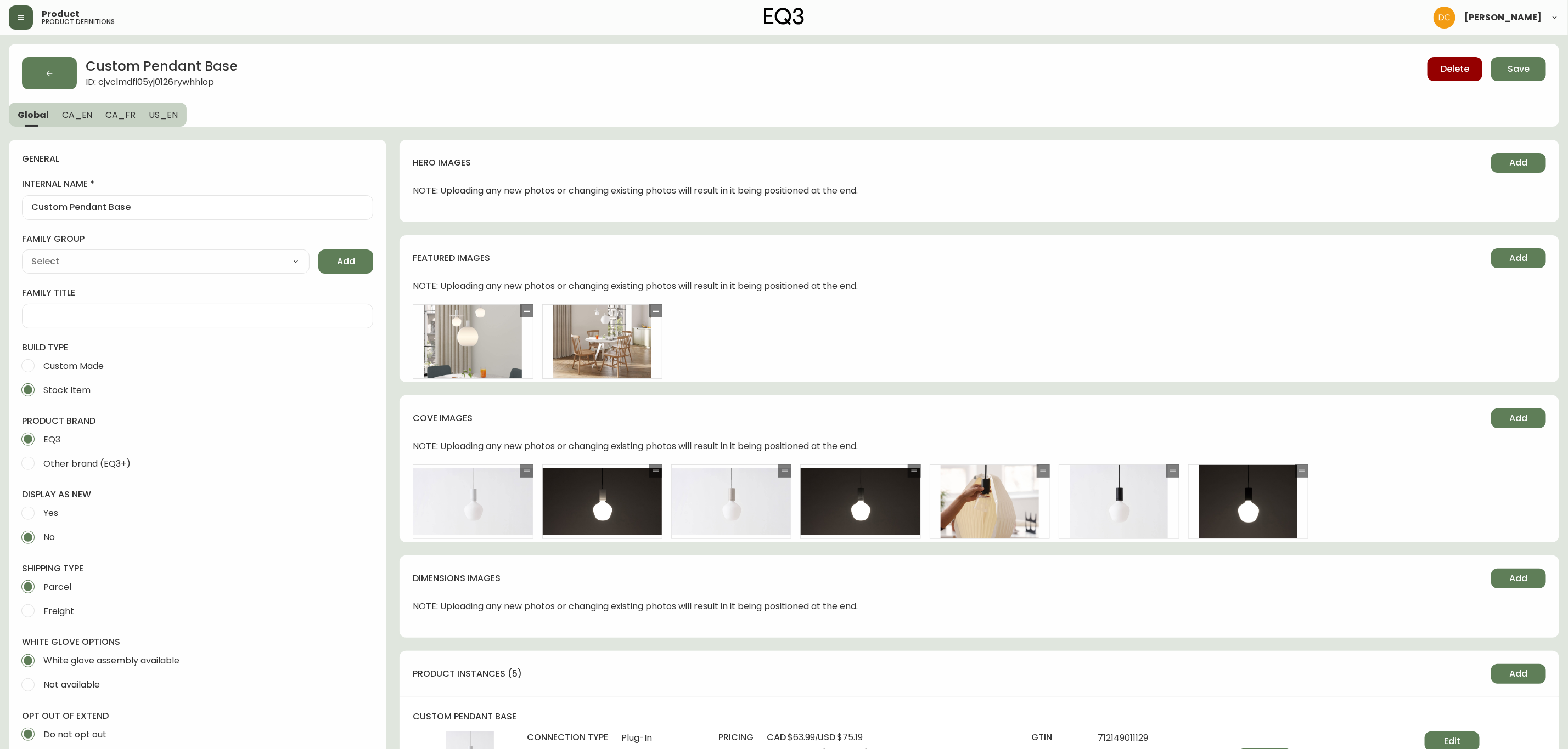
type input "EQ3"
type input "Home & Garden > Lighting > Lighting Fixtures > Ceiling Light Fixtures"
type input "Default"
select select "cjyt4m5lw0000pt749bx6gh7n"
select select "cjpjx7rji00004c744bbp6zrf"
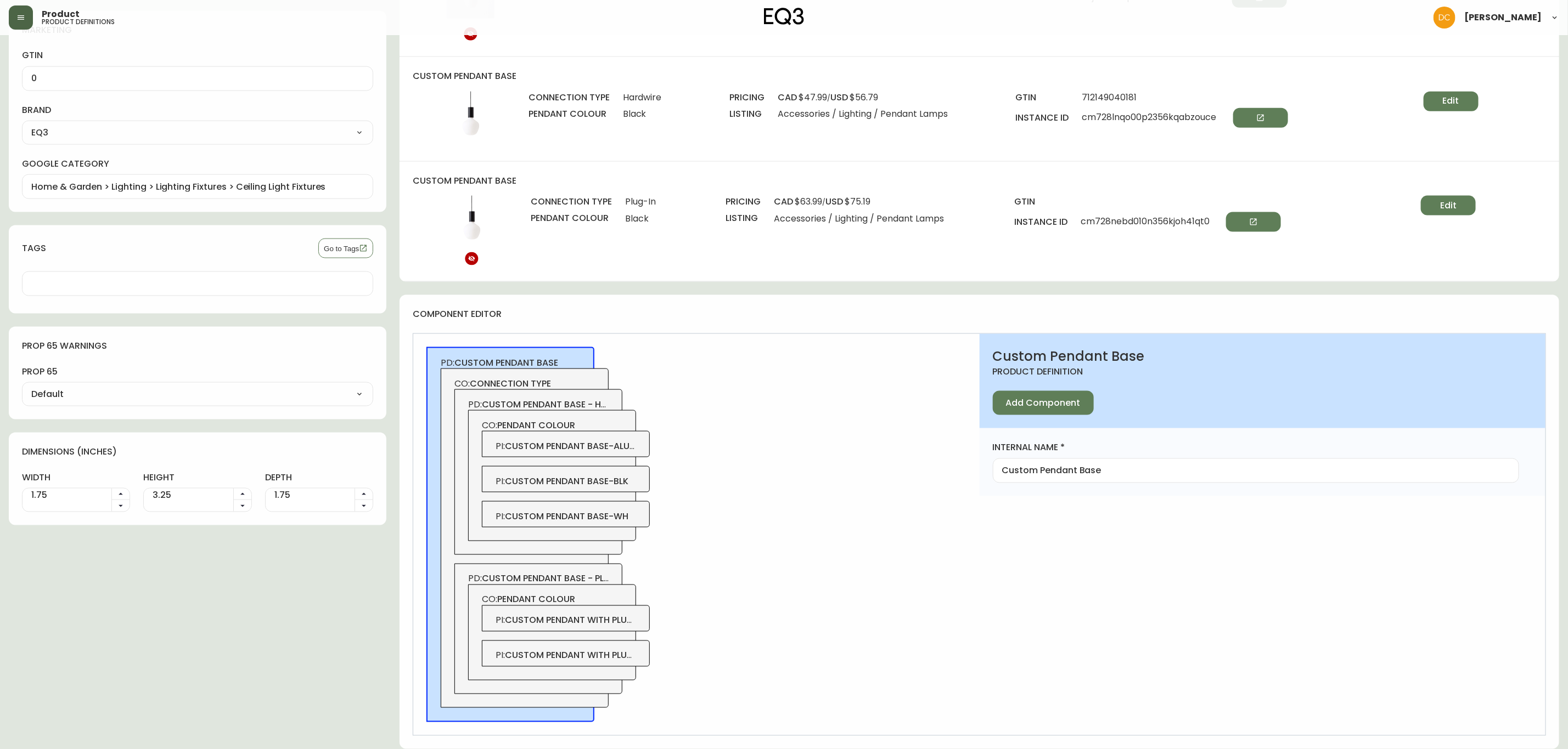
scroll to position [596, 0]
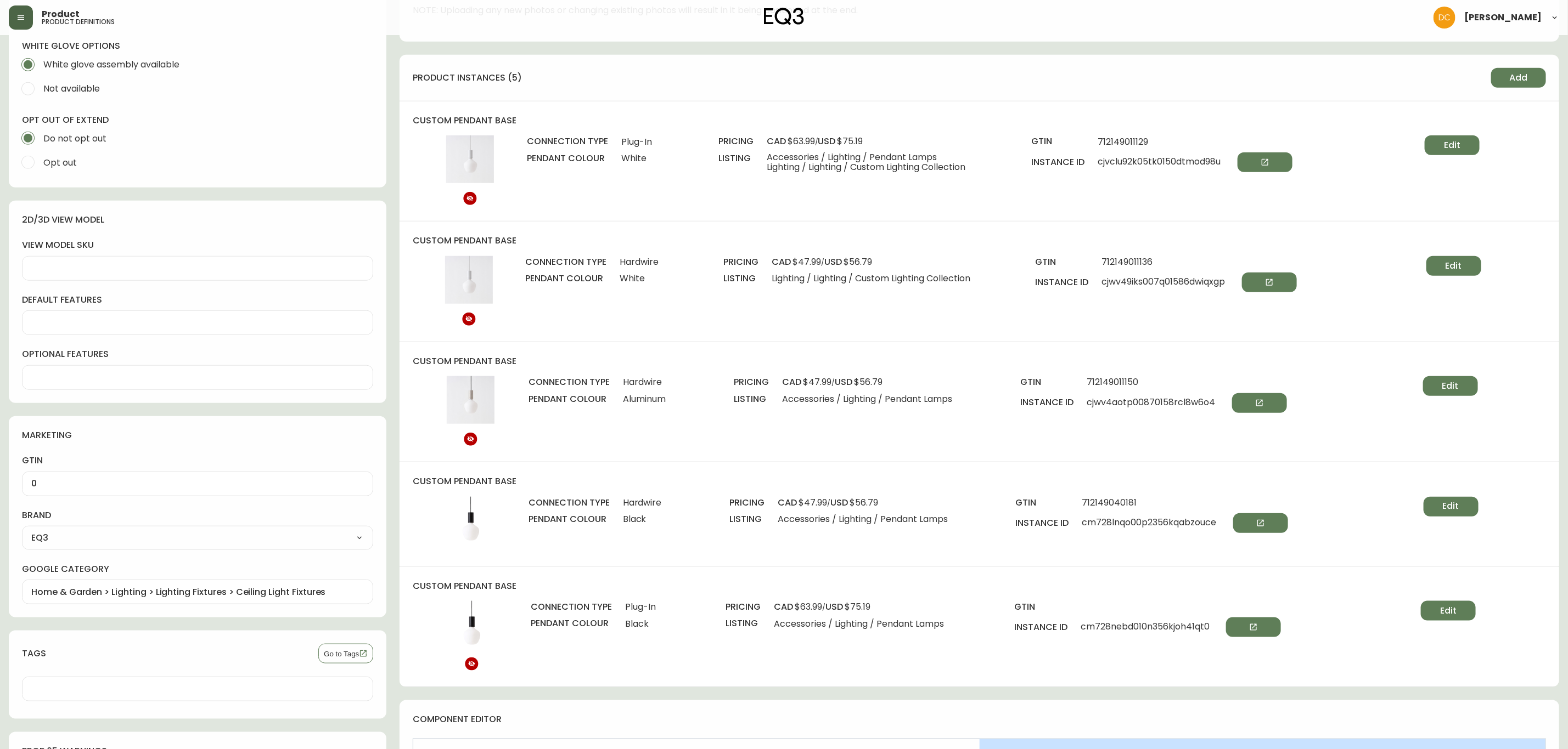
click at [69, 479] on div "0" at bounding box center [197, 484] width 351 height 24
click at [695, 445] on div "connection type Hardwire pendant colour Aluminum" at bounding box center [631, 412] width 205 height 73
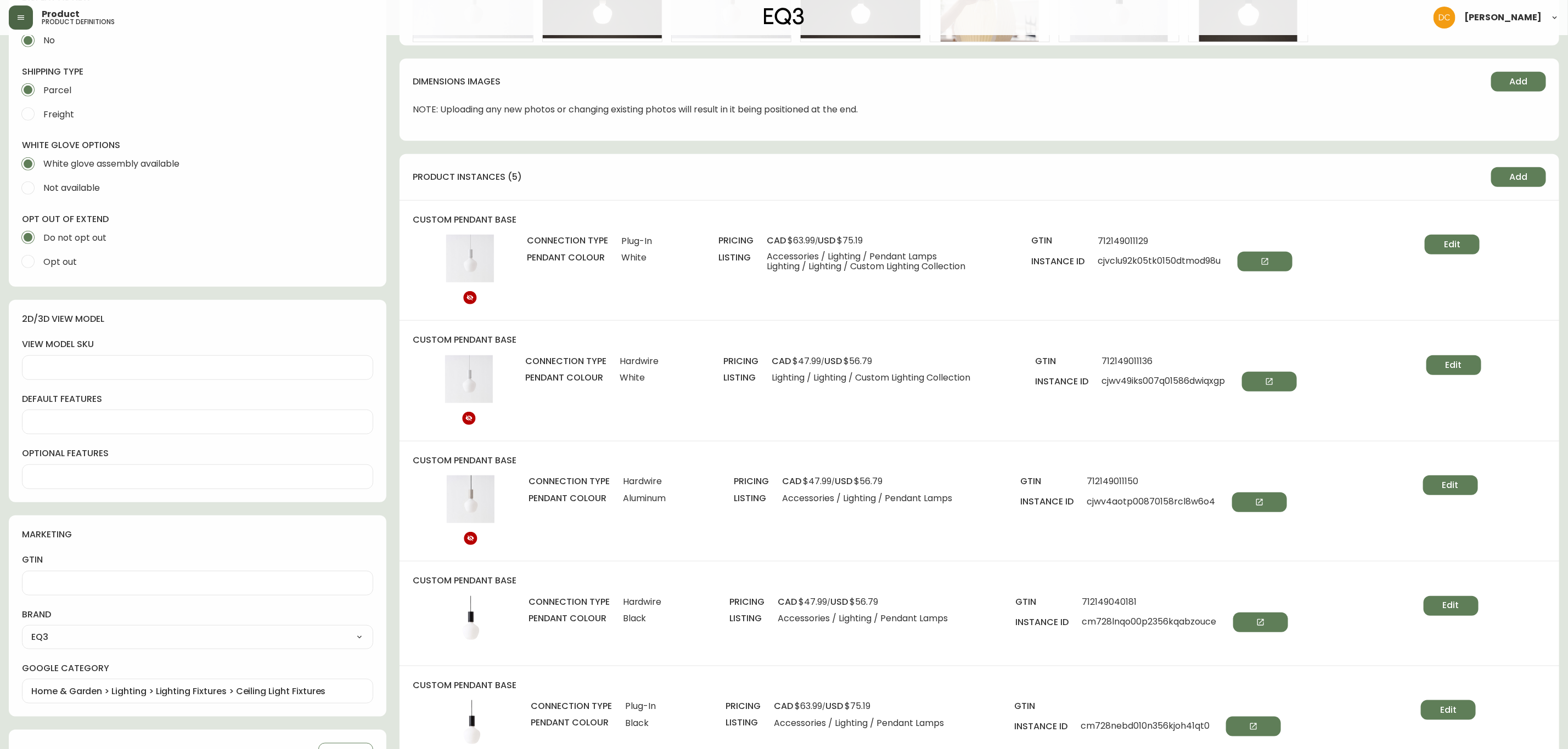
scroll to position [0, 0]
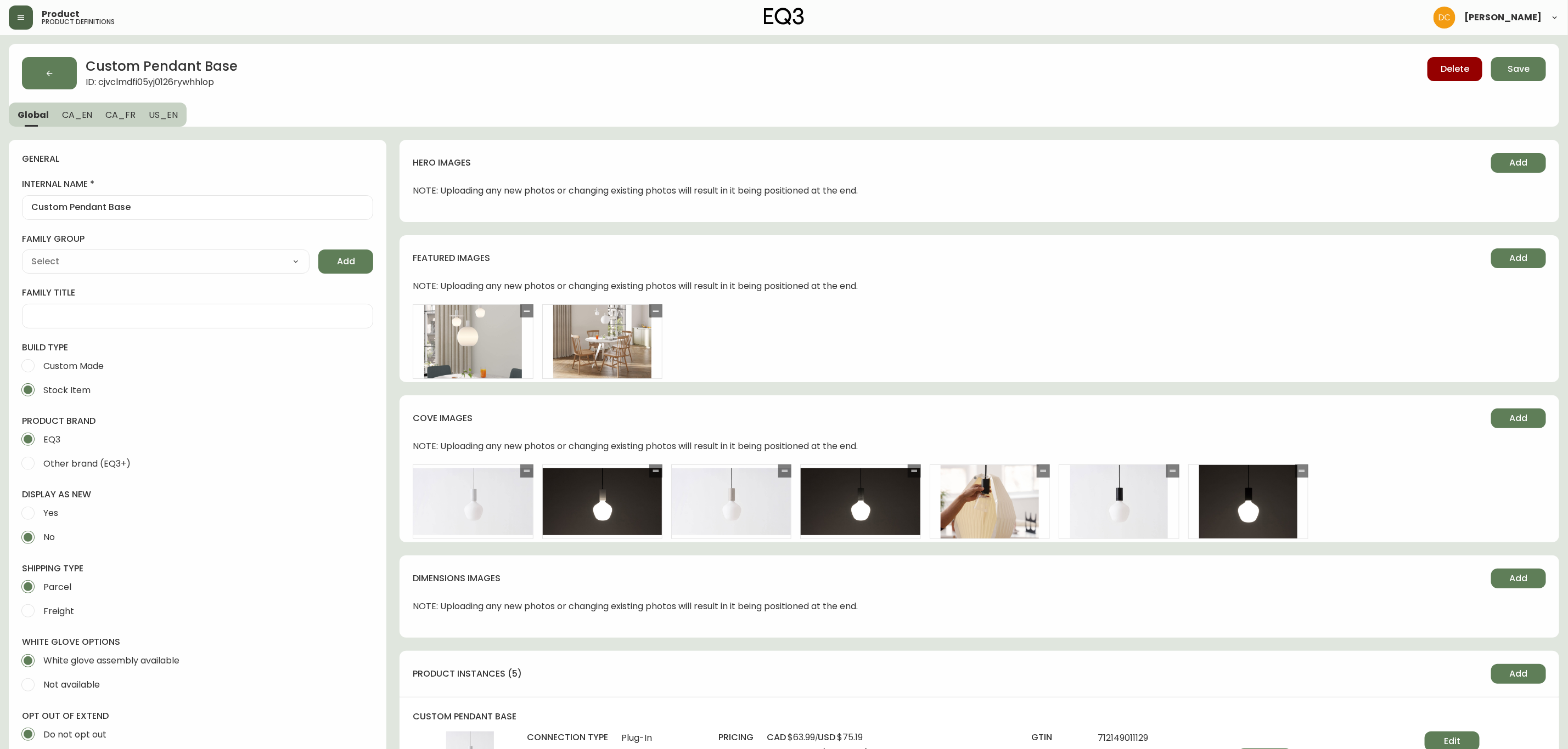
drag, startPoint x: 865, startPoint y: 530, endPoint x: 828, endPoint y: 290, distance: 242.8
click at [1513, 71] on span "Save" at bounding box center [1518, 68] width 22 height 12
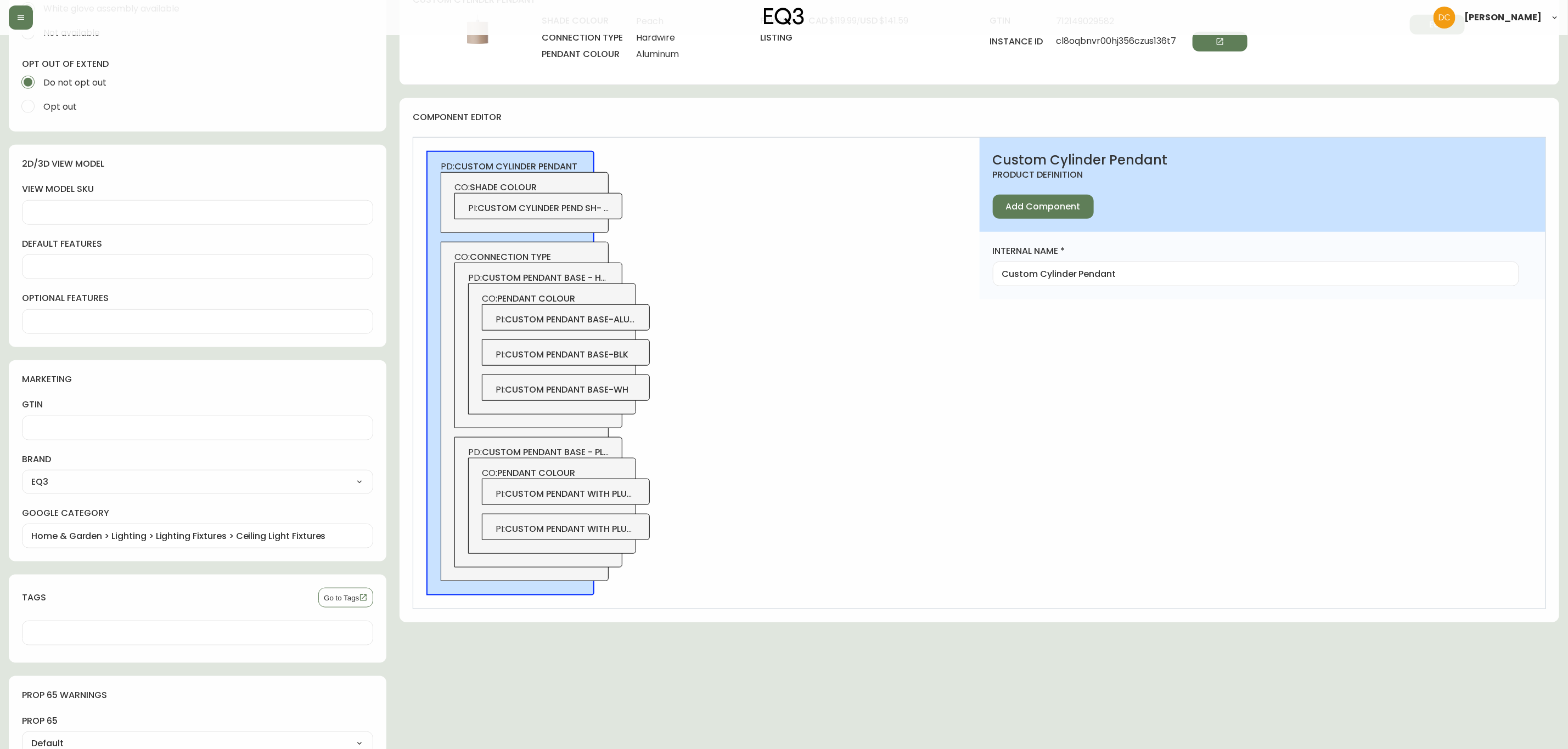
scroll to position [658, 0]
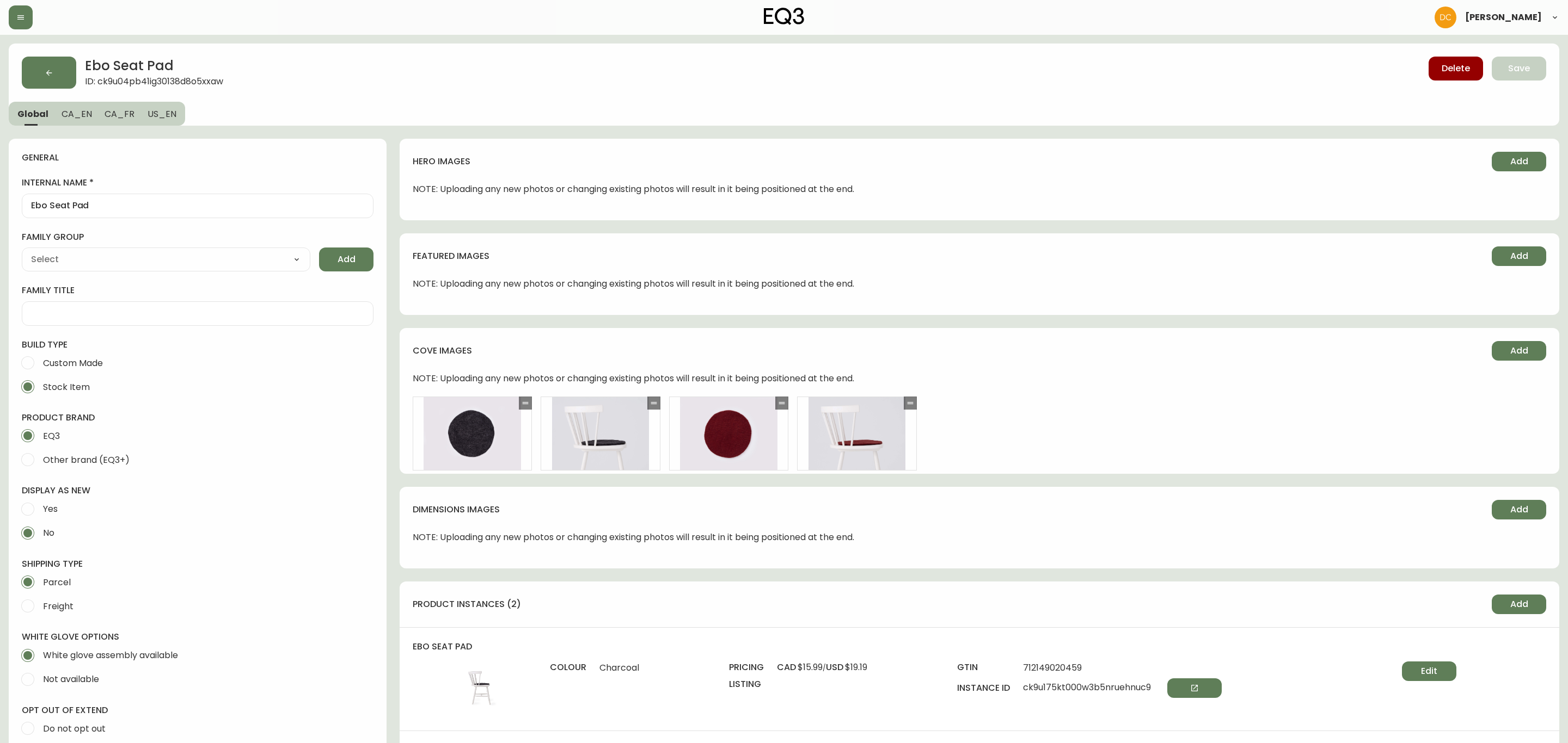
type input "EQ3"
type input "Default"
type input "Home & Garden > Decor > Chair & Sofa Cushions"
select select "cjyt4m5lw0000pt749bx6gh7n"
select select "cjpjx7rji00004c744bbp6zrf"
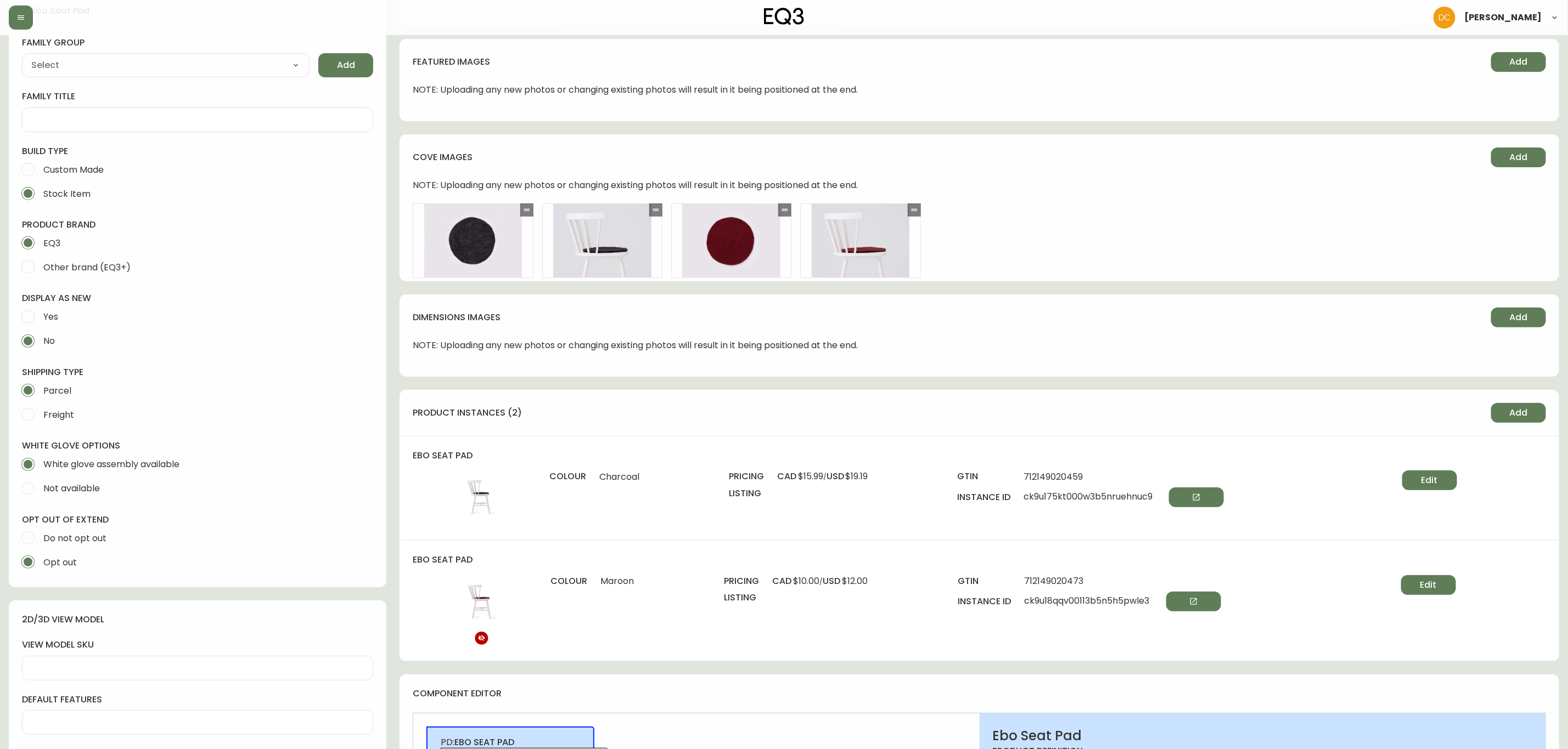
scroll to position [494, 0]
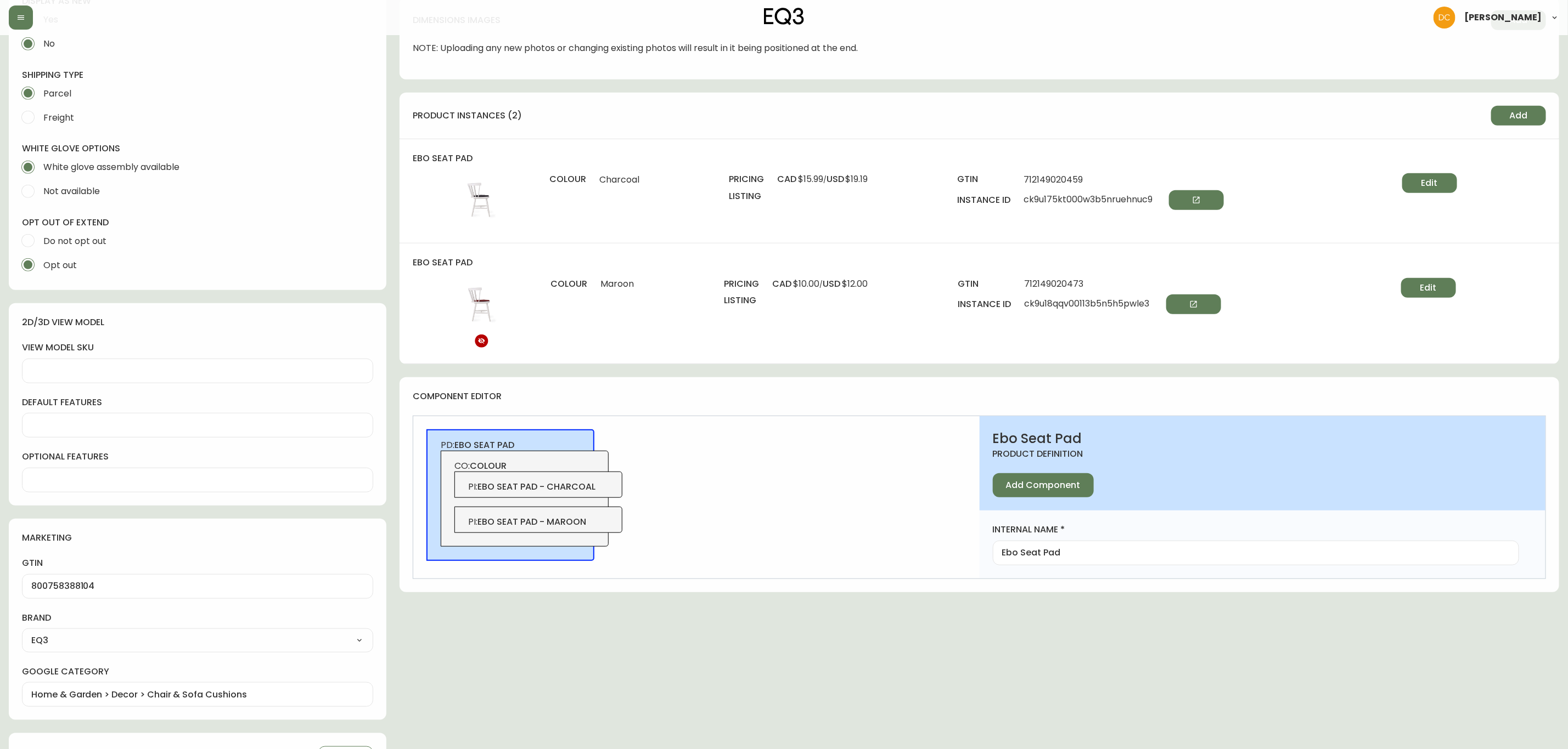
click at [567, 521] on span "ebo seat pad - maroon" at bounding box center [532, 522] width 109 height 13
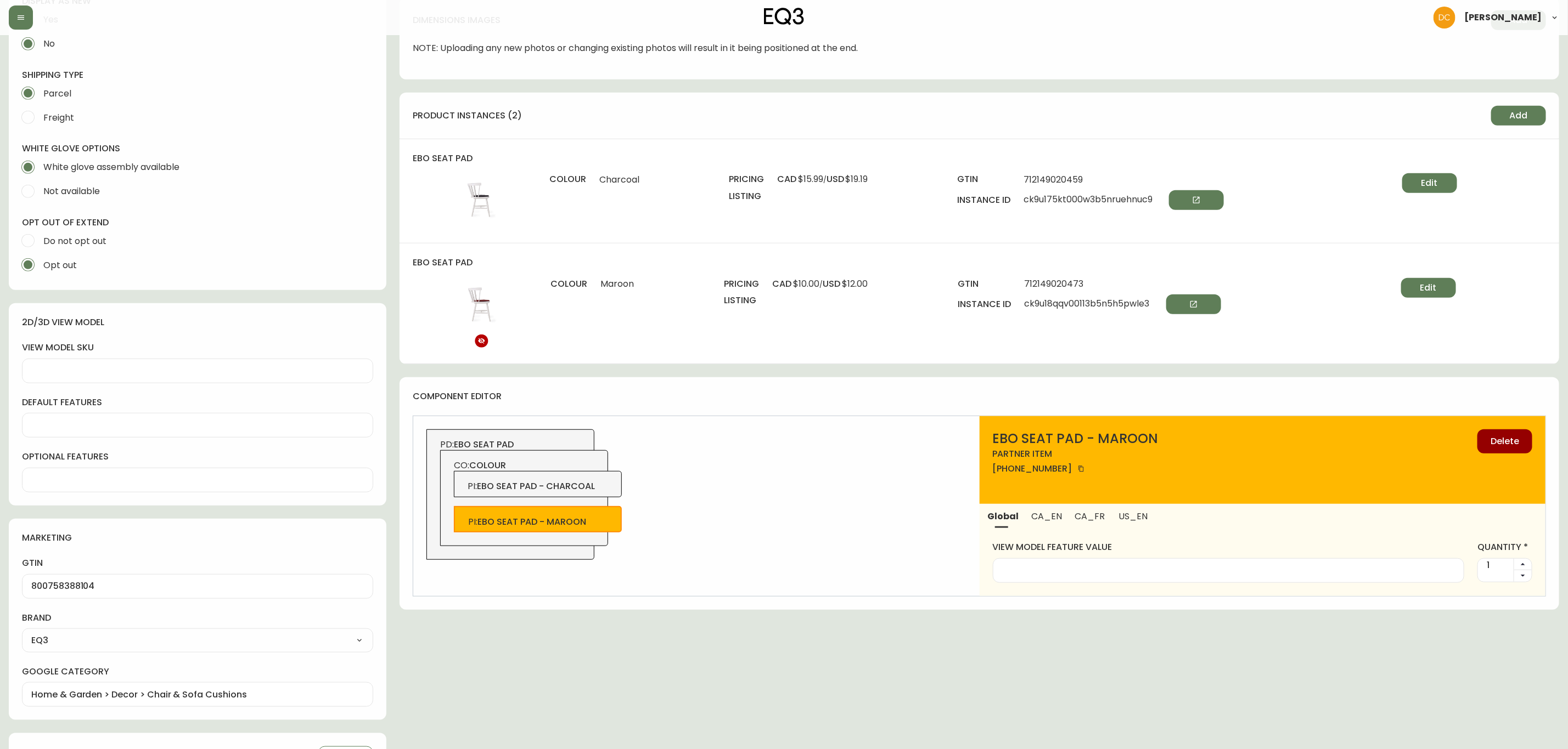
click at [571, 487] on span "ebo seat pad - charcoal" at bounding box center [535, 486] width 118 height 13
click at [1201, 199] on icon "button" at bounding box center [1196, 201] width 9 height 9
click at [1402, 289] on button "Edit" at bounding box center [1428, 288] width 55 height 20
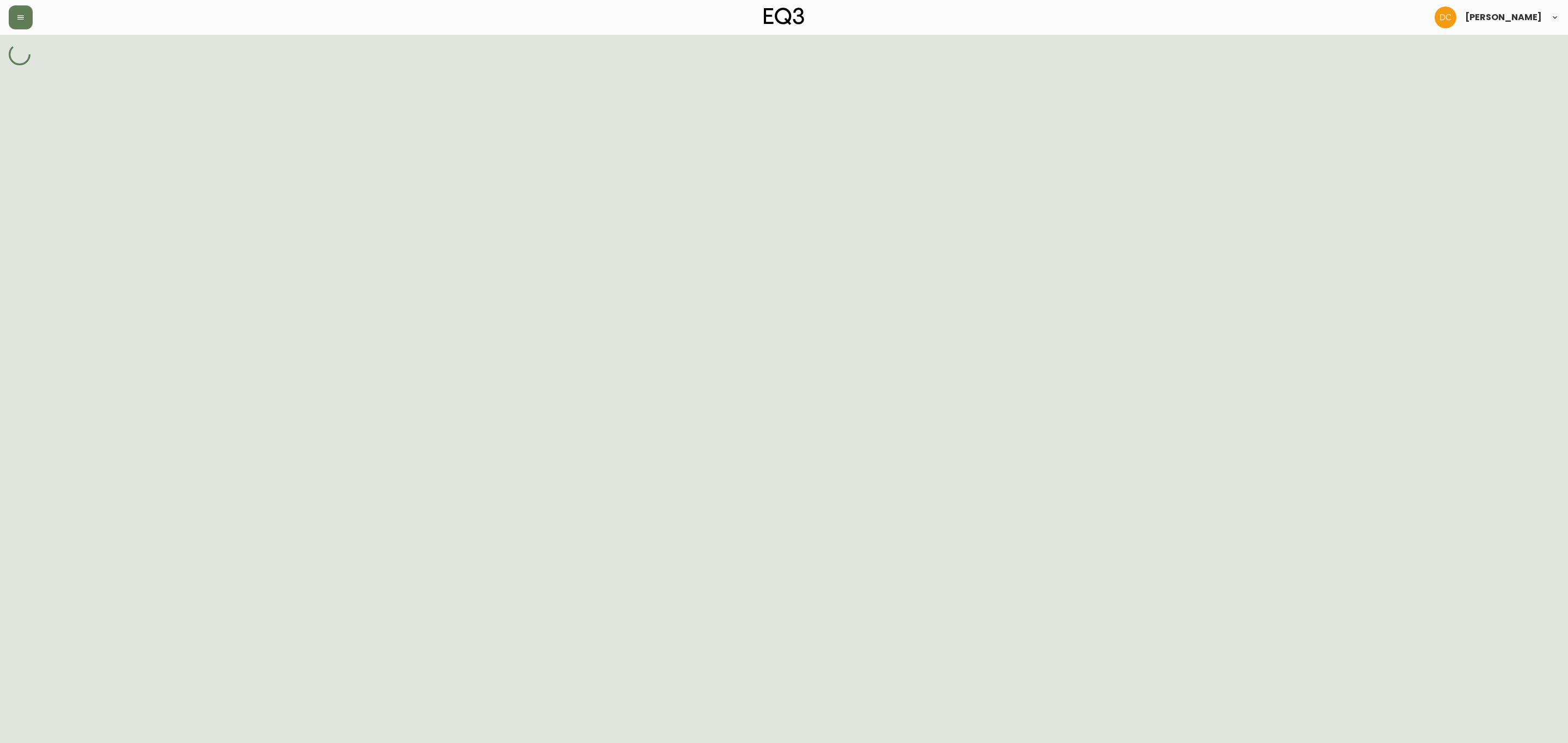
select select "ck9u03wrm000d3b5n8klsbnje"
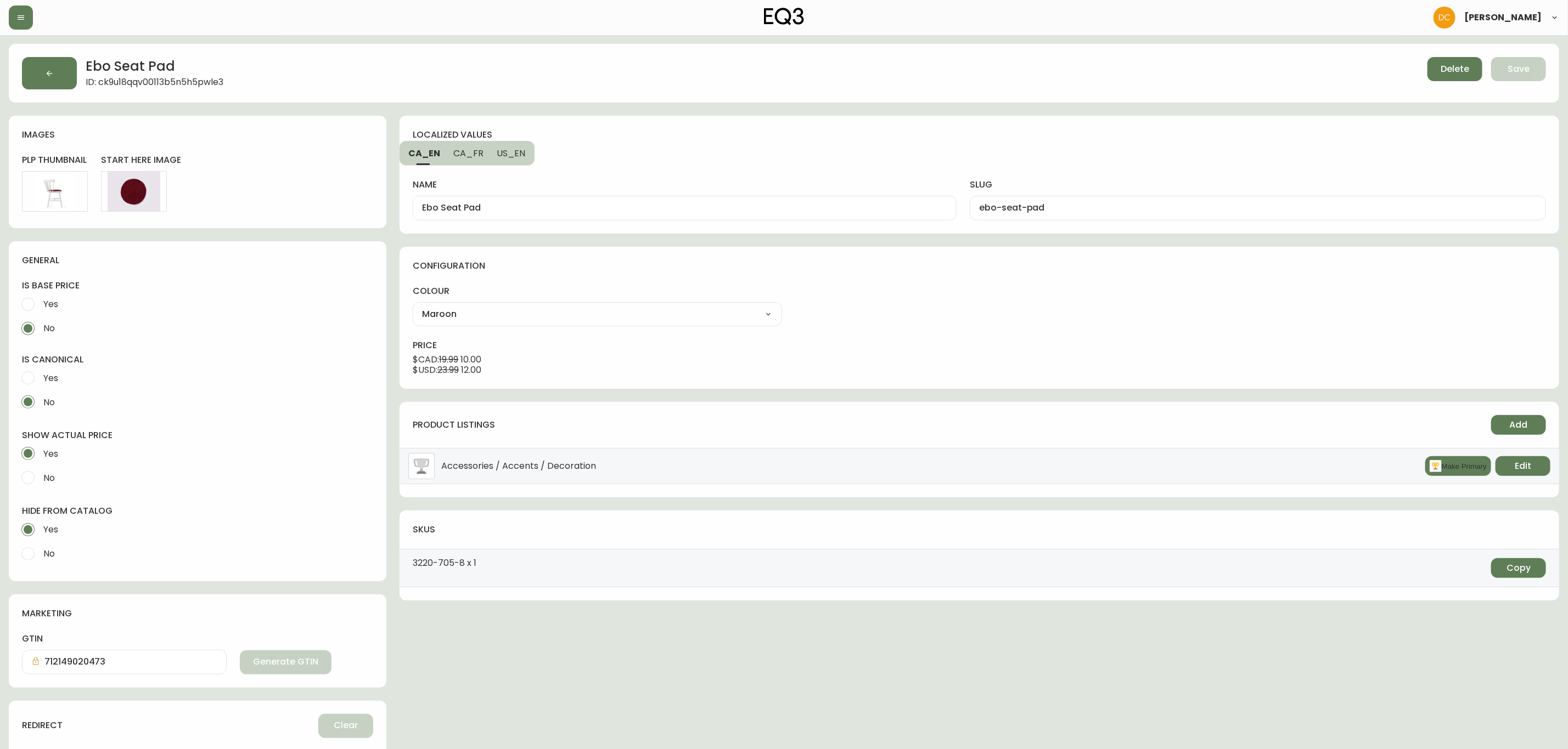
click at [33, 551] on input "No" at bounding box center [28, 554] width 24 height 24
radio input "true"
radio input "false"
click at [53, 366] on span "Yes" at bounding box center [49, 378] width 18 height 24
click at [40, 366] on input "Yes" at bounding box center [28, 378] width 24 height 24
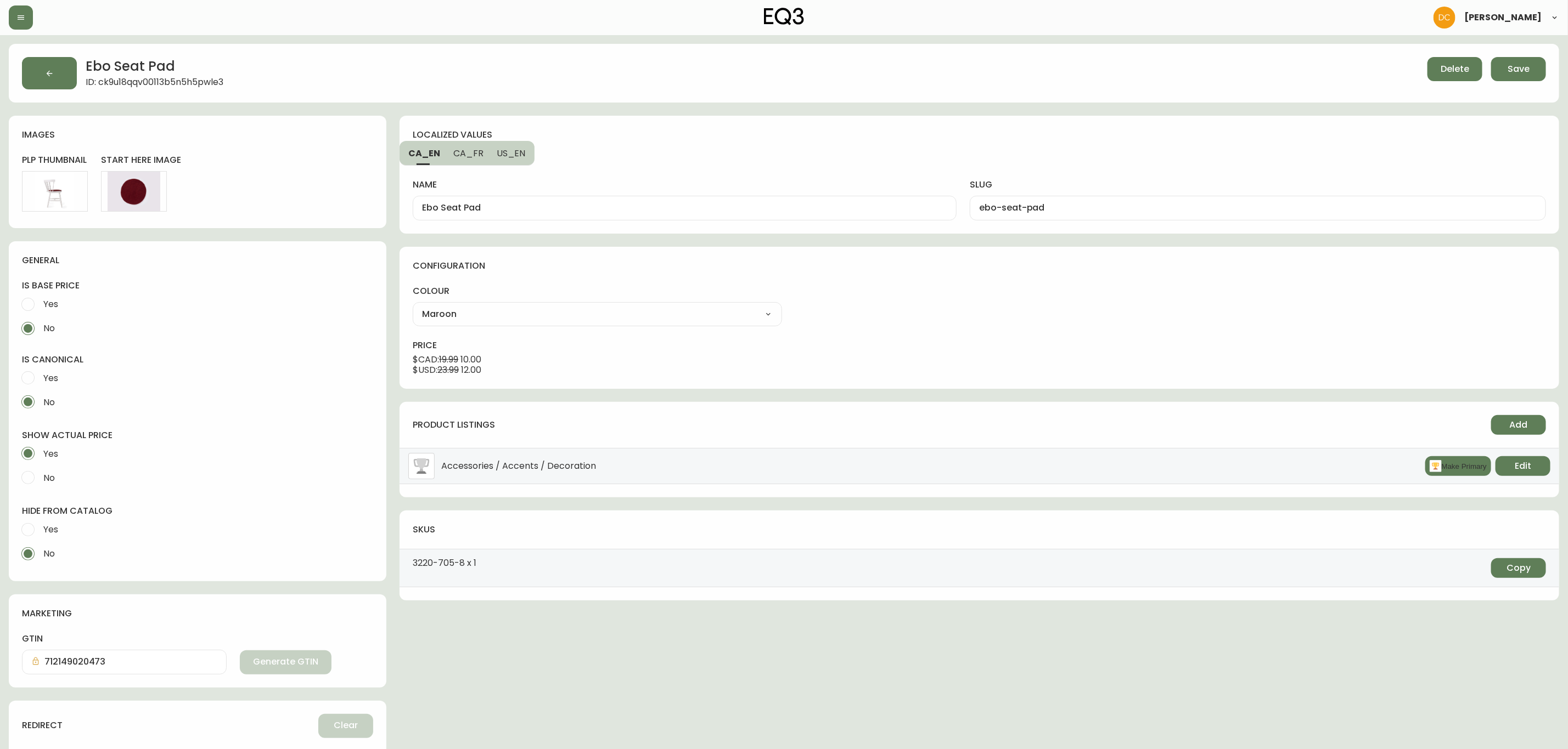
radio input "true"
radio input "false"
click at [63, 301] on label "Yes" at bounding box center [190, 304] width 348 height 24
click at [40, 301] on input "Yes" at bounding box center [28, 304] width 24 height 24
radio input "true"
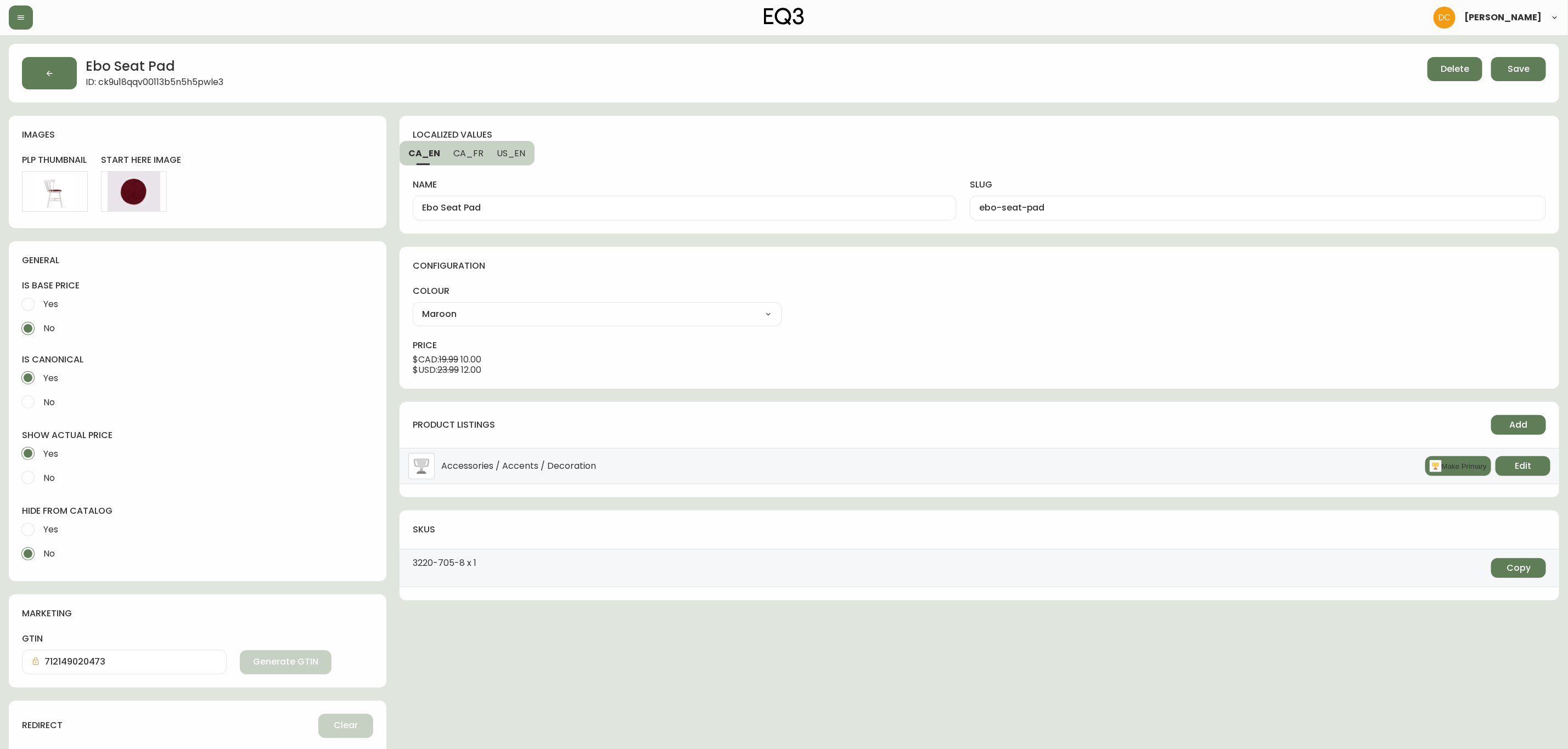
radio input "false"
click at [51, 462] on span "Yes" at bounding box center [49, 453] width 18 height 24
click at [53, 473] on span "No" at bounding box center [49, 477] width 12 height 12
click at [40, 473] on input "No" at bounding box center [28, 477] width 24 height 24
radio input "true"
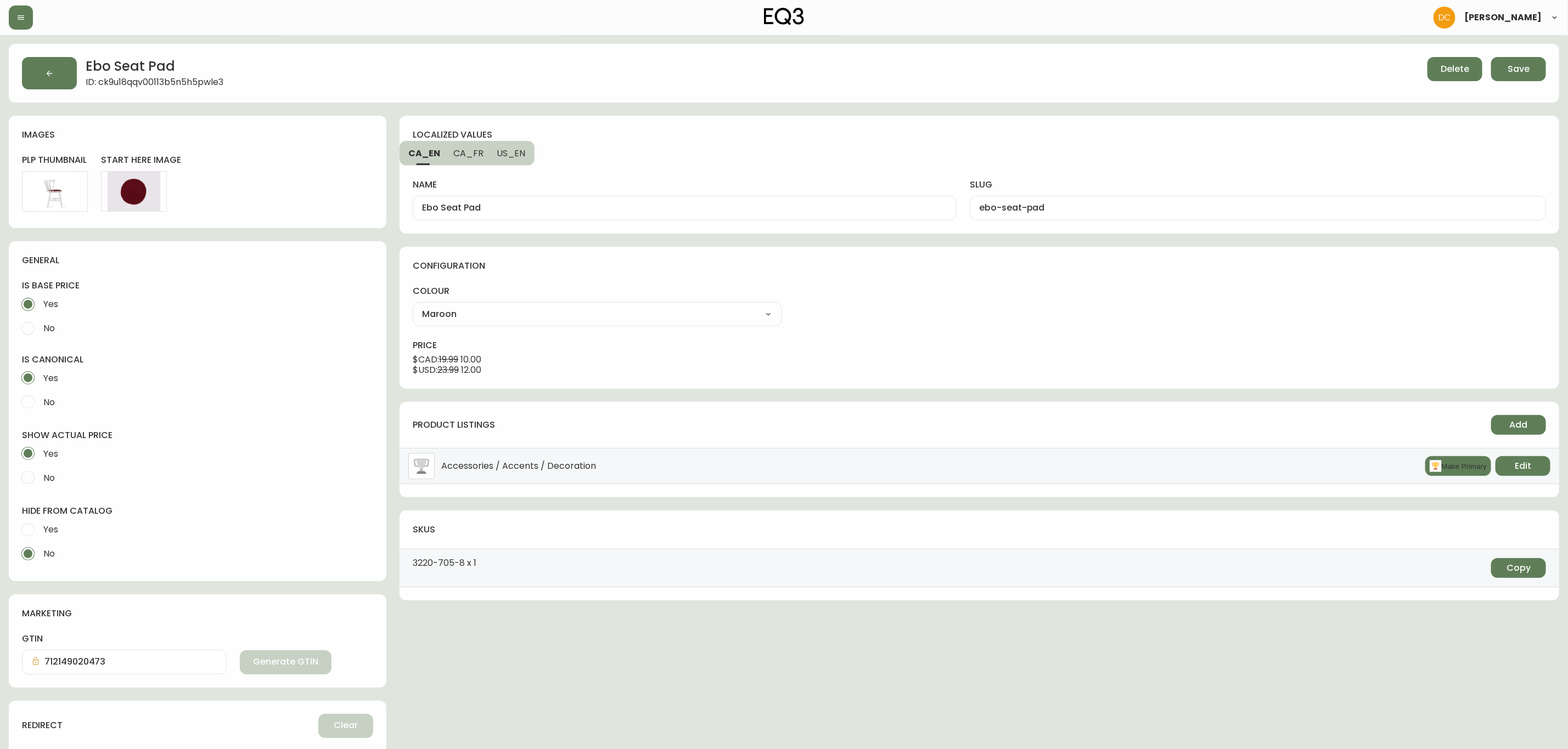
radio input "false"
click at [1429, 452] on li "Accessories / Accents / Decoration Make Primary Edit" at bounding box center [979, 466] width 1160 height 36
click at [1425, 468] on button "Make Primary" at bounding box center [1457, 466] width 66 height 20
click at [1510, 77] on button "Save" at bounding box center [1518, 68] width 55 height 24
click at [46, 63] on button "button" at bounding box center [49, 73] width 55 height 32
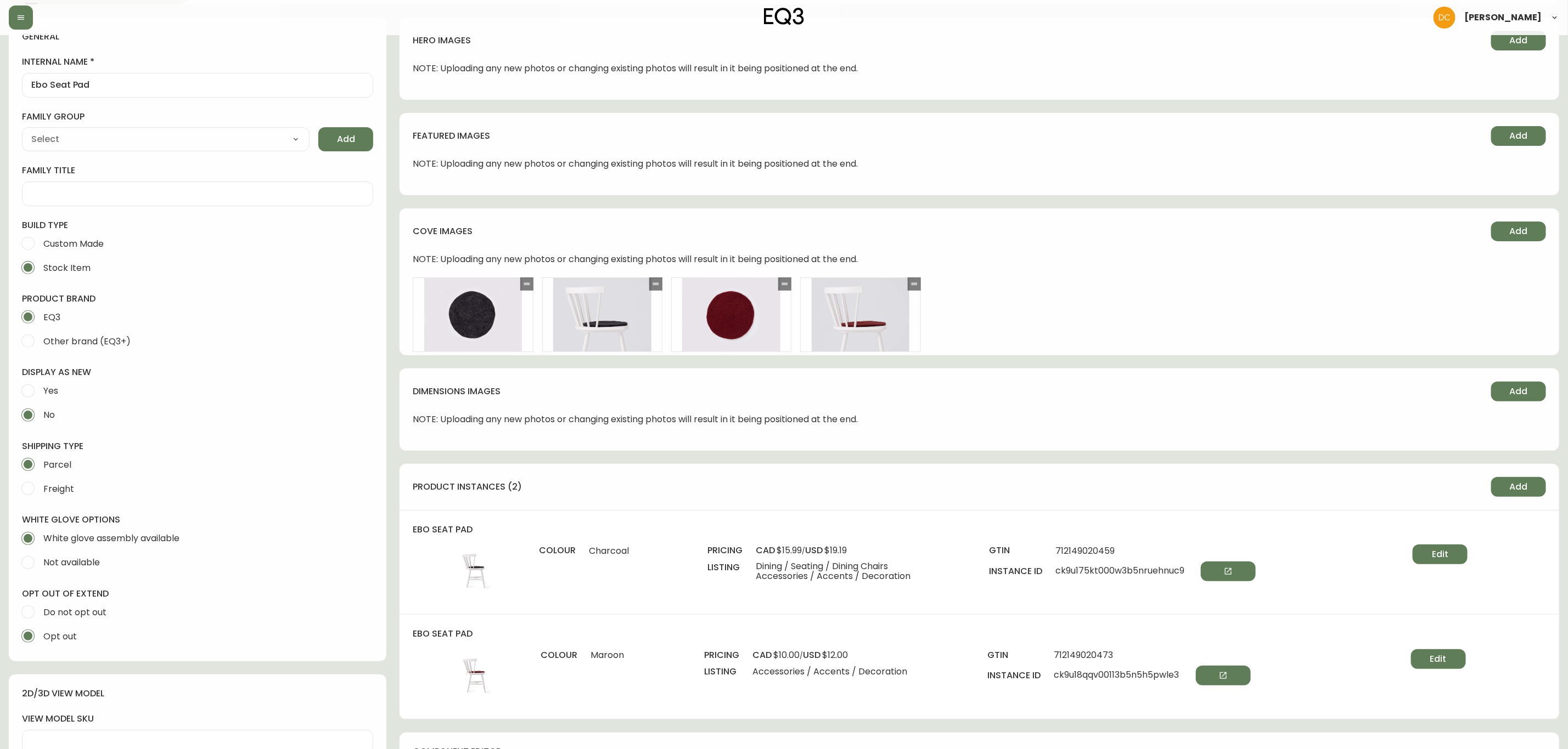
scroll to position [411, 0]
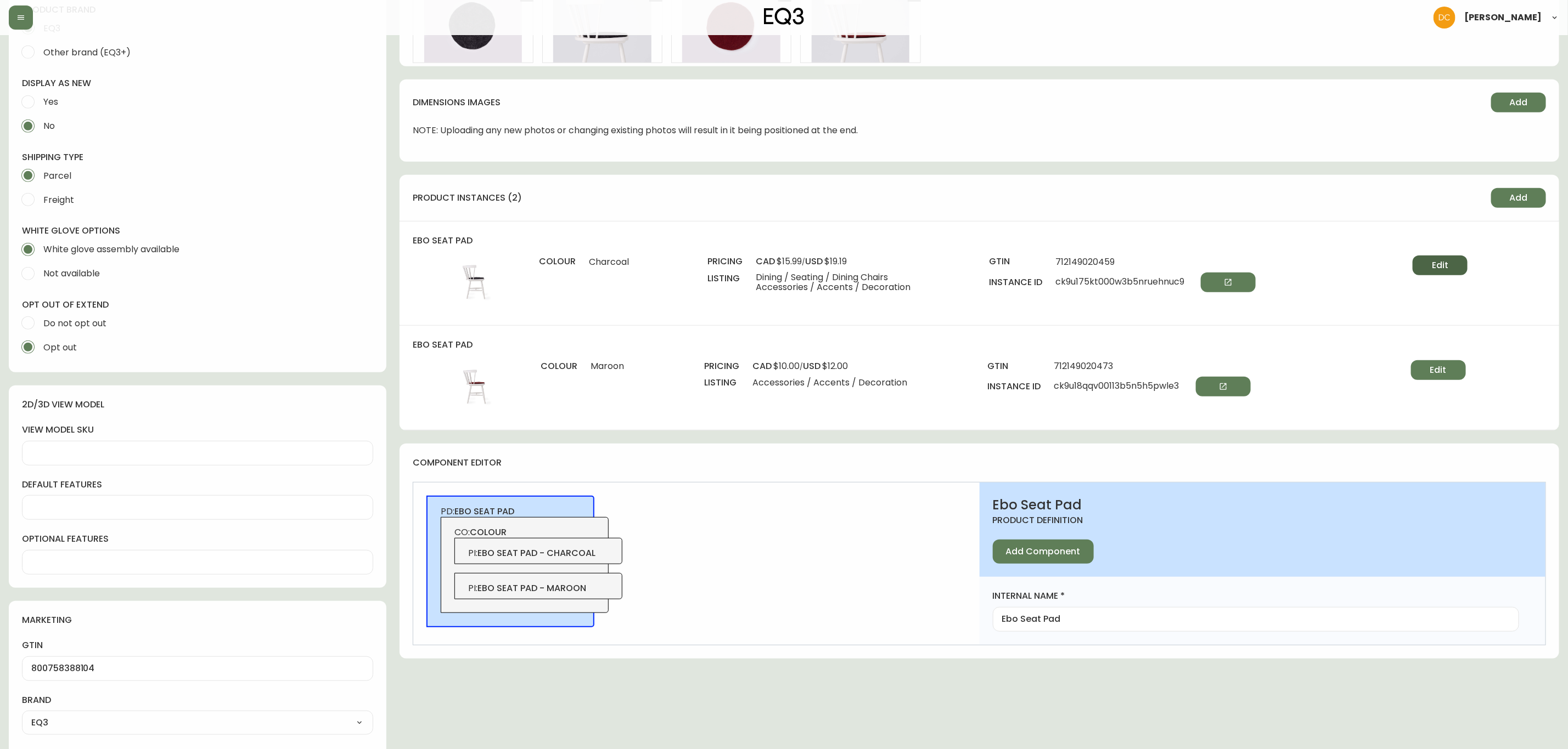
click at [1447, 259] on span "Edit" at bounding box center [1439, 264] width 16 height 12
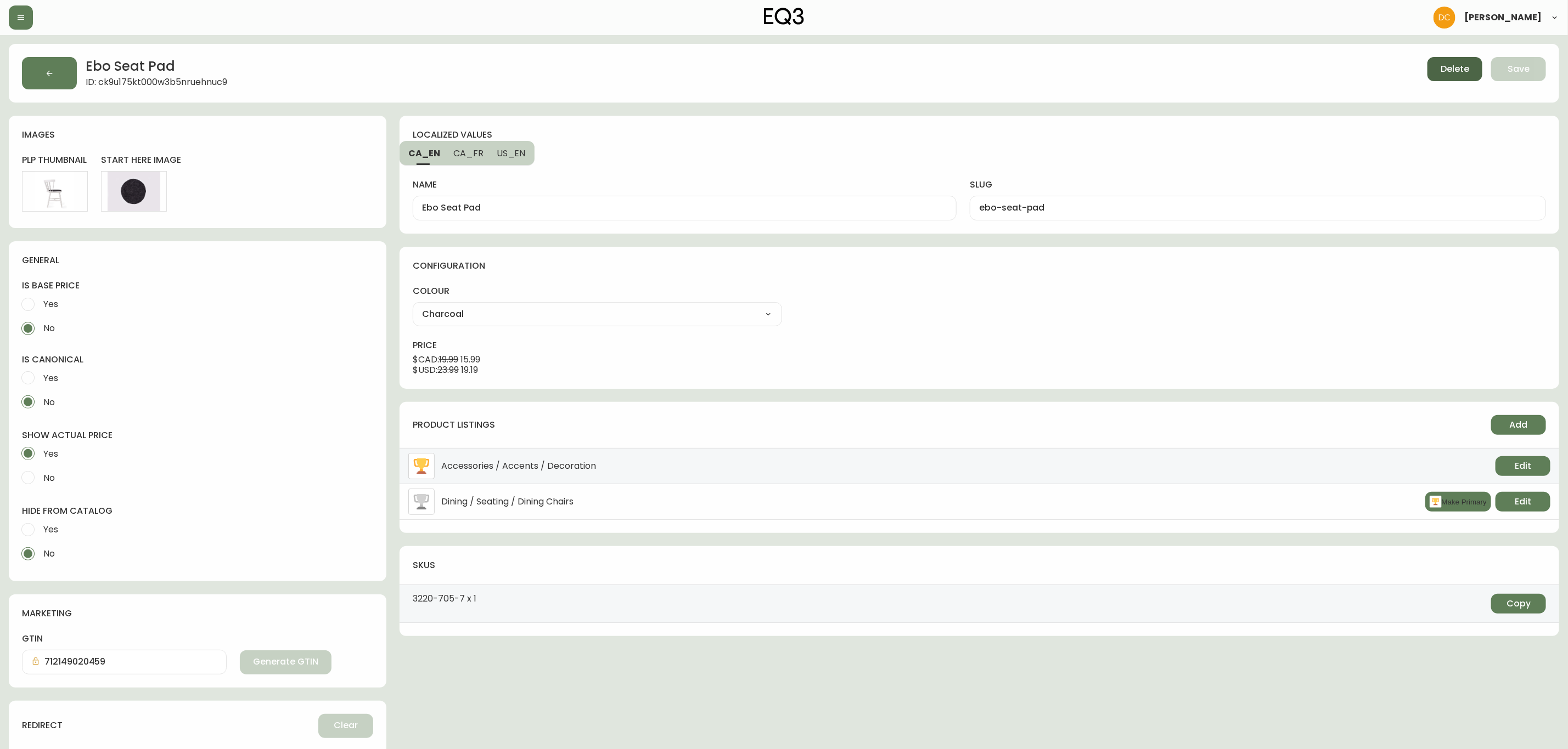
click at [1434, 69] on button "Delete" at bounding box center [1454, 68] width 55 height 24
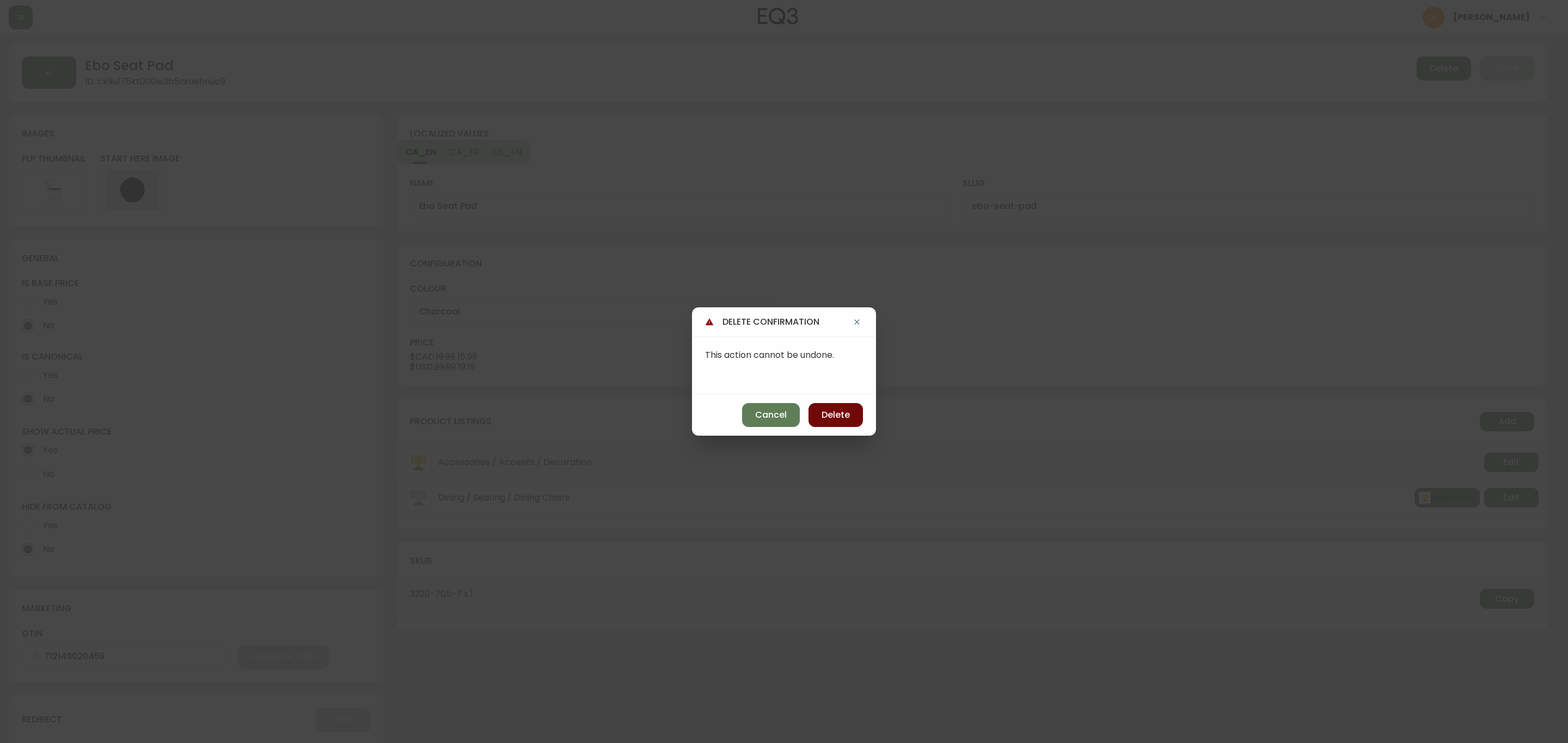
click at [846, 407] on button "Delete" at bounding box center [835, 415] width 54 height 24
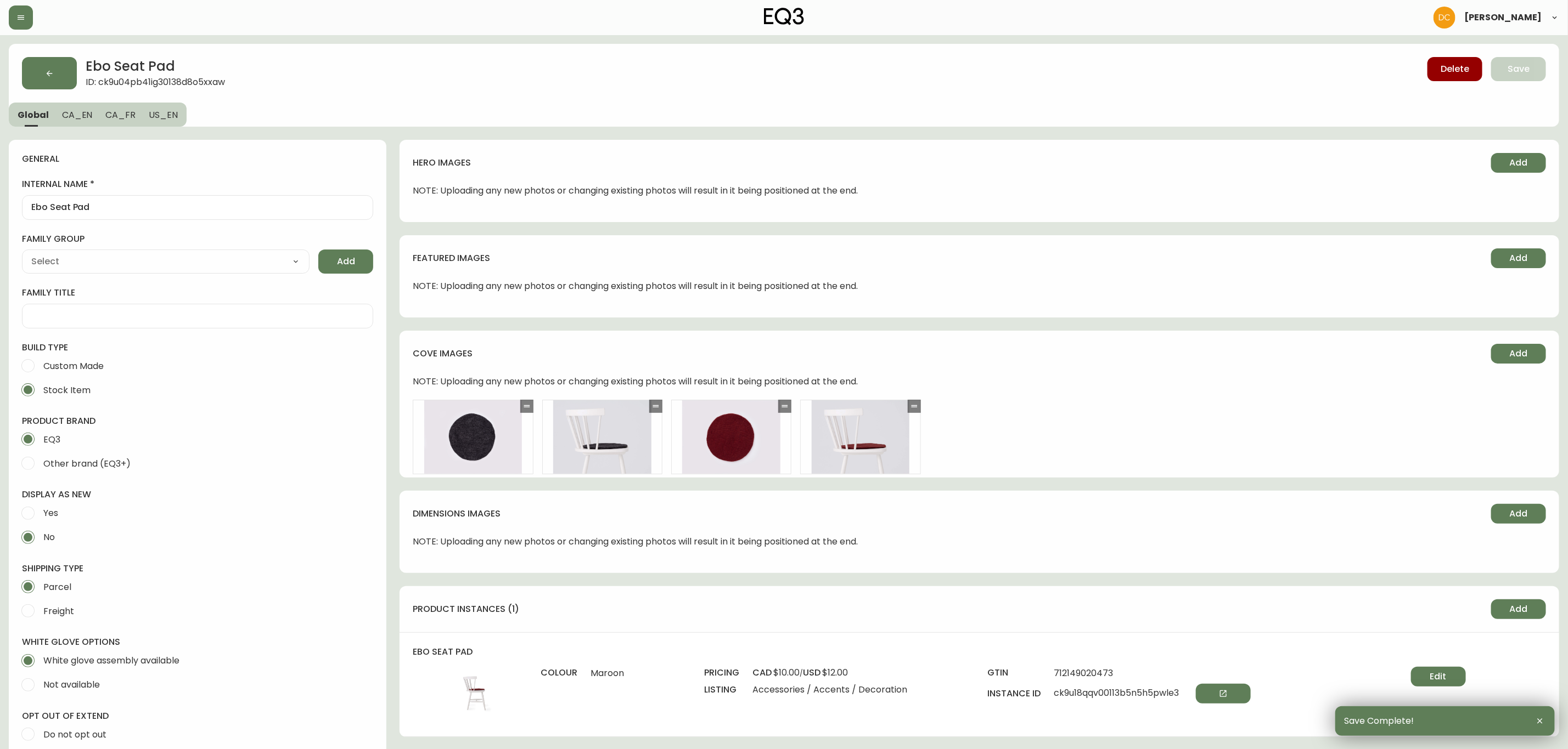
type input "EQ3"
type input "Home & Garden > Decor > Chair & Sofa Cushions"
type input "Default"
select select "cjyt4m5lw0000pt749bx6gh7n"
select select "cjpjx7rji00004c744bbp6zrf"
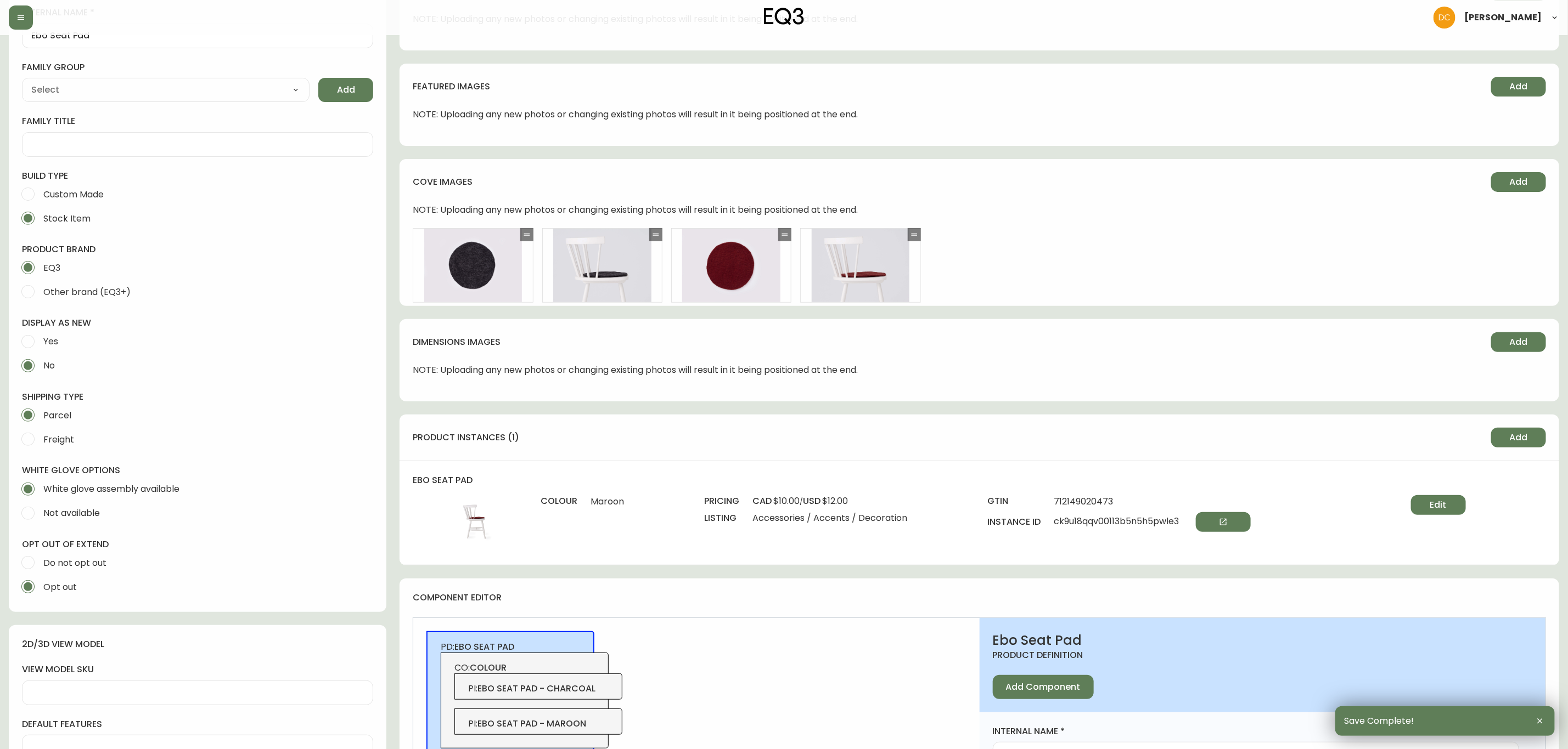
scroll to position [165, 0]
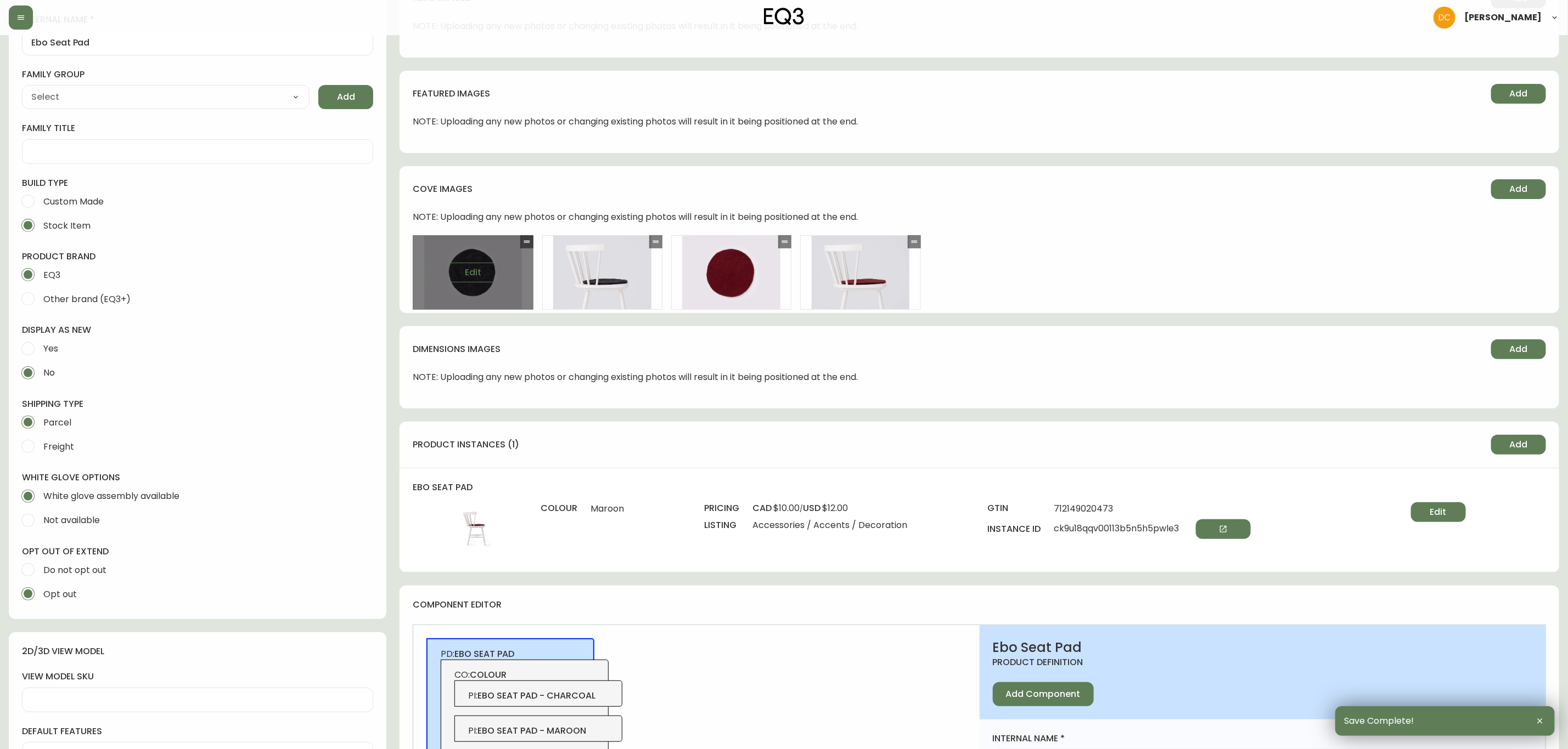
click at [479, 258] on div "Edit" at bounding box center [473, 272] width 121 height 75
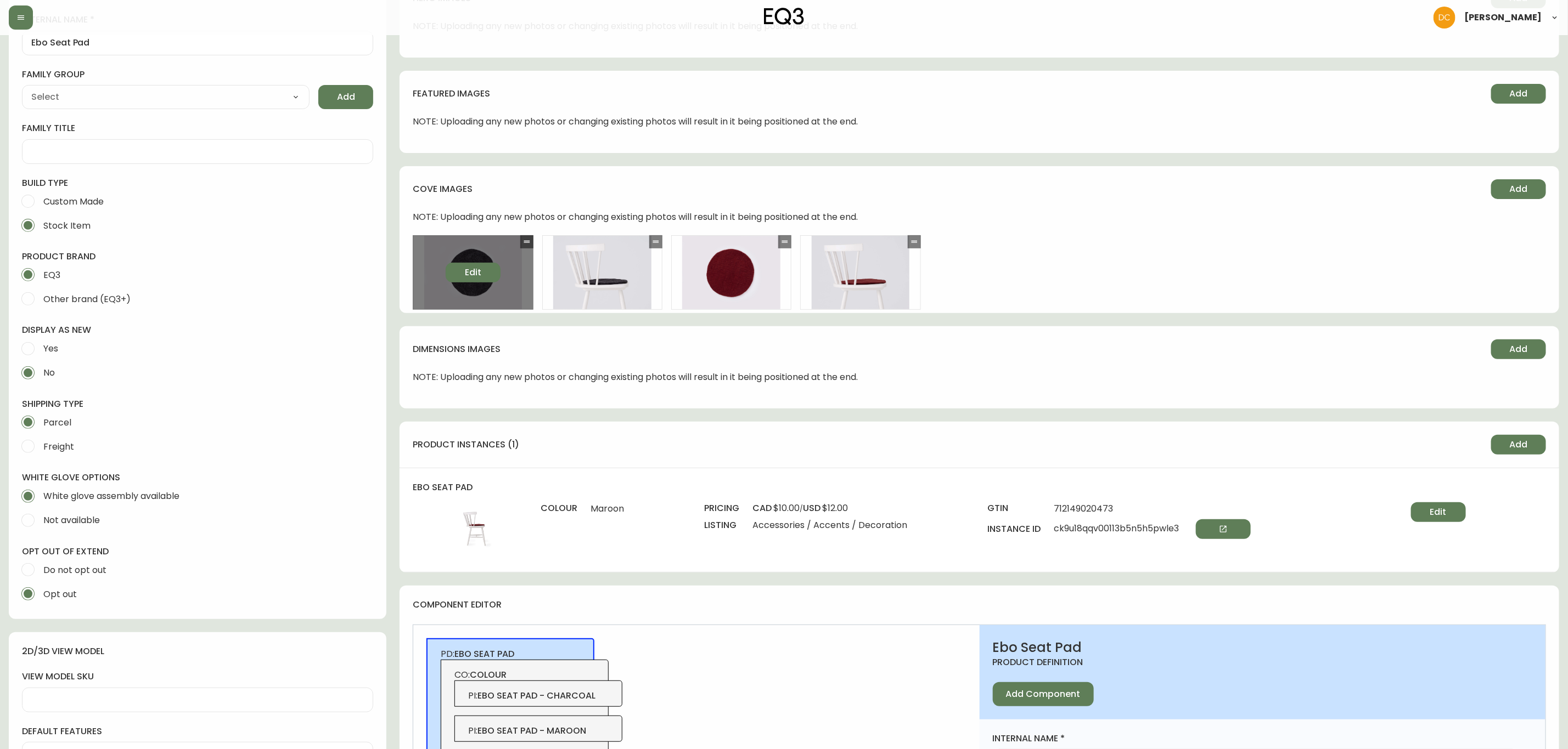
click at [478, 265] on button "Edit" at bounding box center [472, 272] width 55 height 20
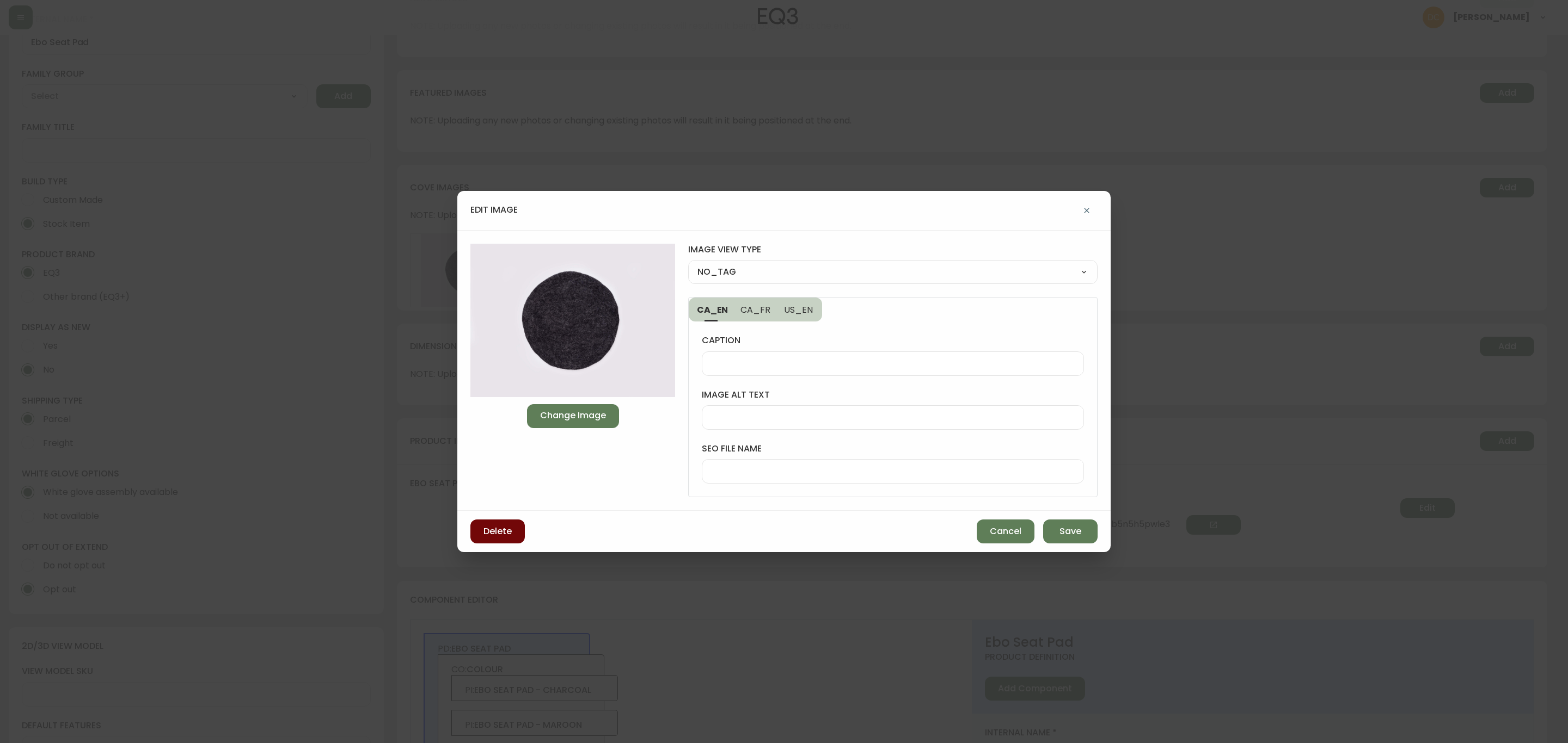
click at [501, 524] on button "Delete" at bounding box center [497, 531] width 54 height 24
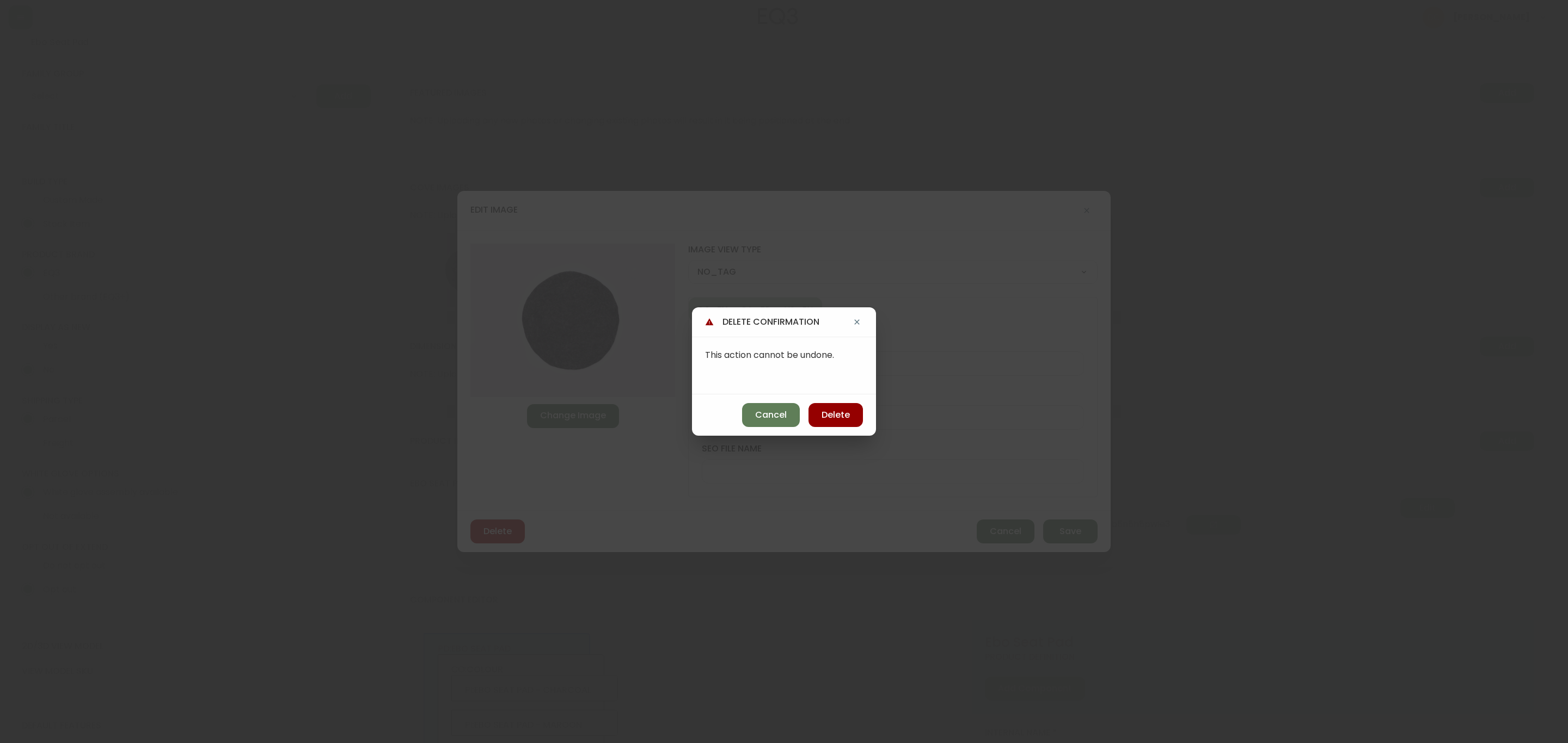
drag, startPoint x: 818, startPoint y: 415, endPoint x: 775, endPoint y: 400, distance: 45.5
click at [820, 415] on button "Delete" at bounding box center [835, 415] width 54 height 24
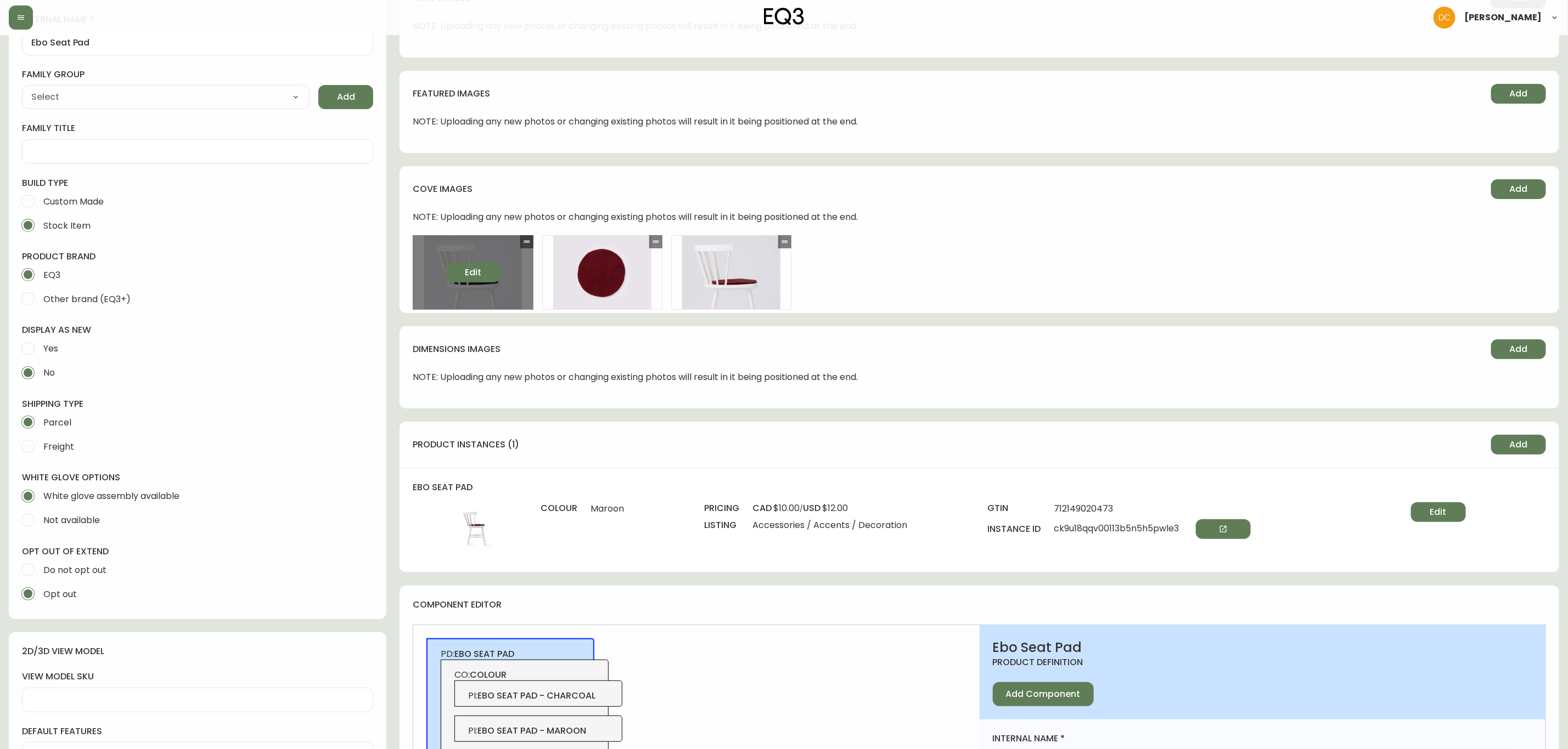
click at [488, 283] on div "Edit" at bounding box center [473, 272] width 121 height 75
click at [486, 279] on button "Edit" at bounding box center [472, 272] width 55 height 20
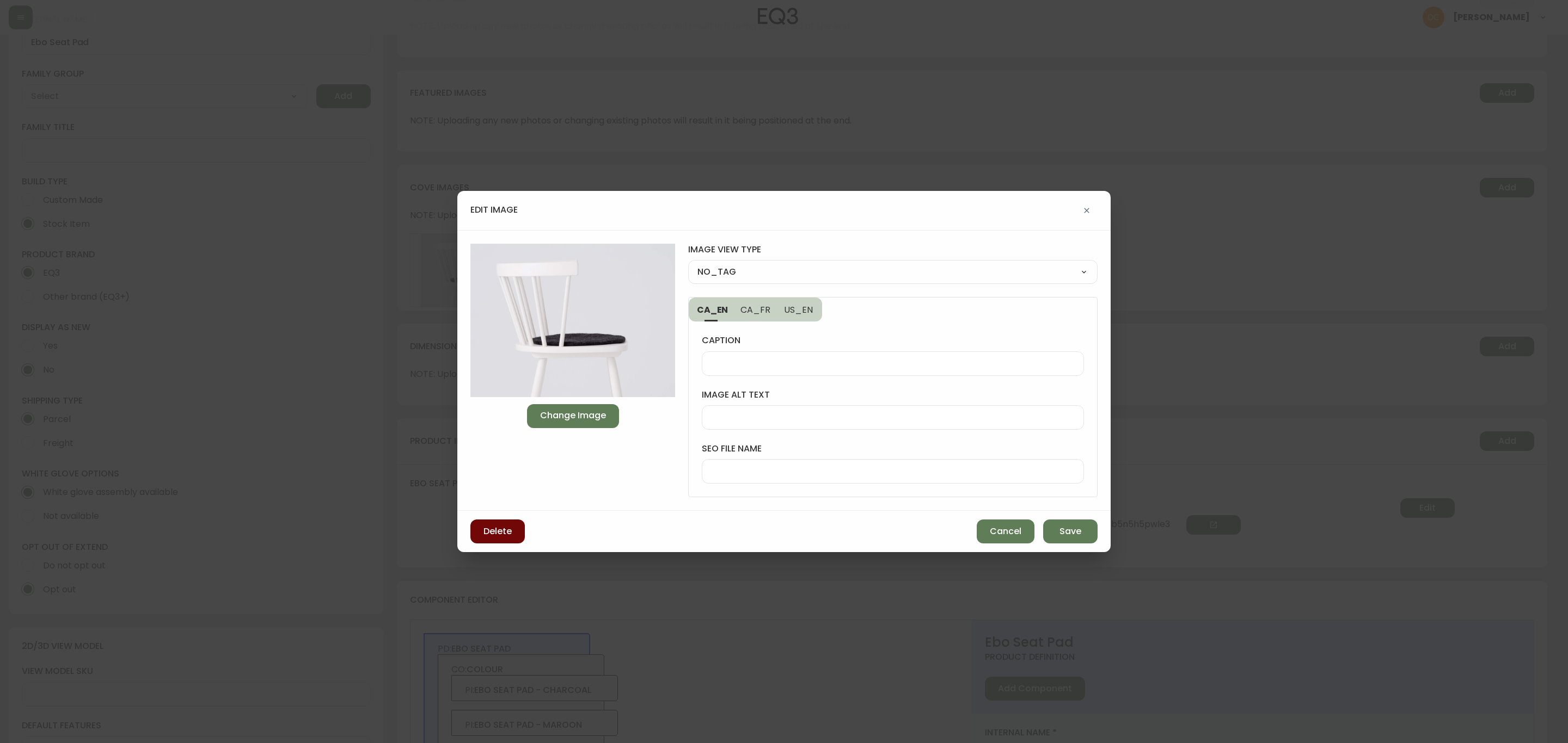
click at [519, 529] on button "Delete" at bounding box center [497, 531] width 54 height 24
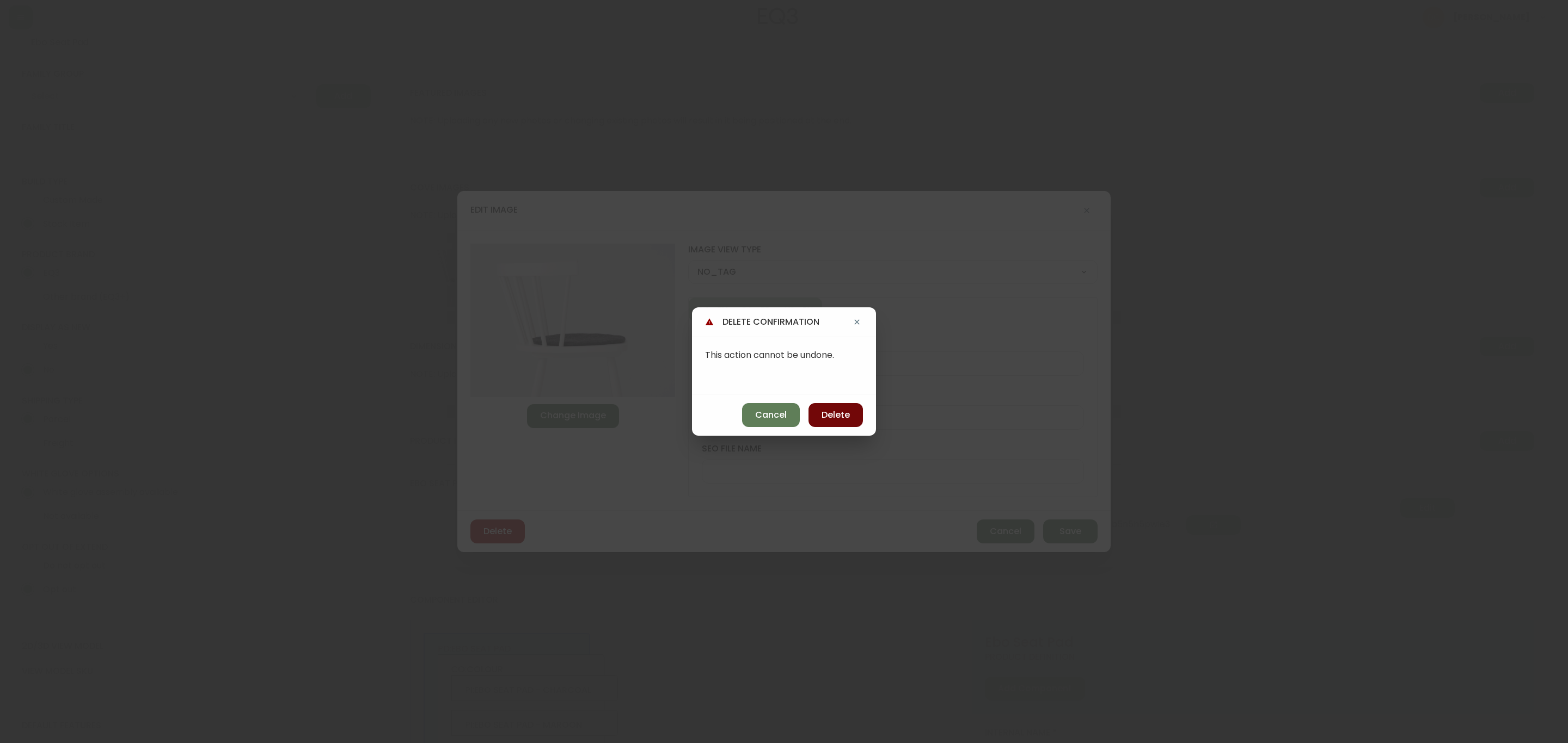
click at [812, 418] on button "Delete" at bounding box center [835, 415] width 54 height 24
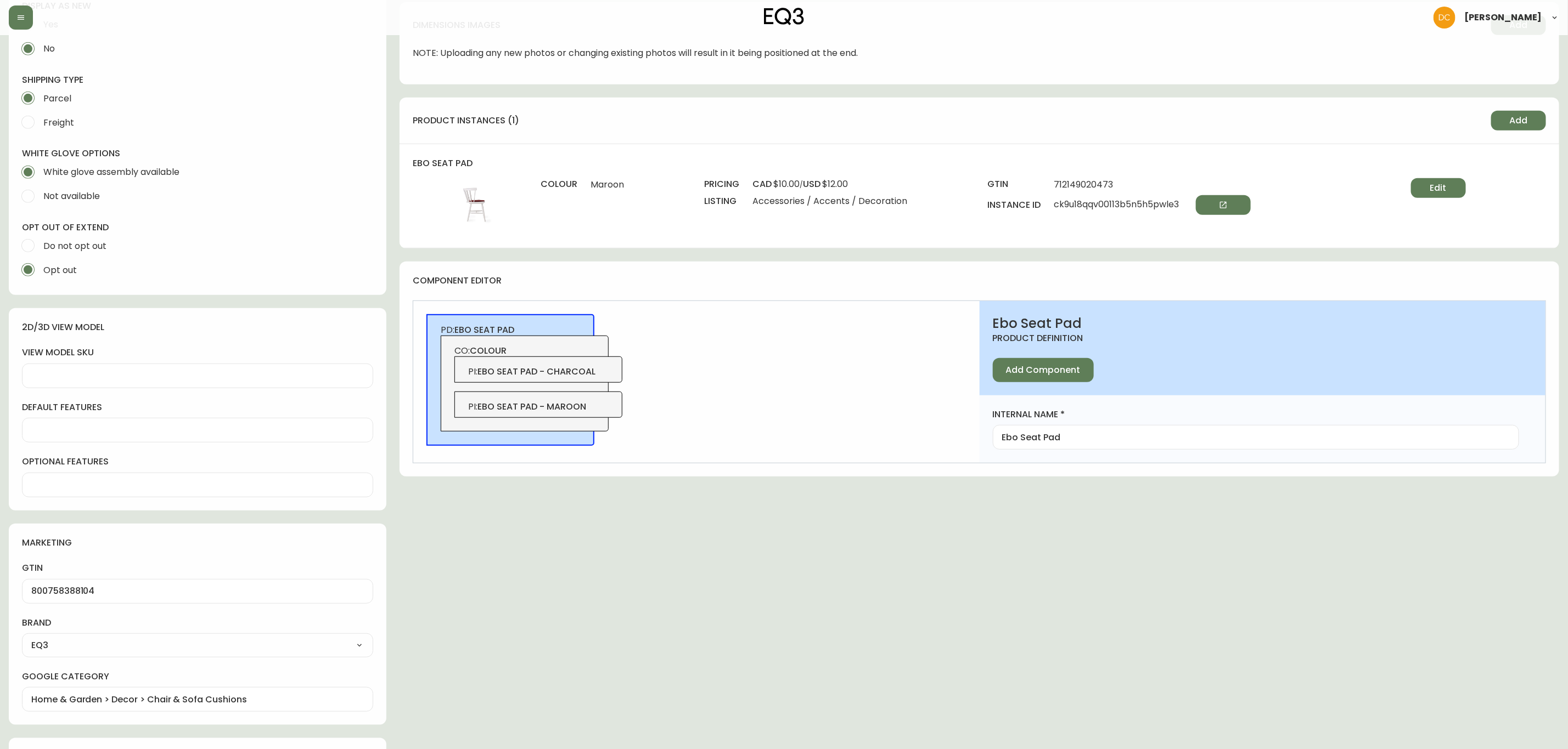
scroll to position [494, 0]
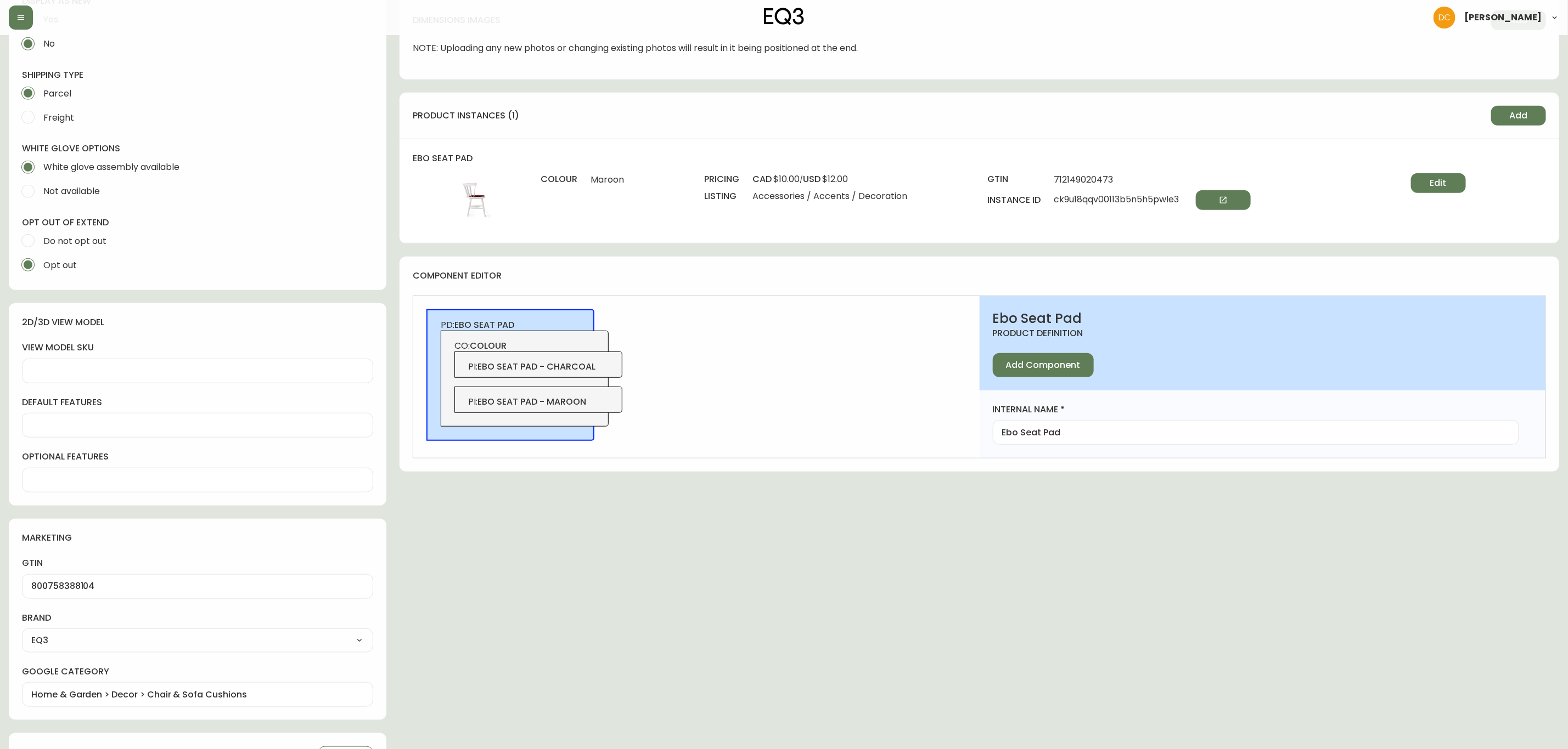
click at [583, 369] on span "ebo seat pad - charcoal" at bounding box center [536, 367] width 118 height 13
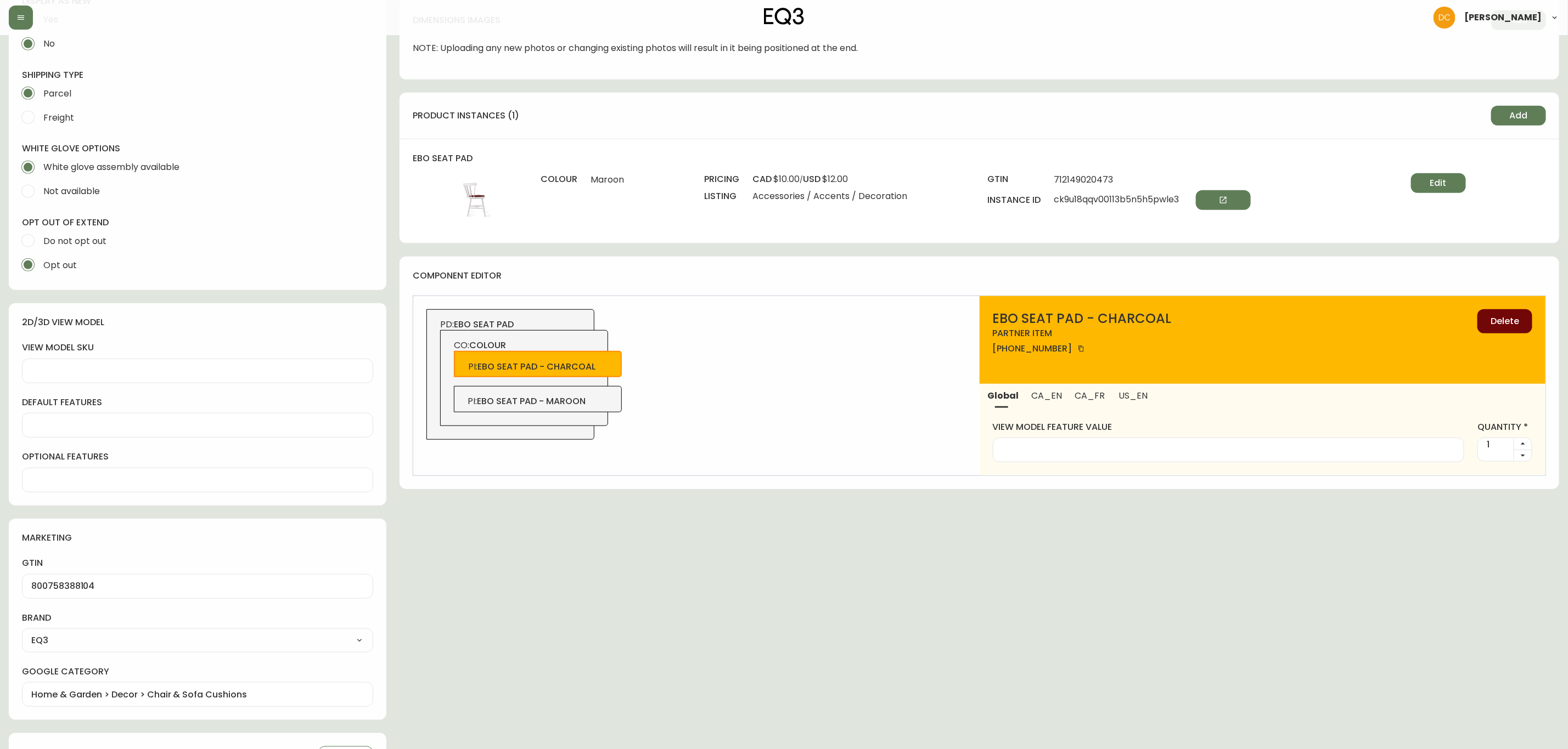
click at [1501, 319] on span "Delete" at bounding box center [1505, 321] width 29 height 12
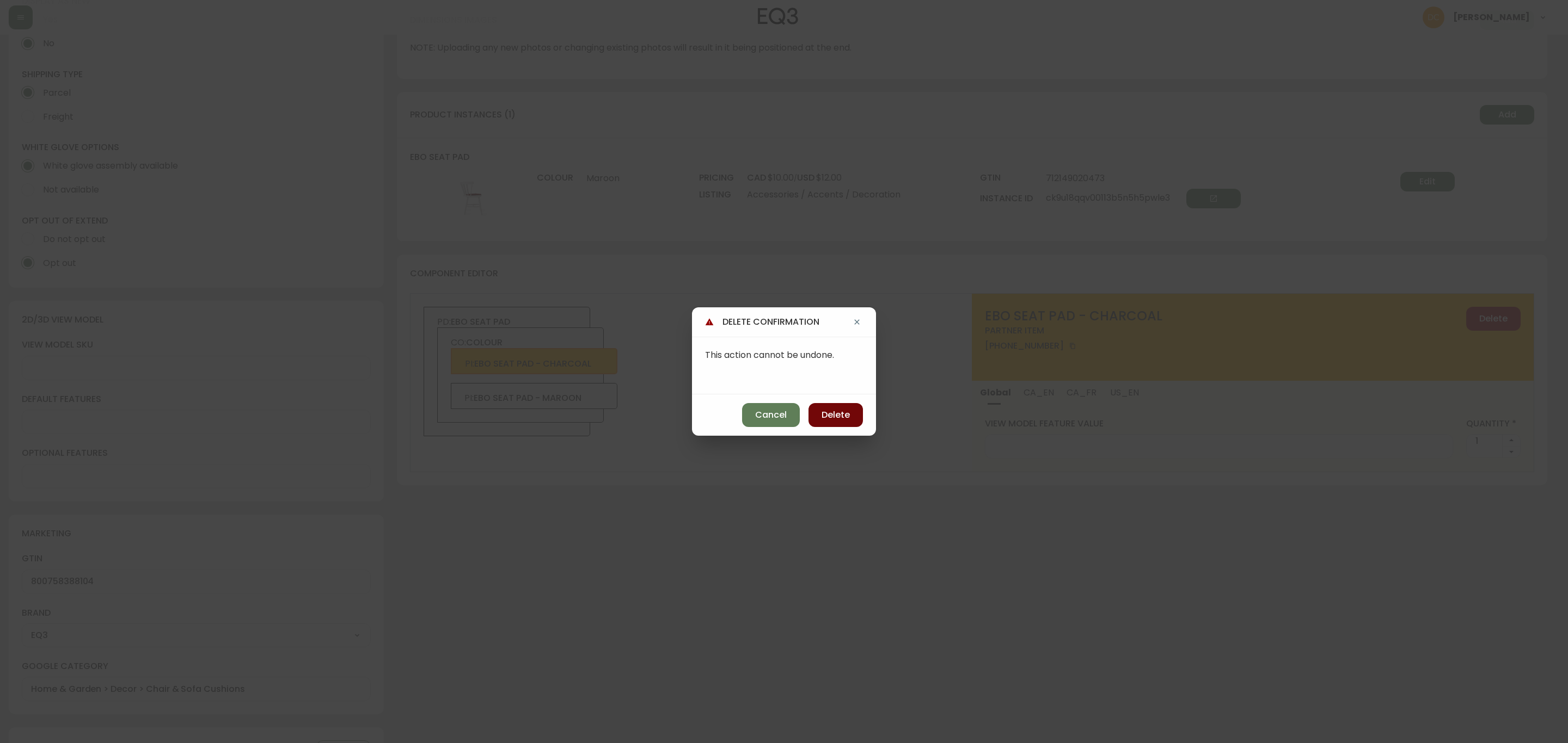
click at [825, 417] on span "Delete" at bounding box center [835, 415] width 29 height 12
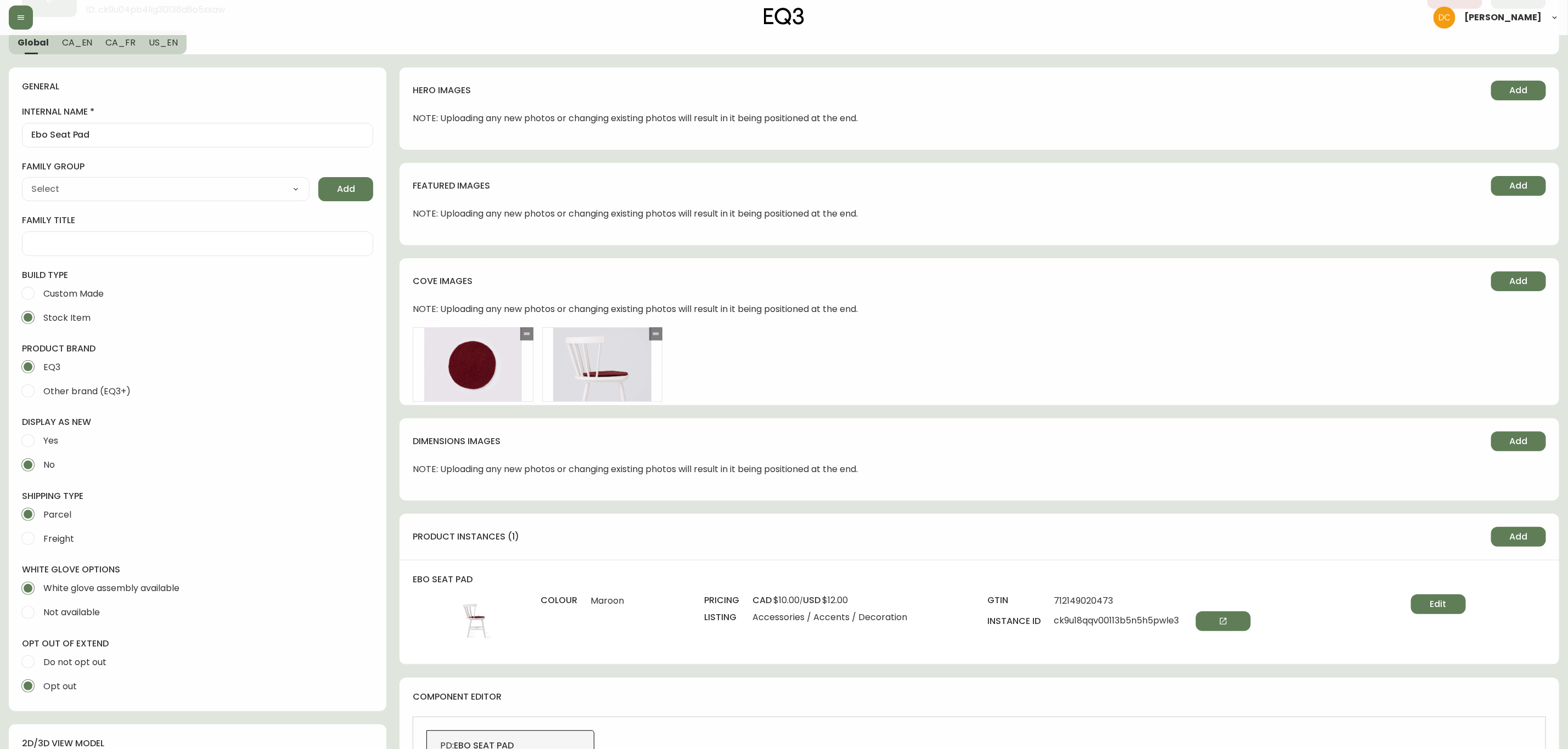
scroll to position [0, 0]
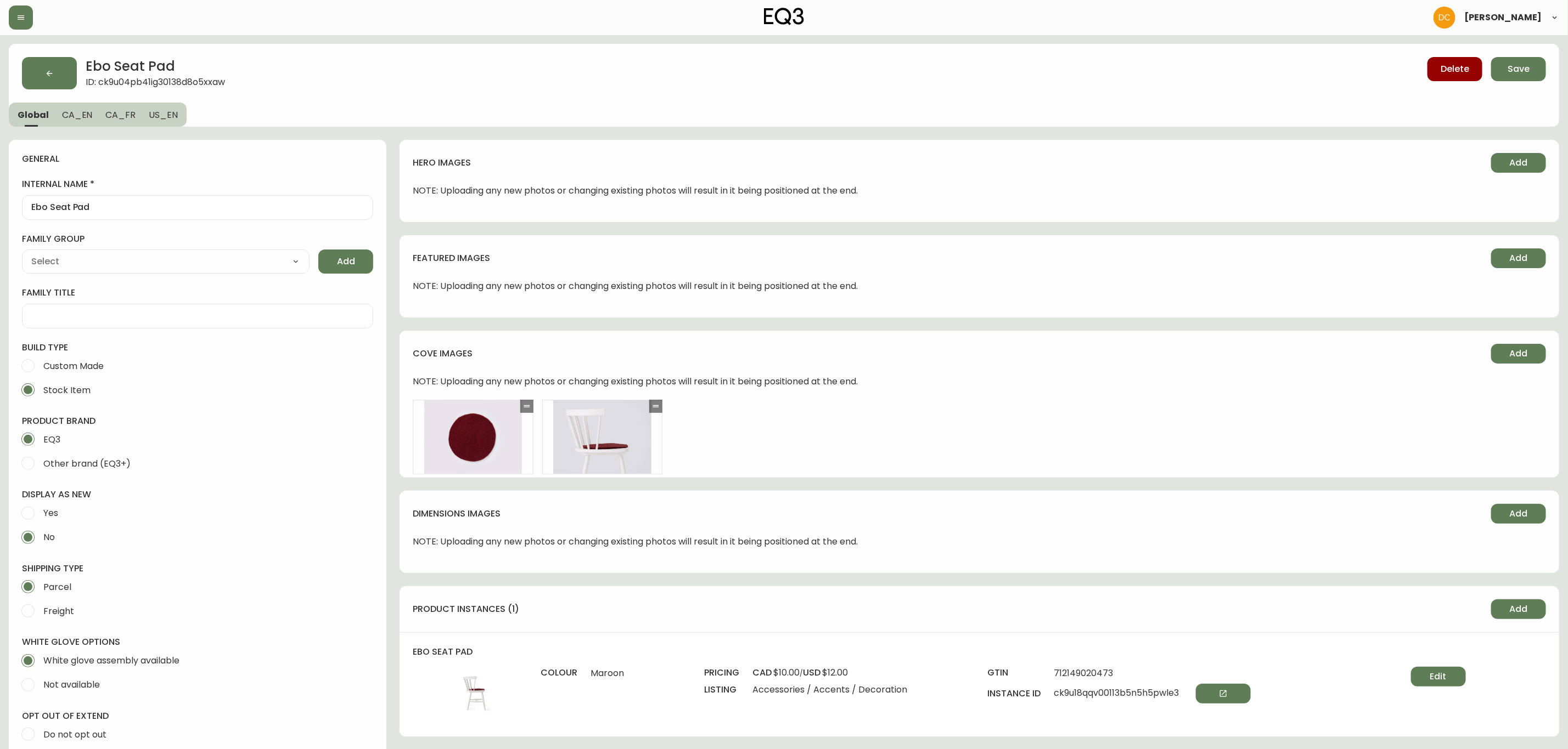
click at [84, 111] on span "CA_EN" at bounding box center [77, 114] width 31 height 12
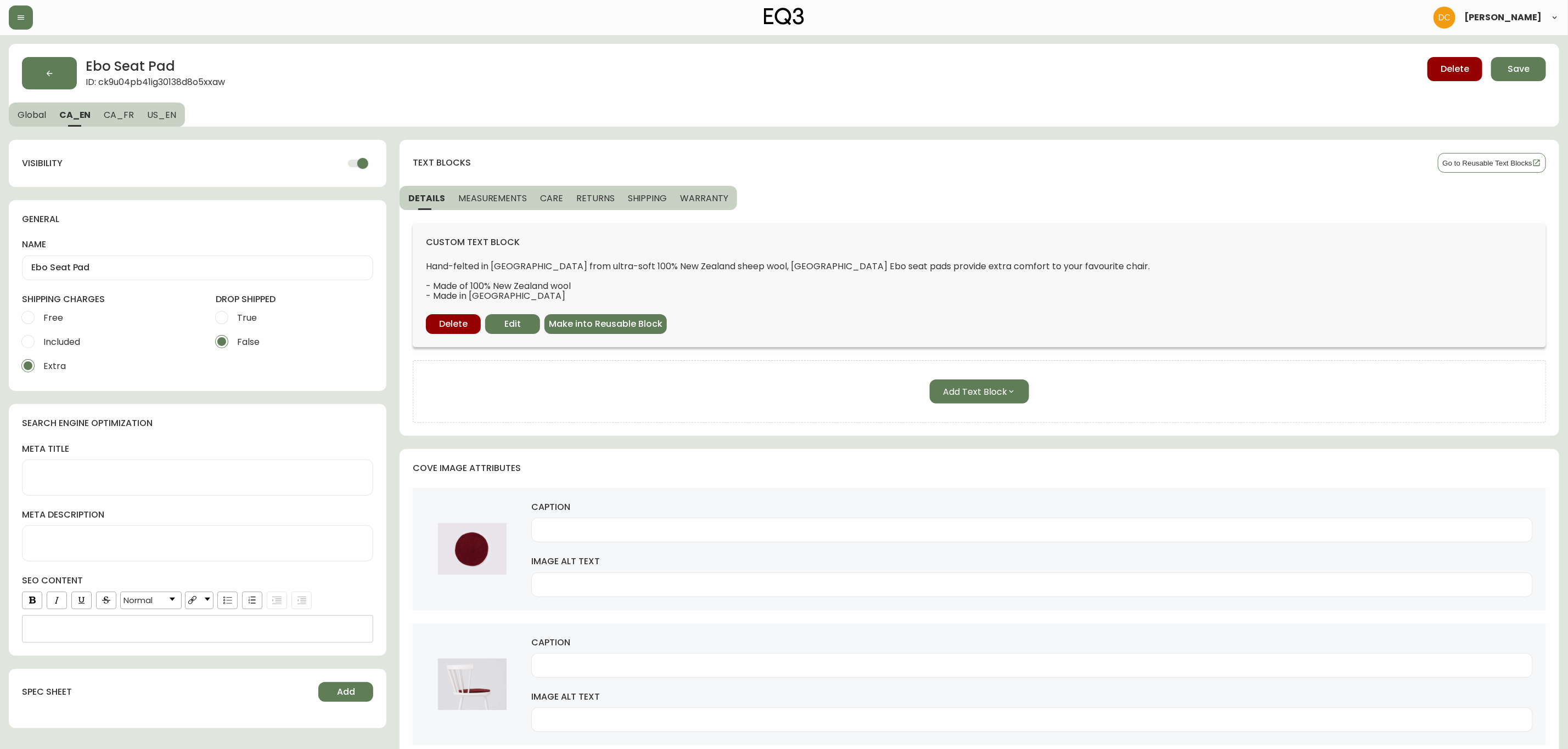
click at [21, 116] on span "Global" at bounding box center [32, 114] width 29 height 12
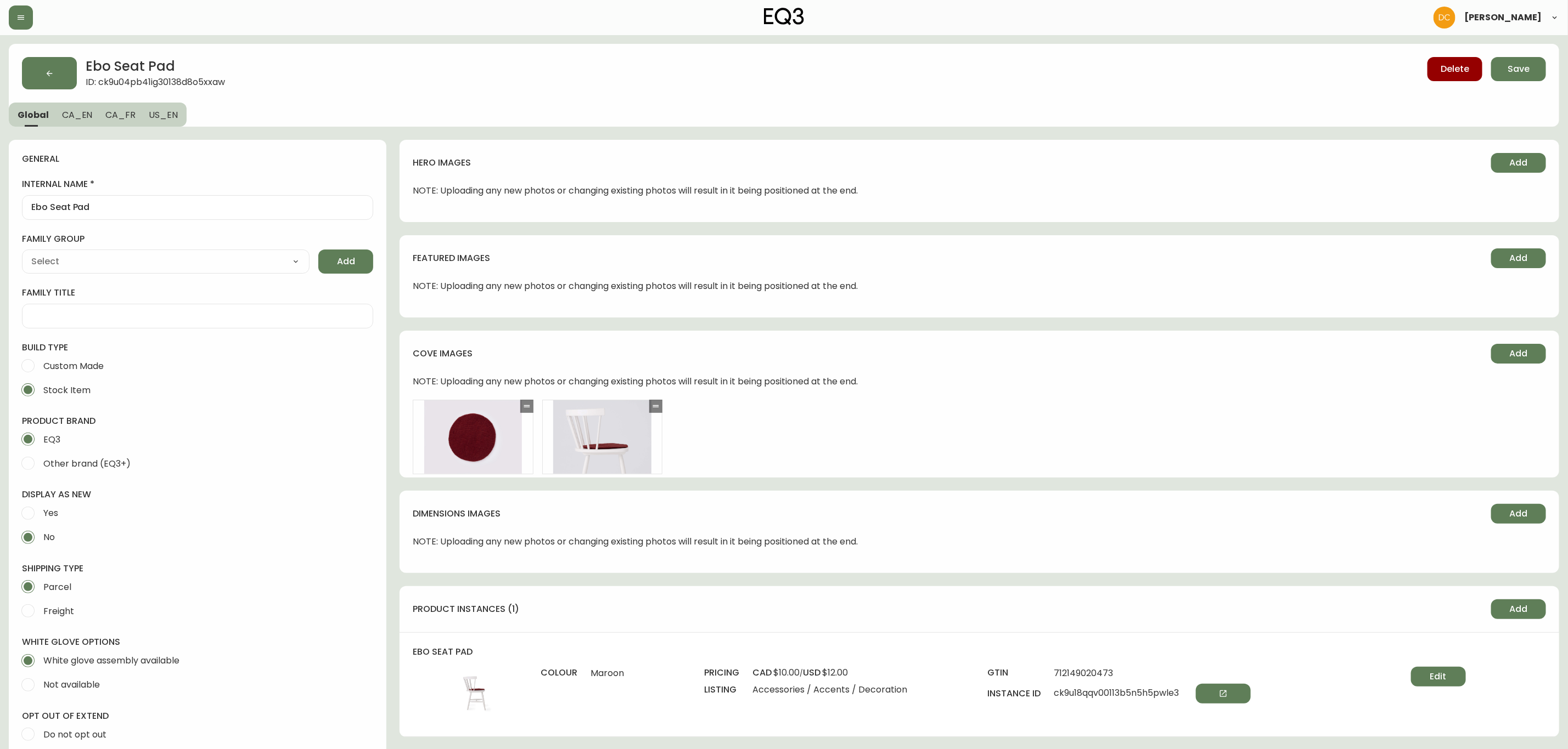
type input "EQ3"
type input "Home & Garden > Decor > Chair & Sofa Cushions"
type input "Default"
select select "cjyt4m5lw0000pt749bx6gh7n"
select select "cjpjx7rji00004c744bbp6zrf"
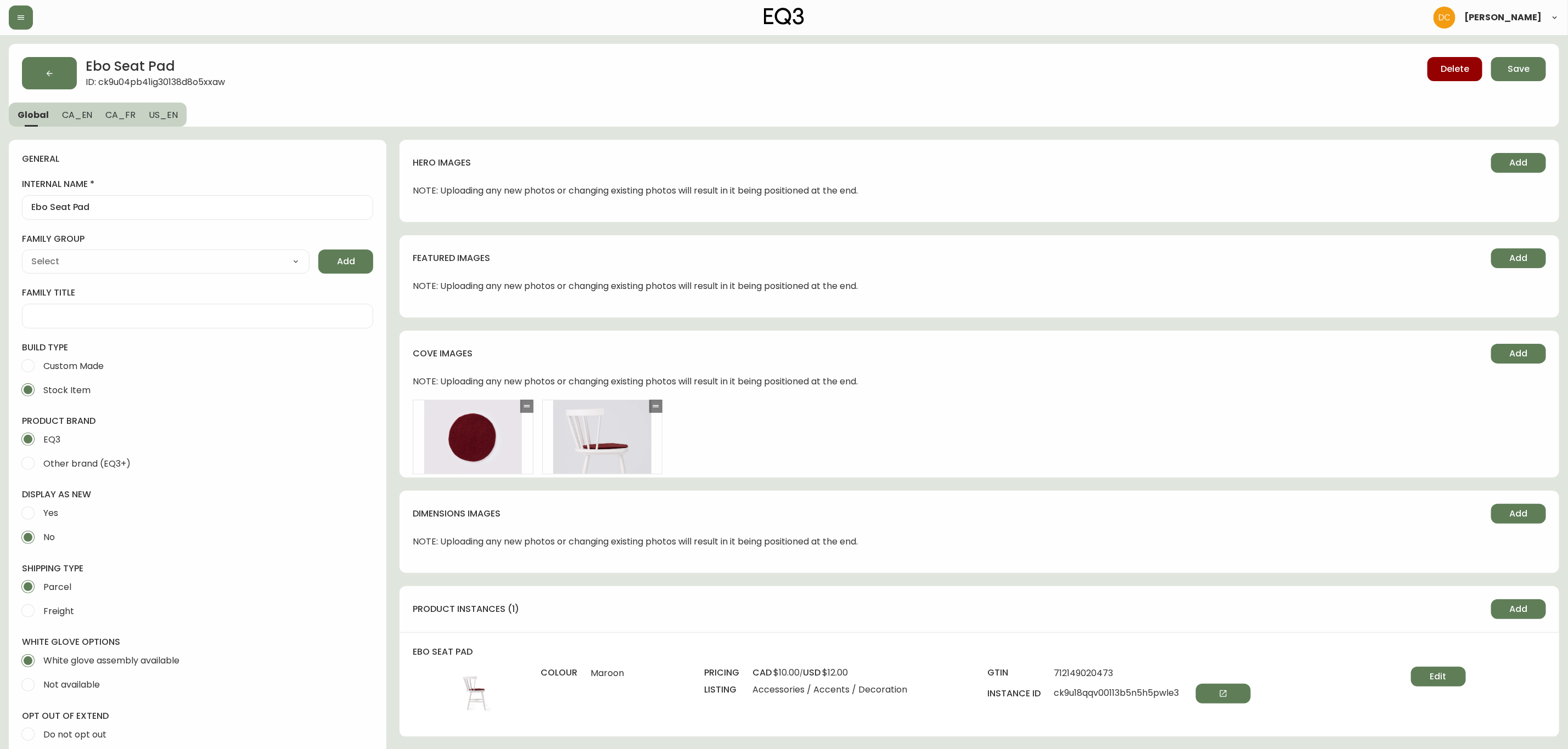
click at [1508, 73] on span "Save" at bounding box center [1518, 68] width 22 height 12
